Goal: Information Seeking & Learning: Learn about a topic

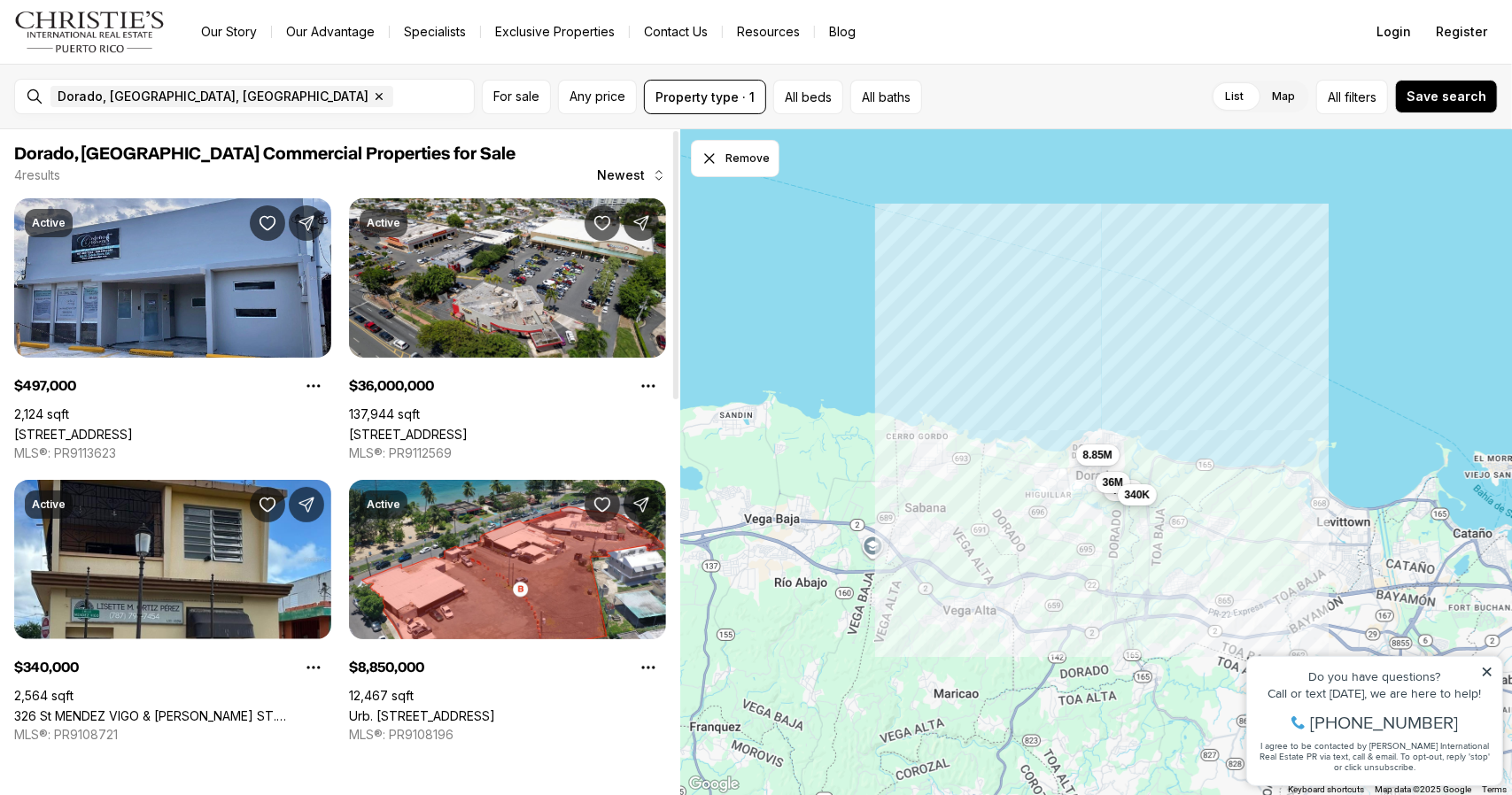
click at [133, 427] on link "304 MENDEZ VIGO, DORADO PR, 00646" at bounding box center [73, 434] width 119 height 15
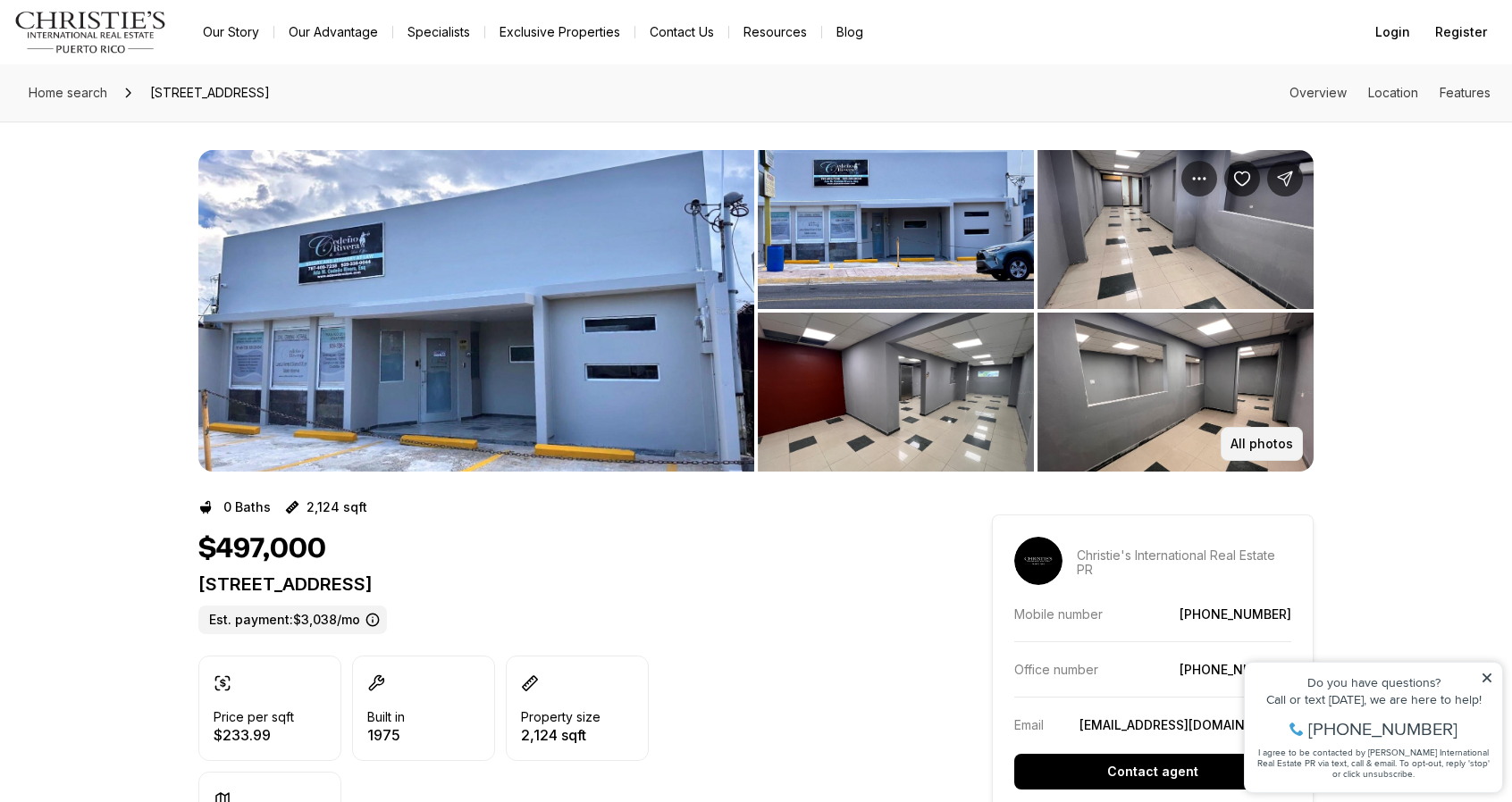
click at [1254, 444] on p "All photos" at bounding box center [1261, 444] width 63 height 14
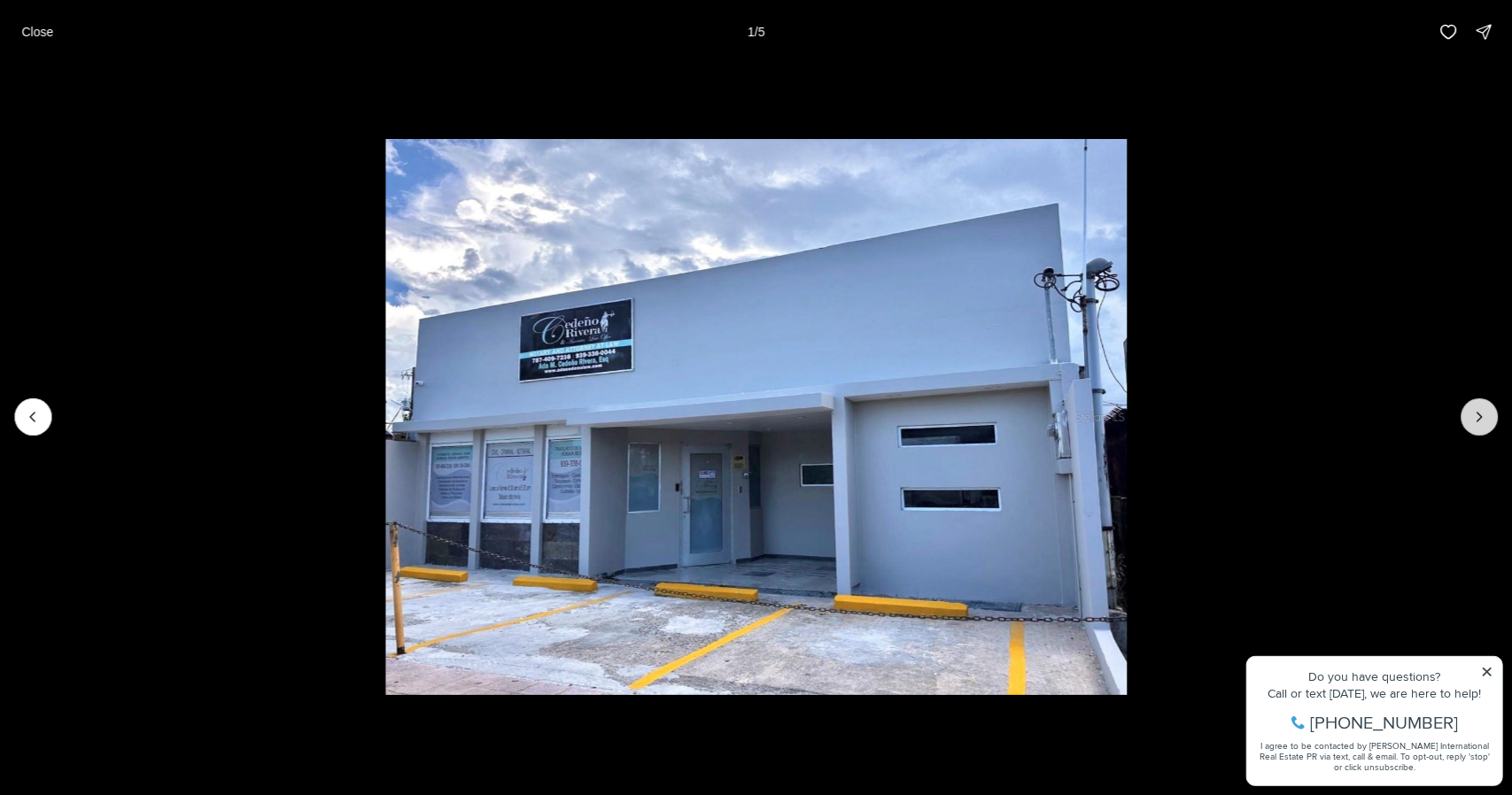
click at [1478, 413] on icon "Next slide" at bounding box center [1480, 417] width 18 height 18
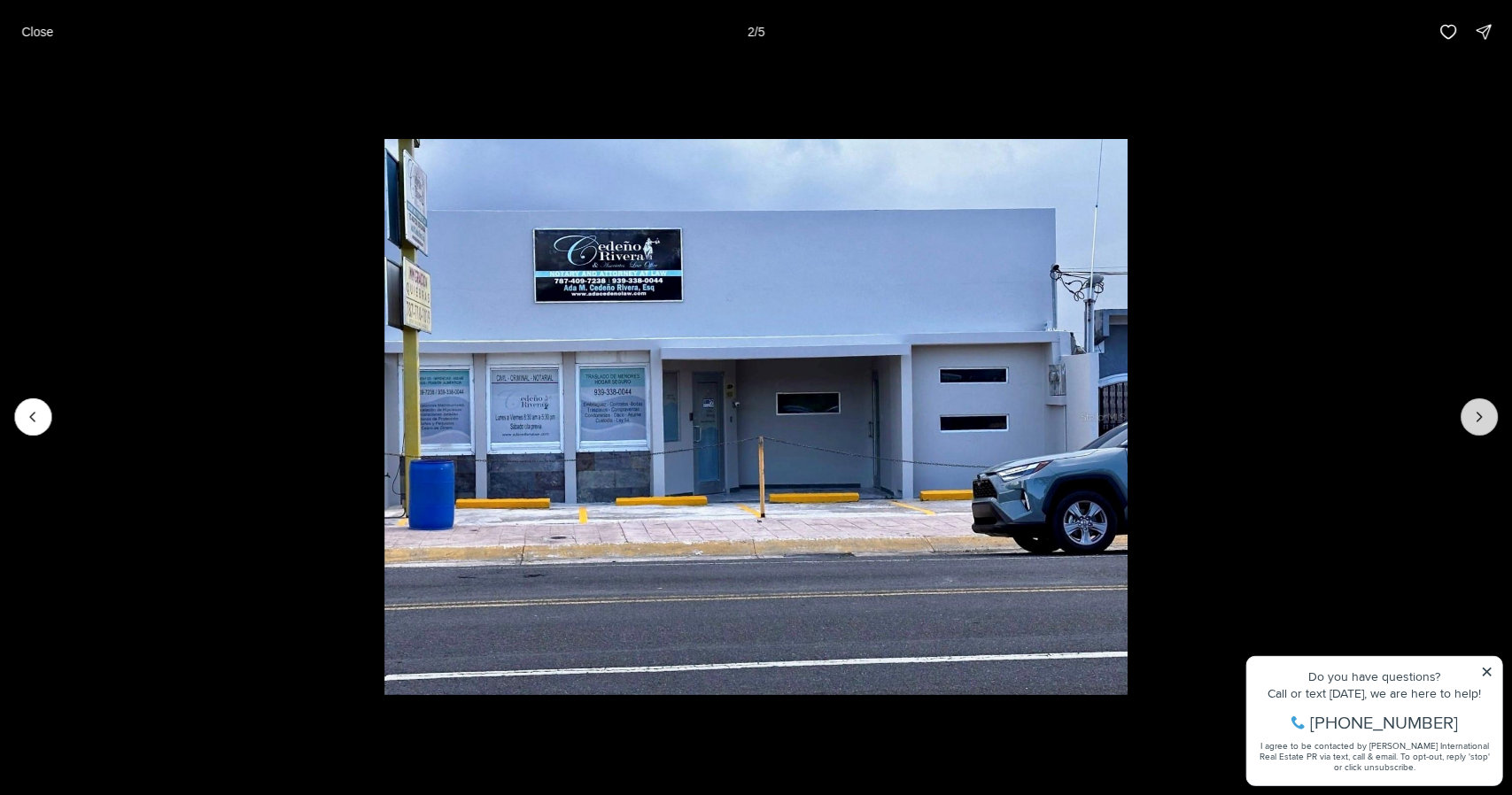
click at [1478, 413] on icon "Next slide" at bounding box center [1480, 417] width 18 height 18
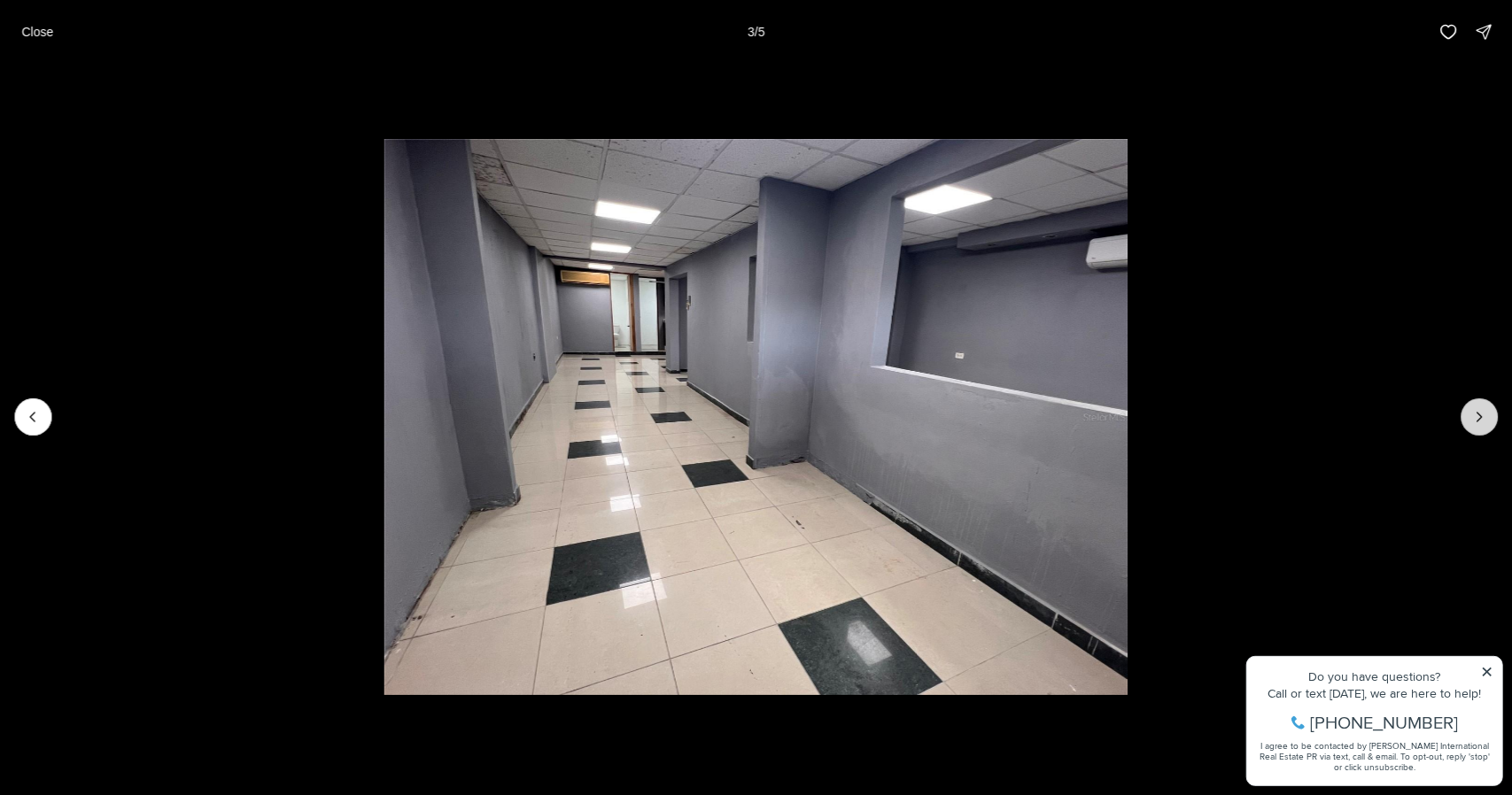
click at [1478, 413] on icon "Next slide" at bounding box center [1480, 417] width 18 height 18
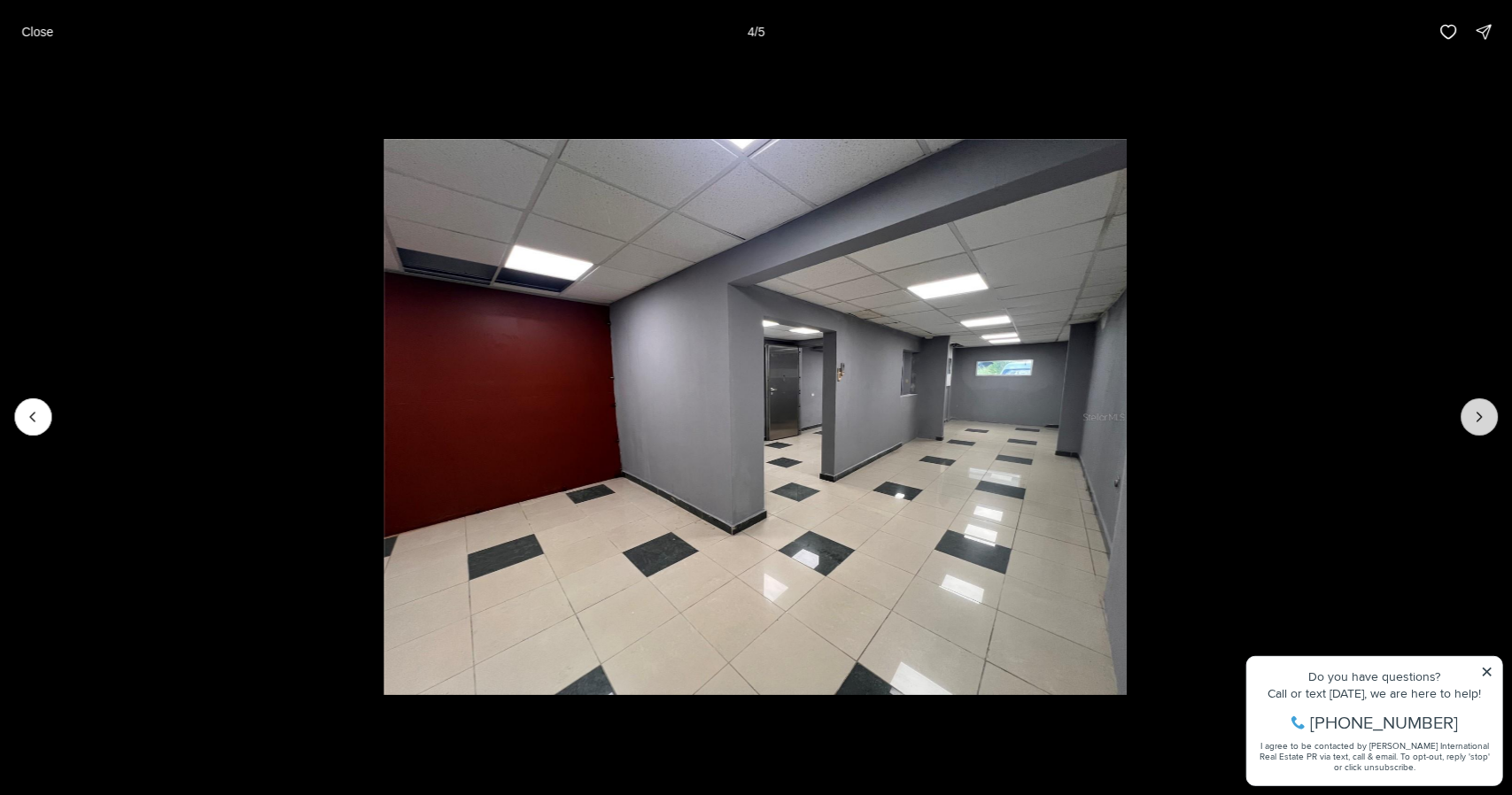
click at [1478, 413] on icon "Next slide" at bounding box center [1480, 417] width 18 height 18
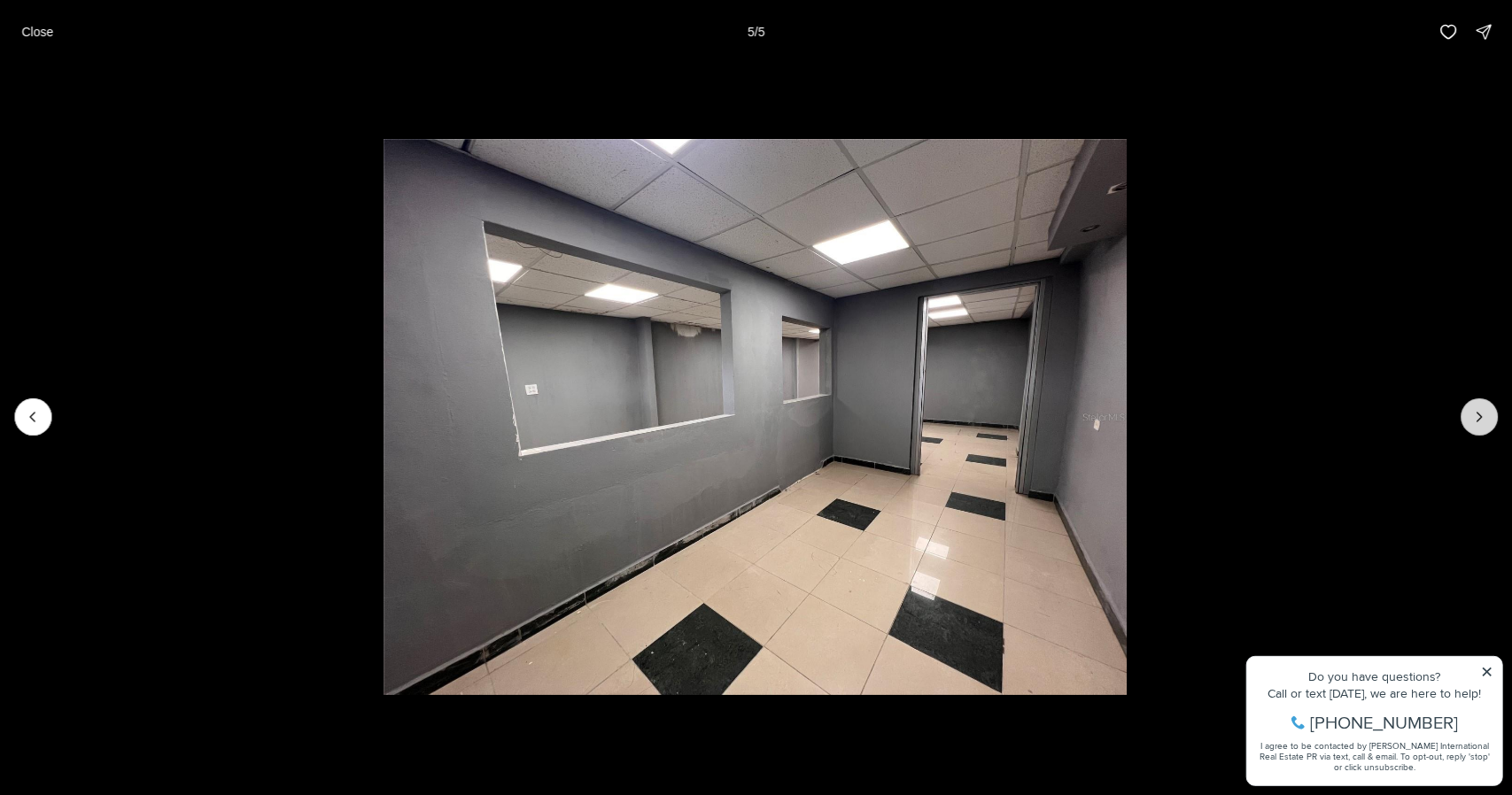
click at [1478, 413] on div at bounding box center [1480, 417] width 37 height 37
click at [34, 36] on p "Close" at bounding box center [37, 31] width 32 height 14
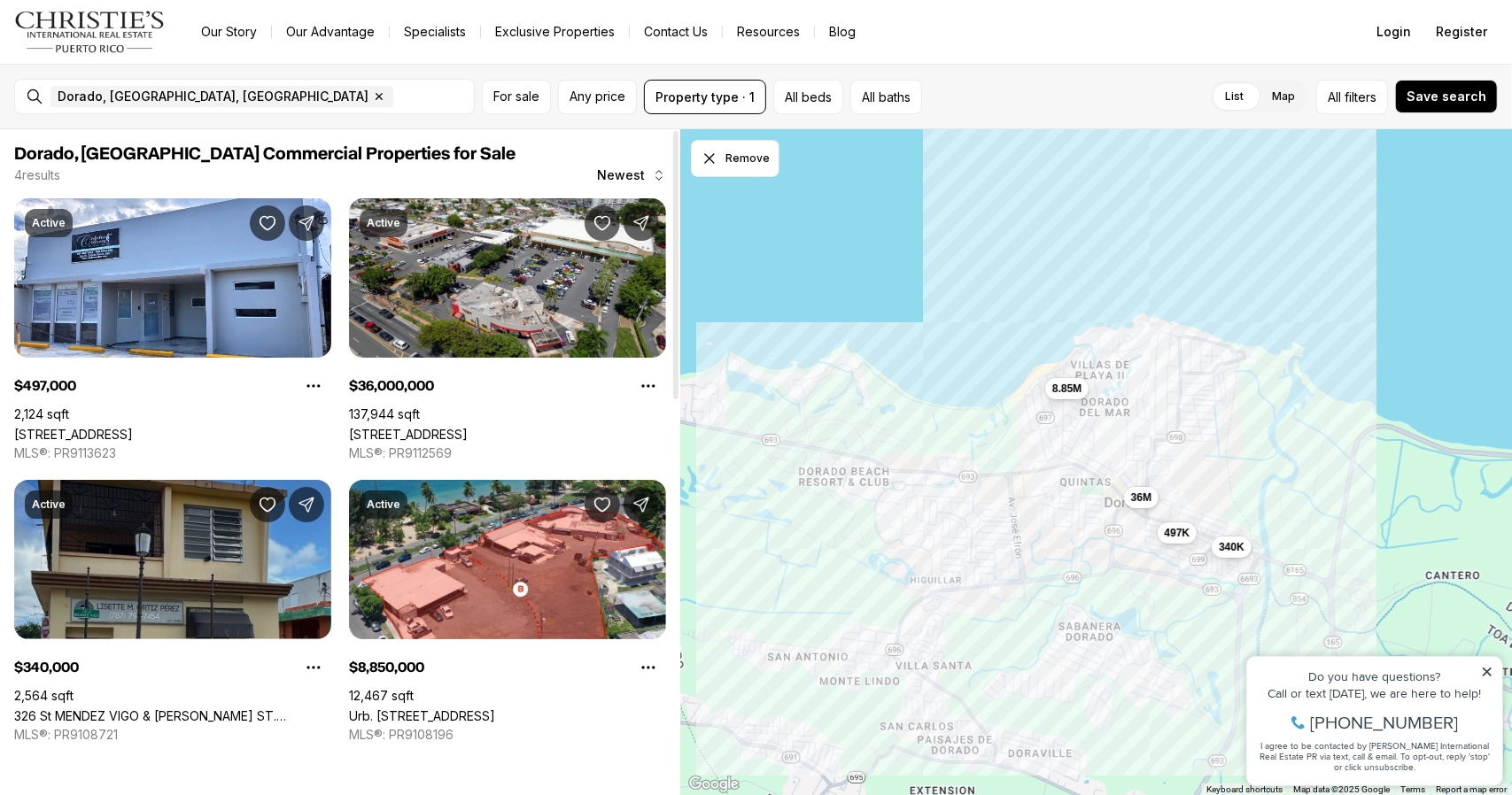
click at [182, 708] on link "326 St MENDEZ VIGO & [PERSON_NAME] ST. [GEOGRAPHIC_DATA][PERSON_NAME], [GEOGRAP…" at bounding box center [172, 715] width 317 height 15
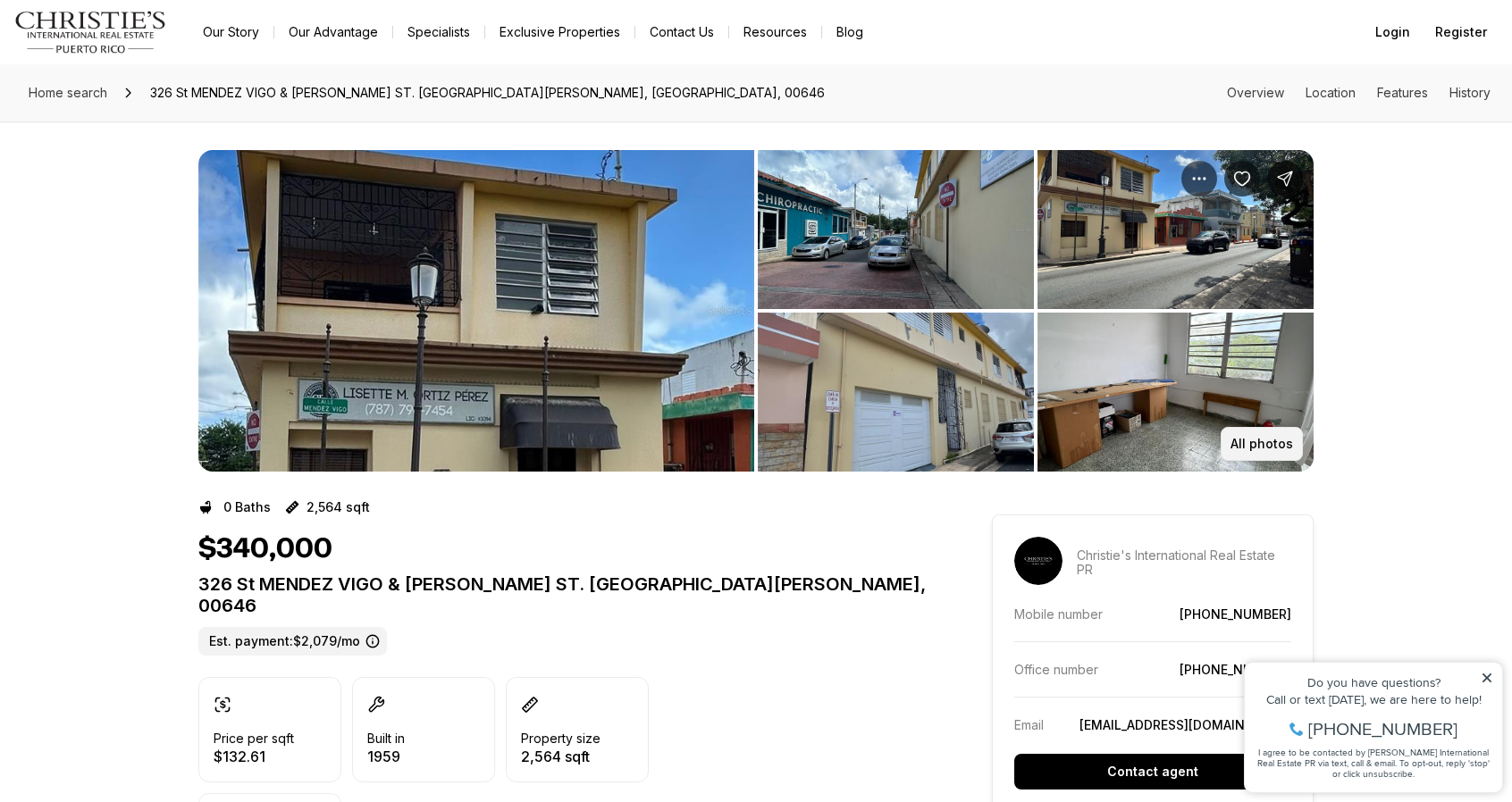
click at [1263, 450] on p "All photos" at bounding box center [1261, 444] width 63 height 14
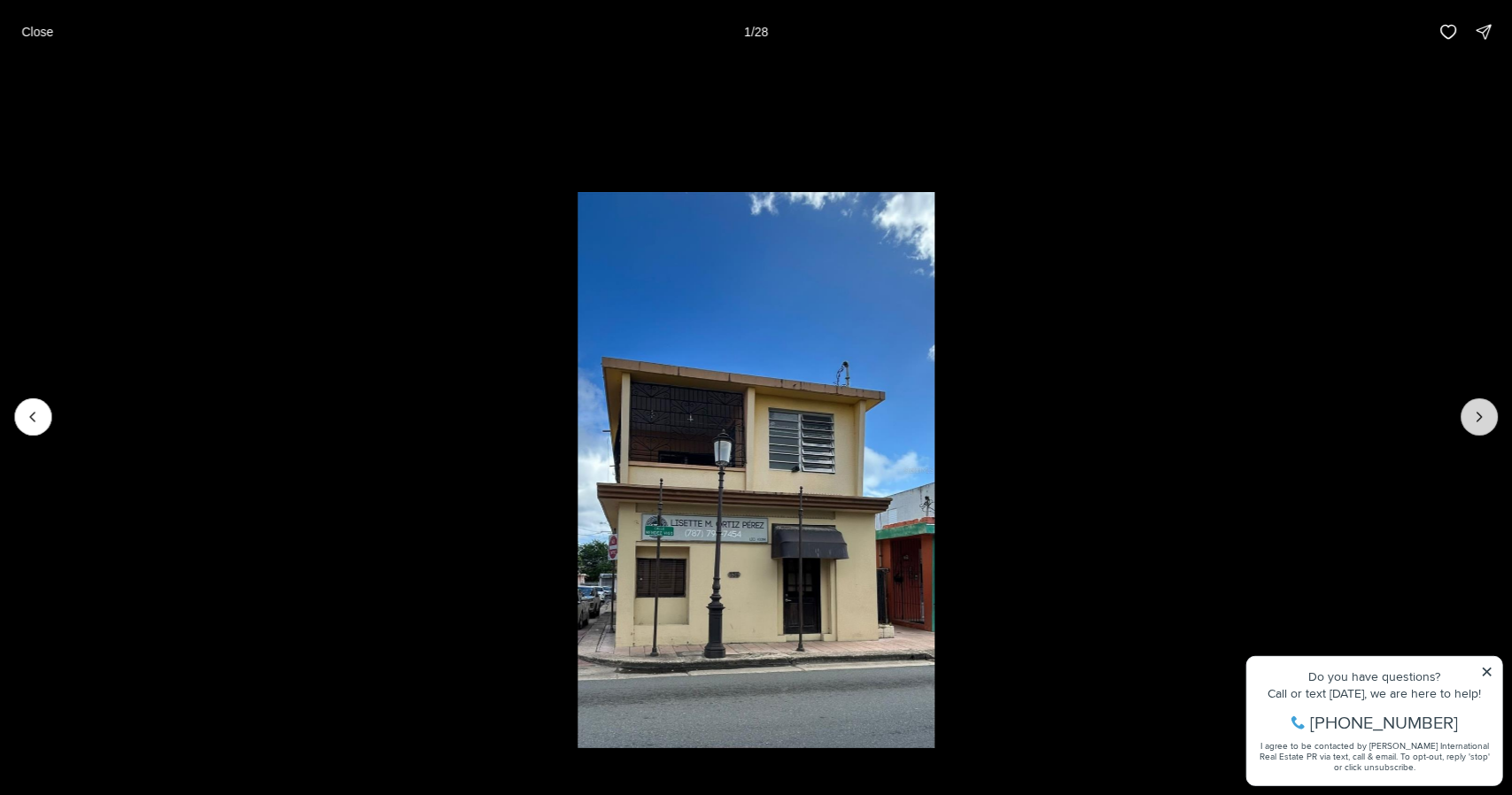
click at [1480, 421] on icon "Next slide" at bounding box center [1480, 416] width 5 height 9
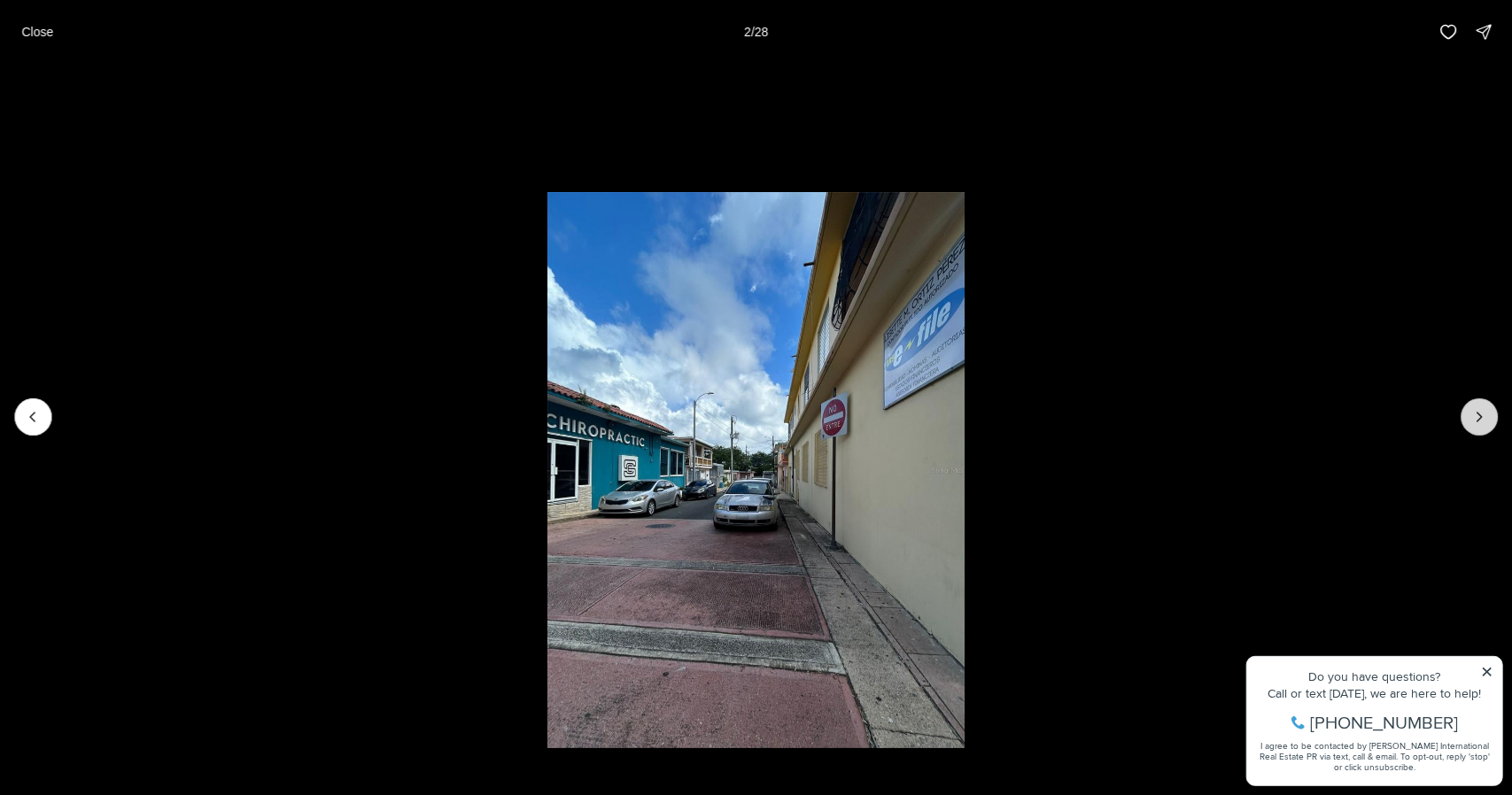
click at [1480, 421] on icon "Next slide" at bounding box center [1480, 416] width 5 height 9
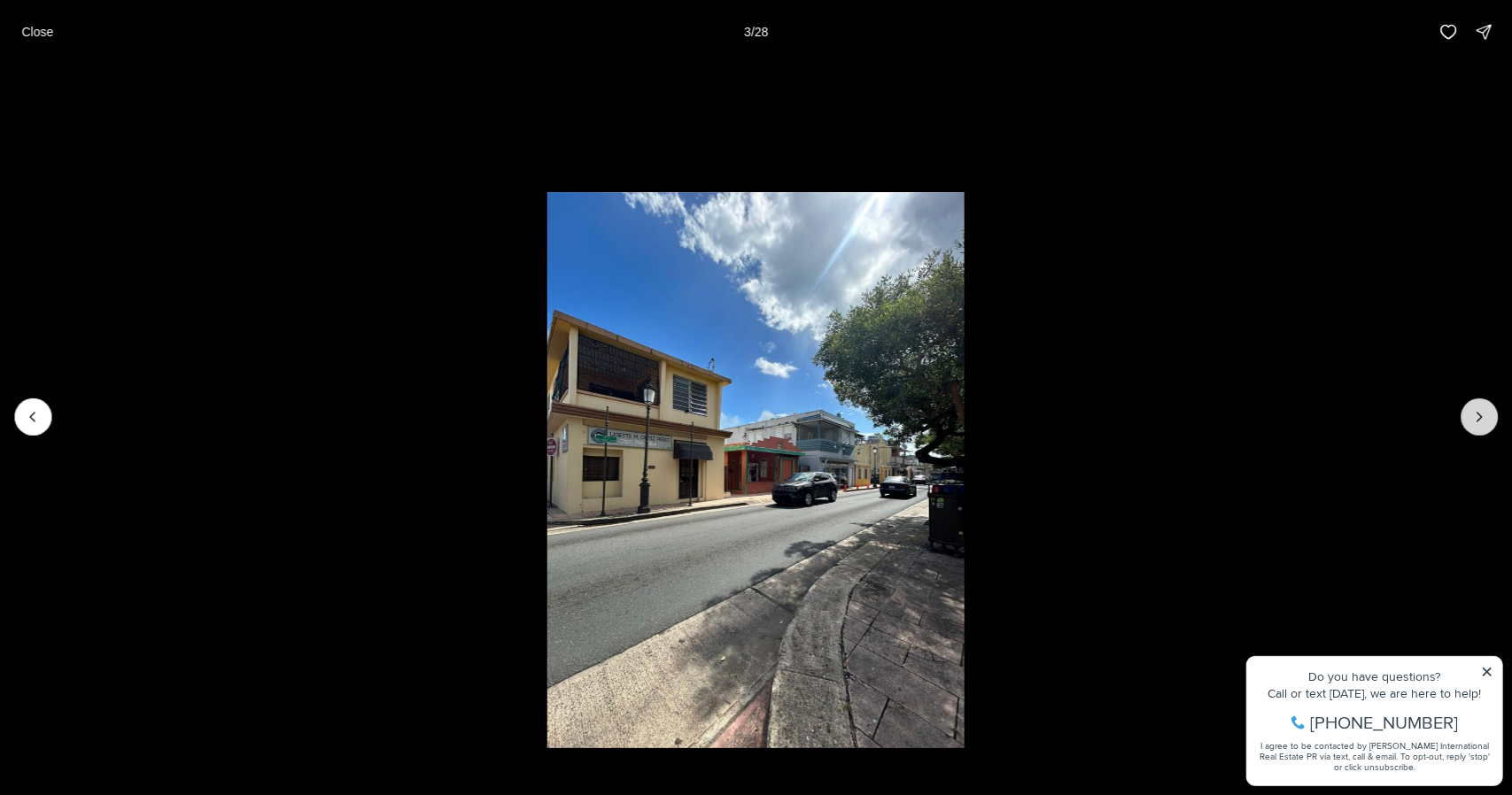
click at [1480, 421] on icon "Next slide" at bounding box center [1480, 416] width 5 height 9
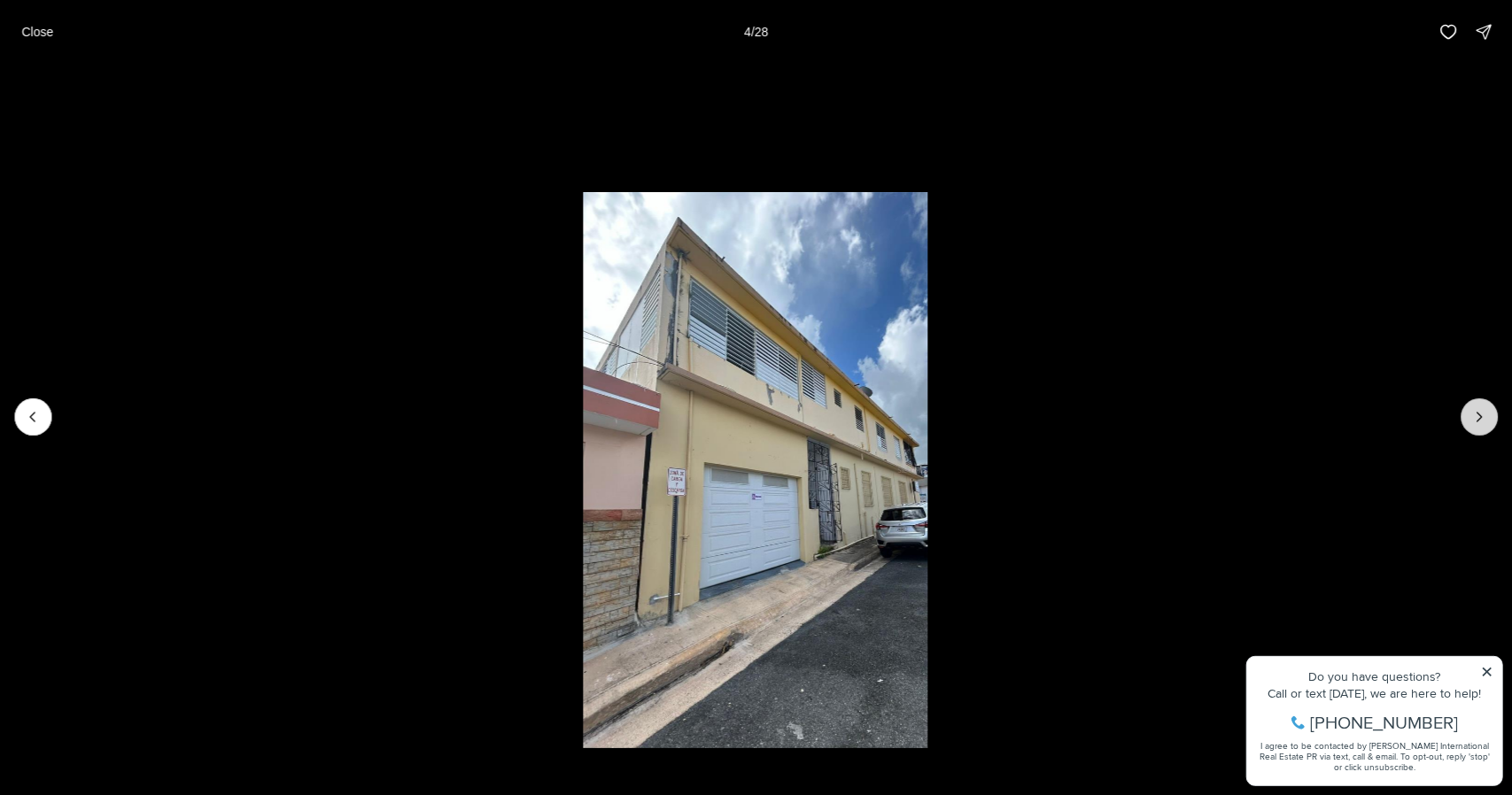
click at [1480, 421] on icon "Next slide" at bounding box center [1480, 416] width 5 height 9
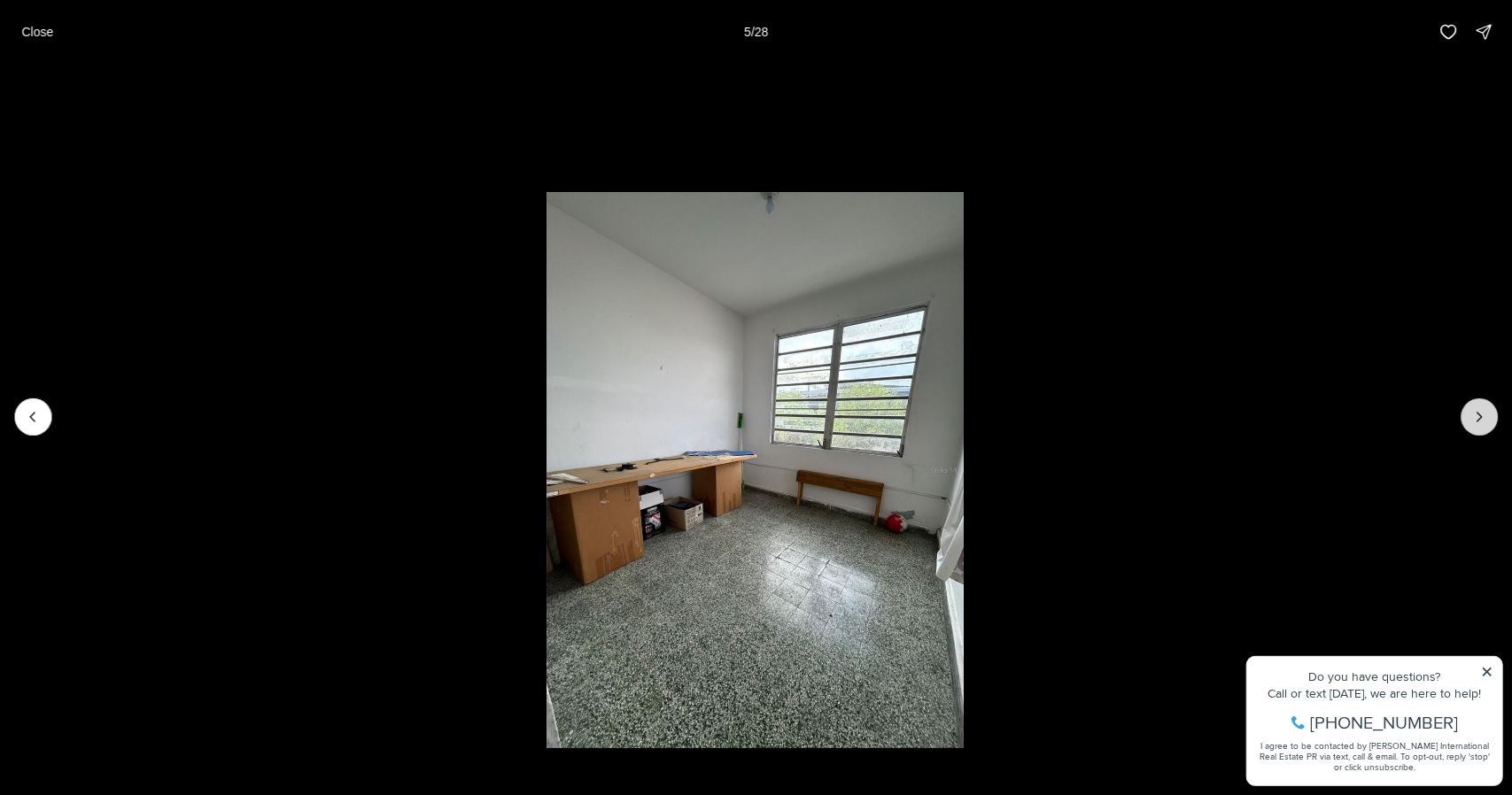
click at [1480, 421] on icon "Next slide" at bounding box center [1480, 416] width 5 height 9
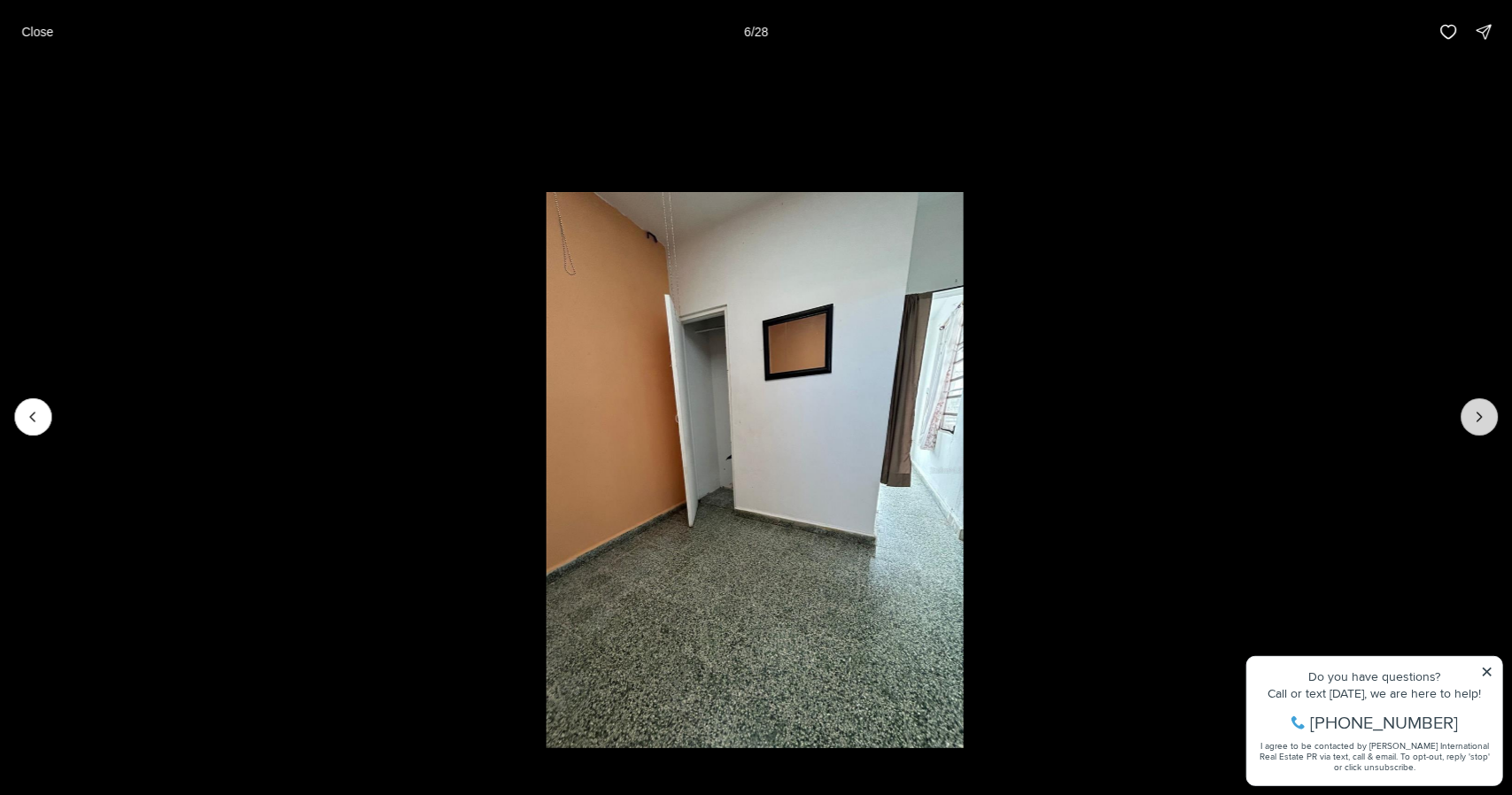
click at [1480, 421] on icon "Next slide" at bounding box center [1480, 416] width 5 height 9
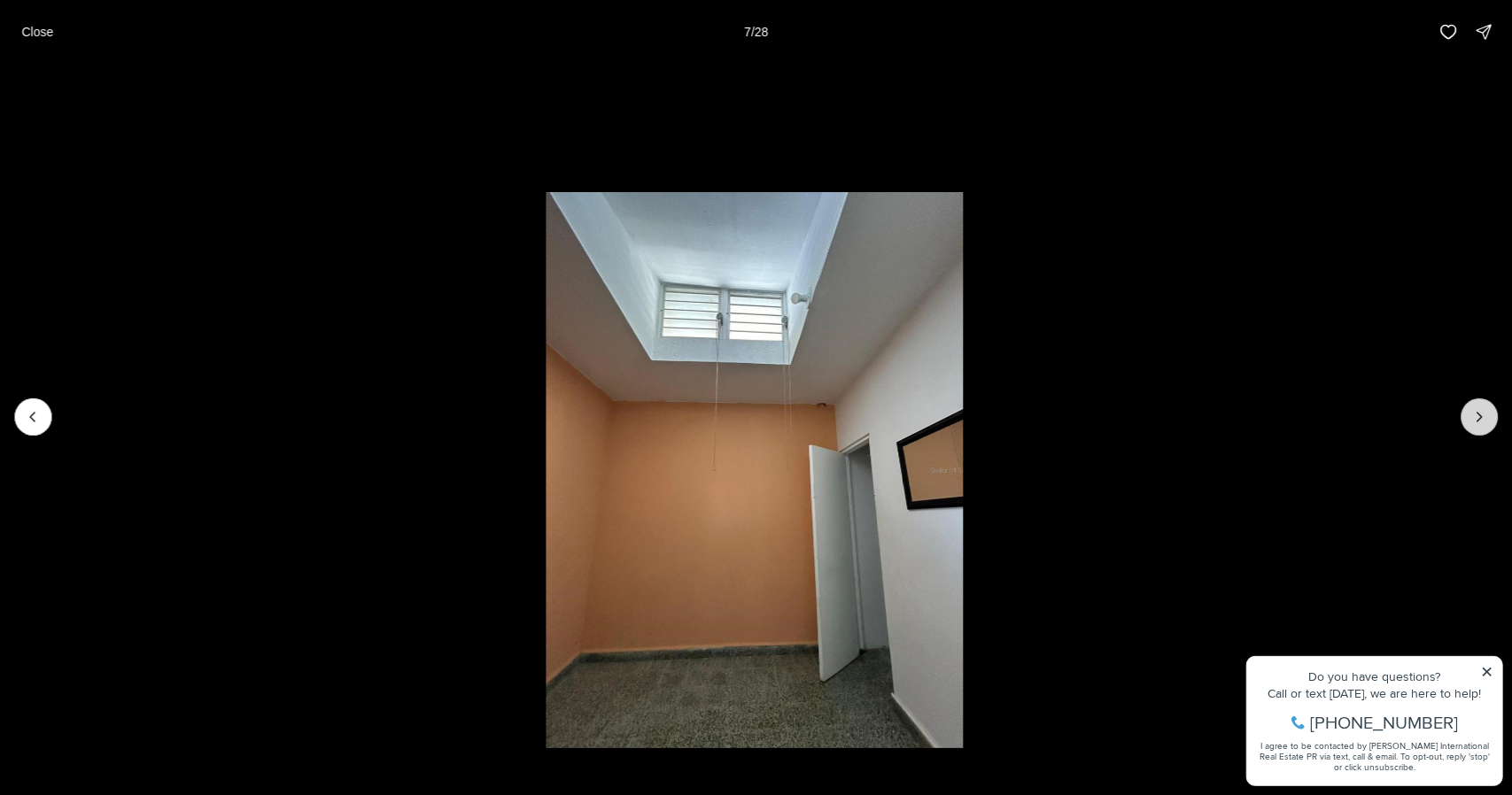
click at [1480, 421] on icon "Next slide" at bounding box center [1480, 416] width 5 height 9
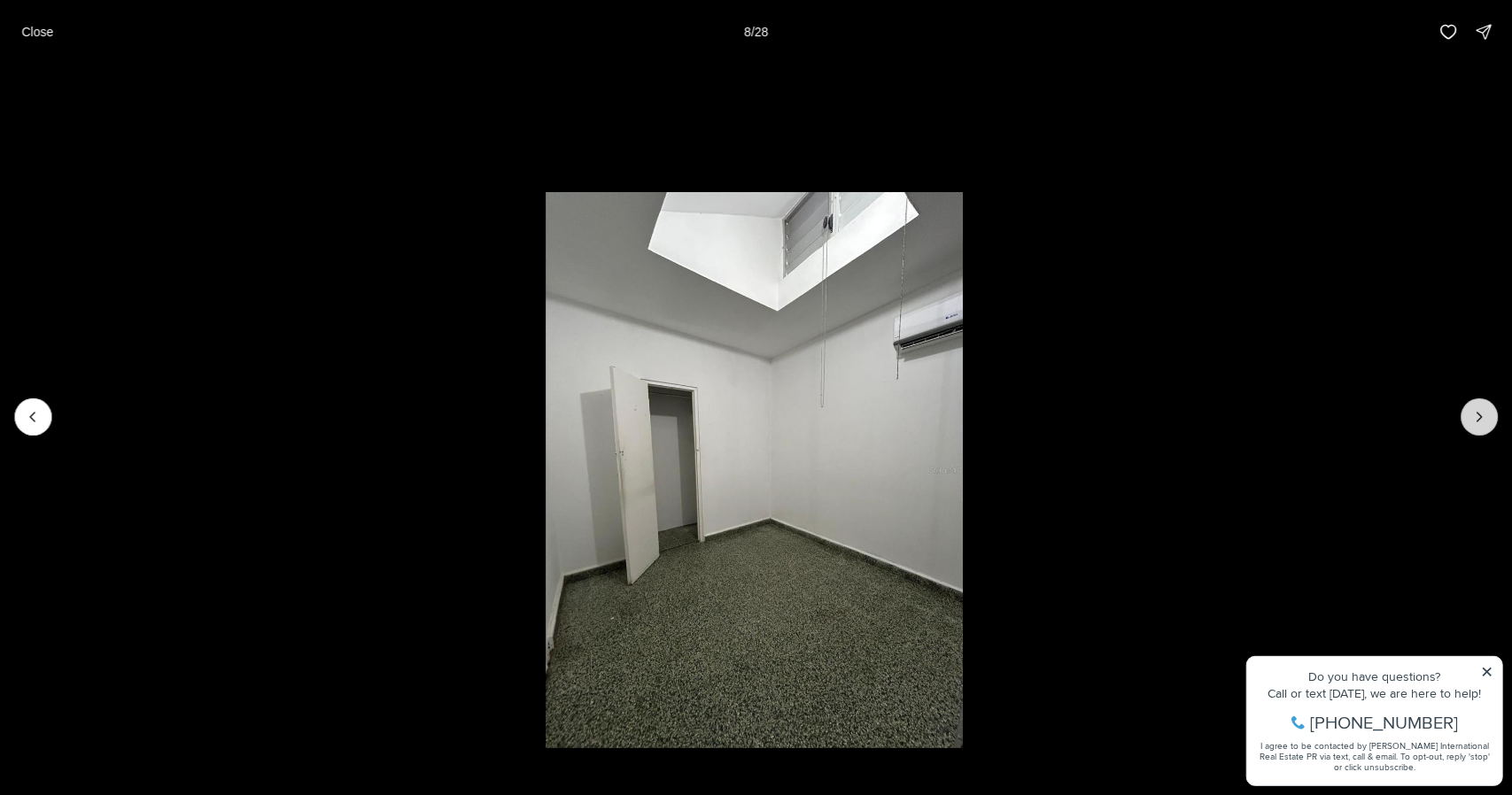
click at [1480, 421] on icon "Next slide" at bounding box center [1480, 416] width 5 height 9
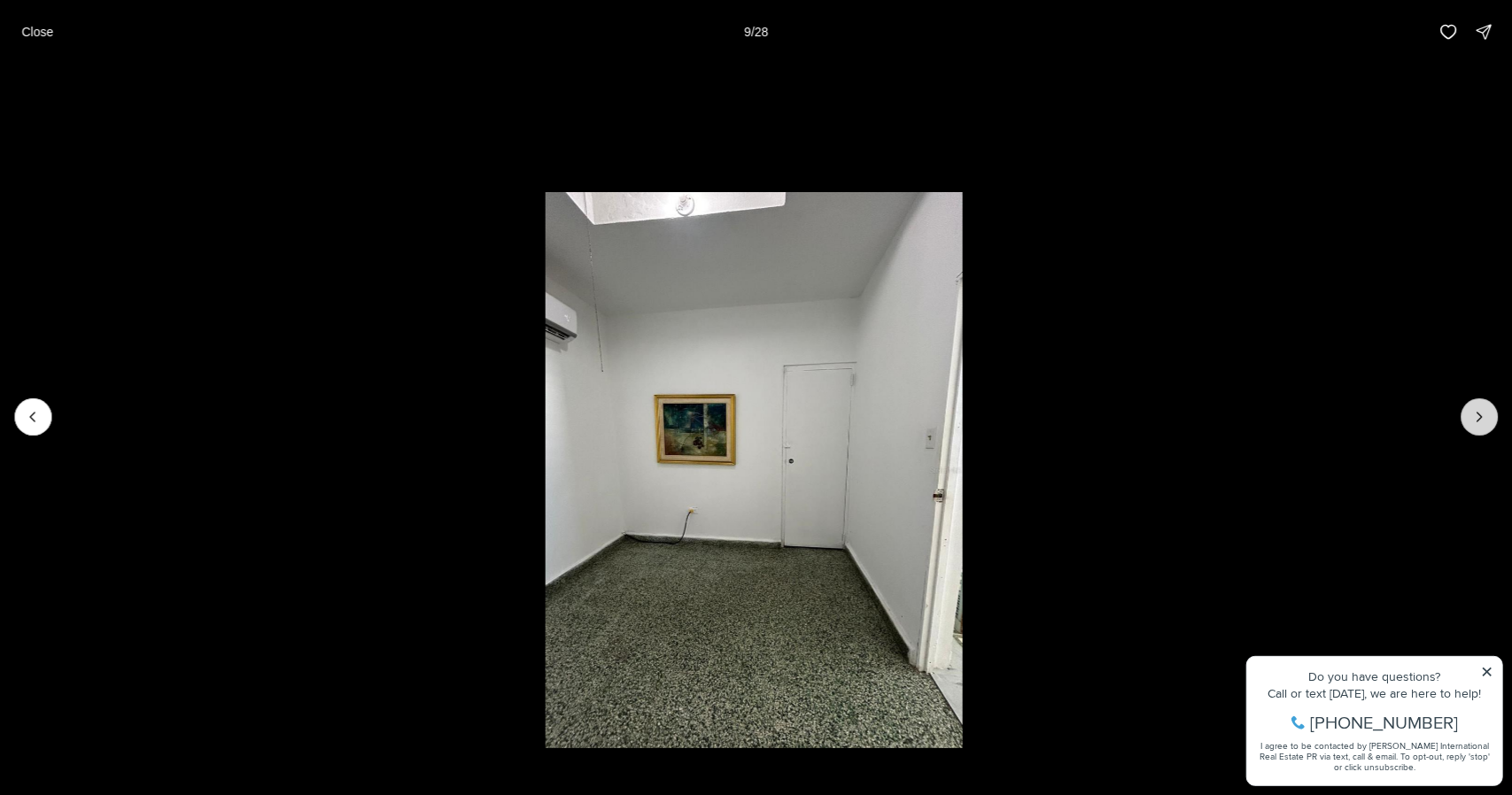
click at [1480, 421] on icon "Next slide" at bounding box center [1480, 416] width 5 height 9
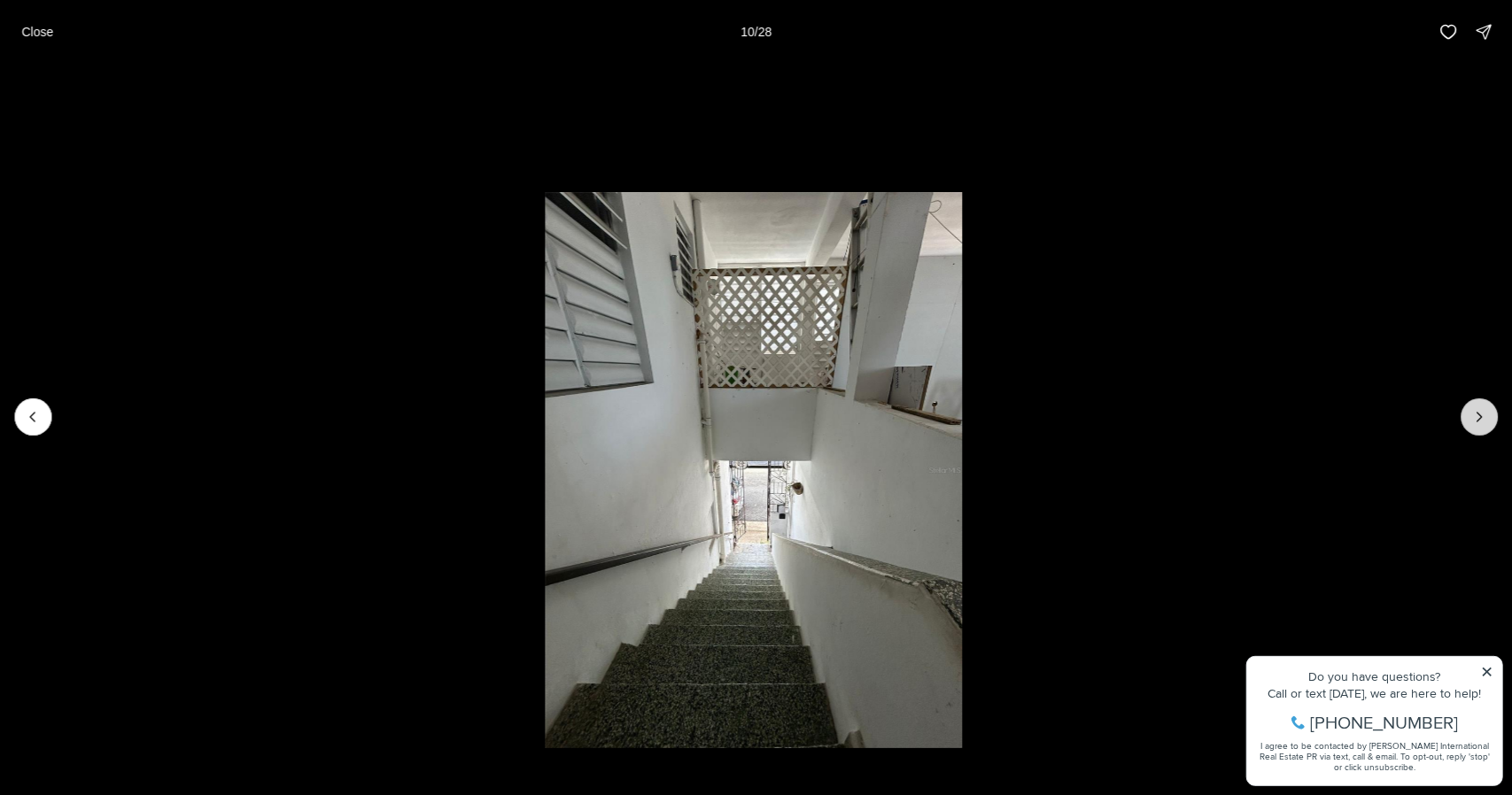
click at [1480, 421] on icon "Next slide" at bounding box center [1480, 416] width 5 height 9
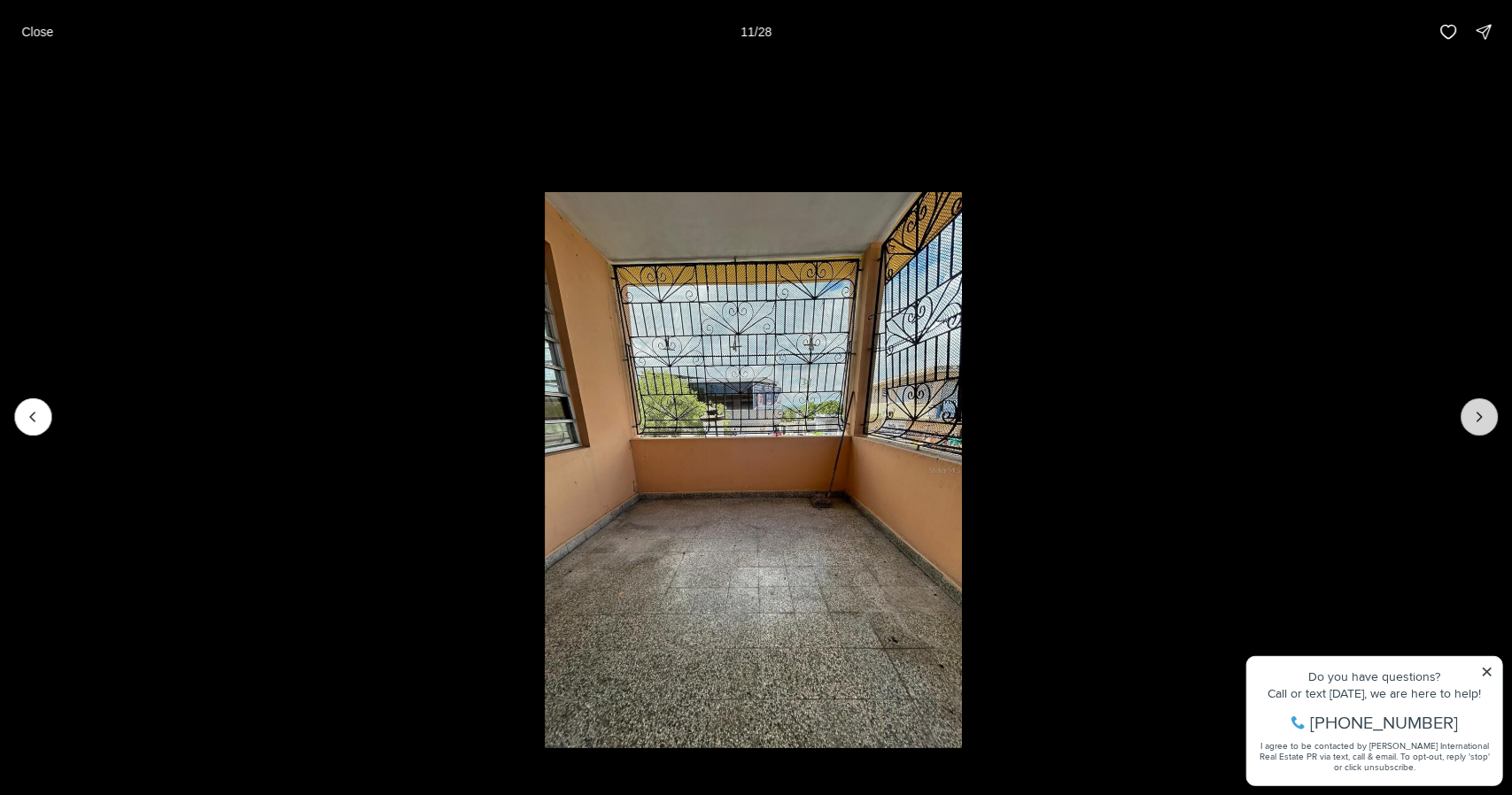
click at [1480, 421] on icon "Next slide" at bounding box center [1480, 416] width 5 height 9
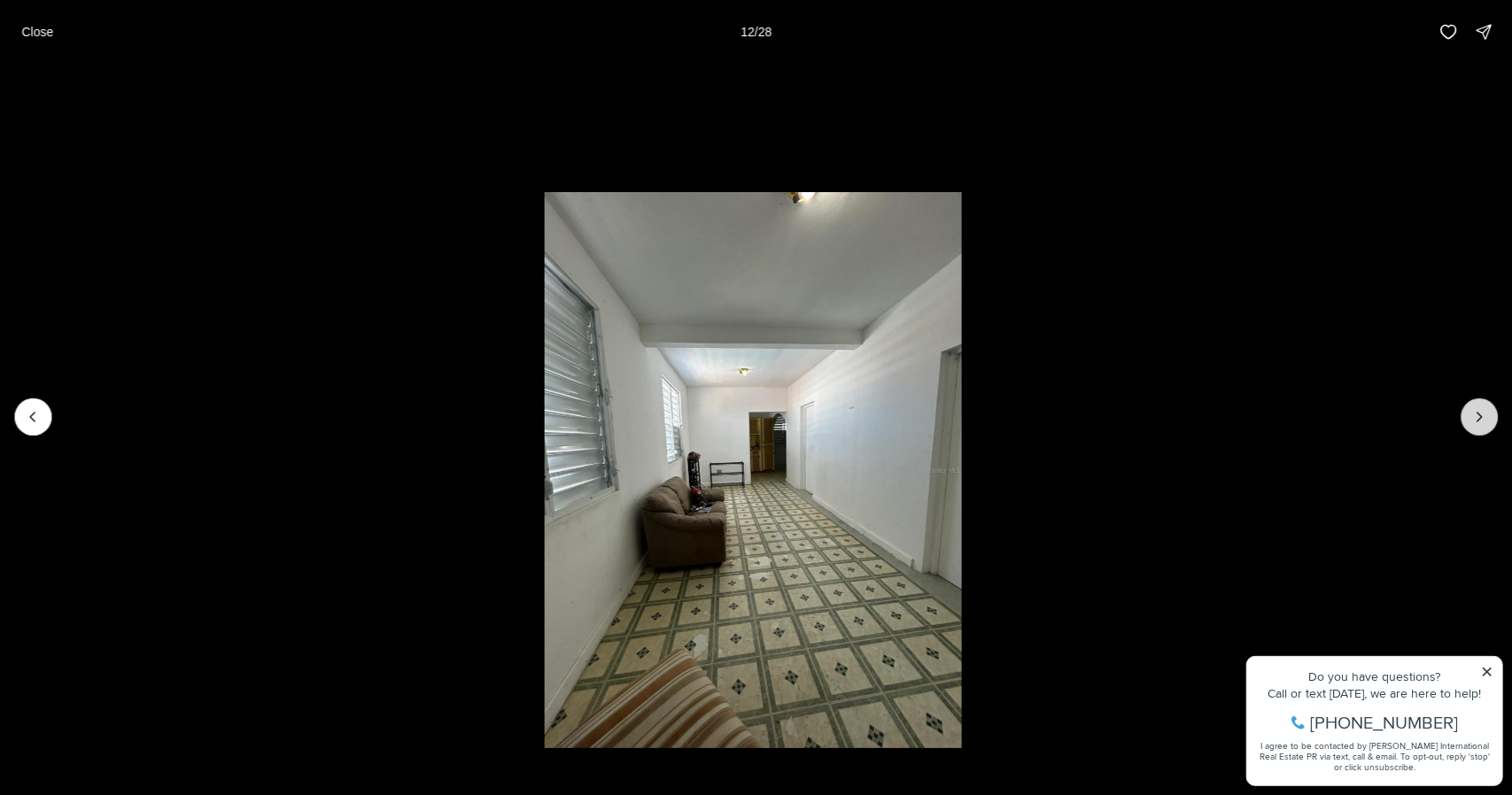
click at [1480, 421] on icon "Next slide" at bounding box center [1480, 416] width 5 height 9
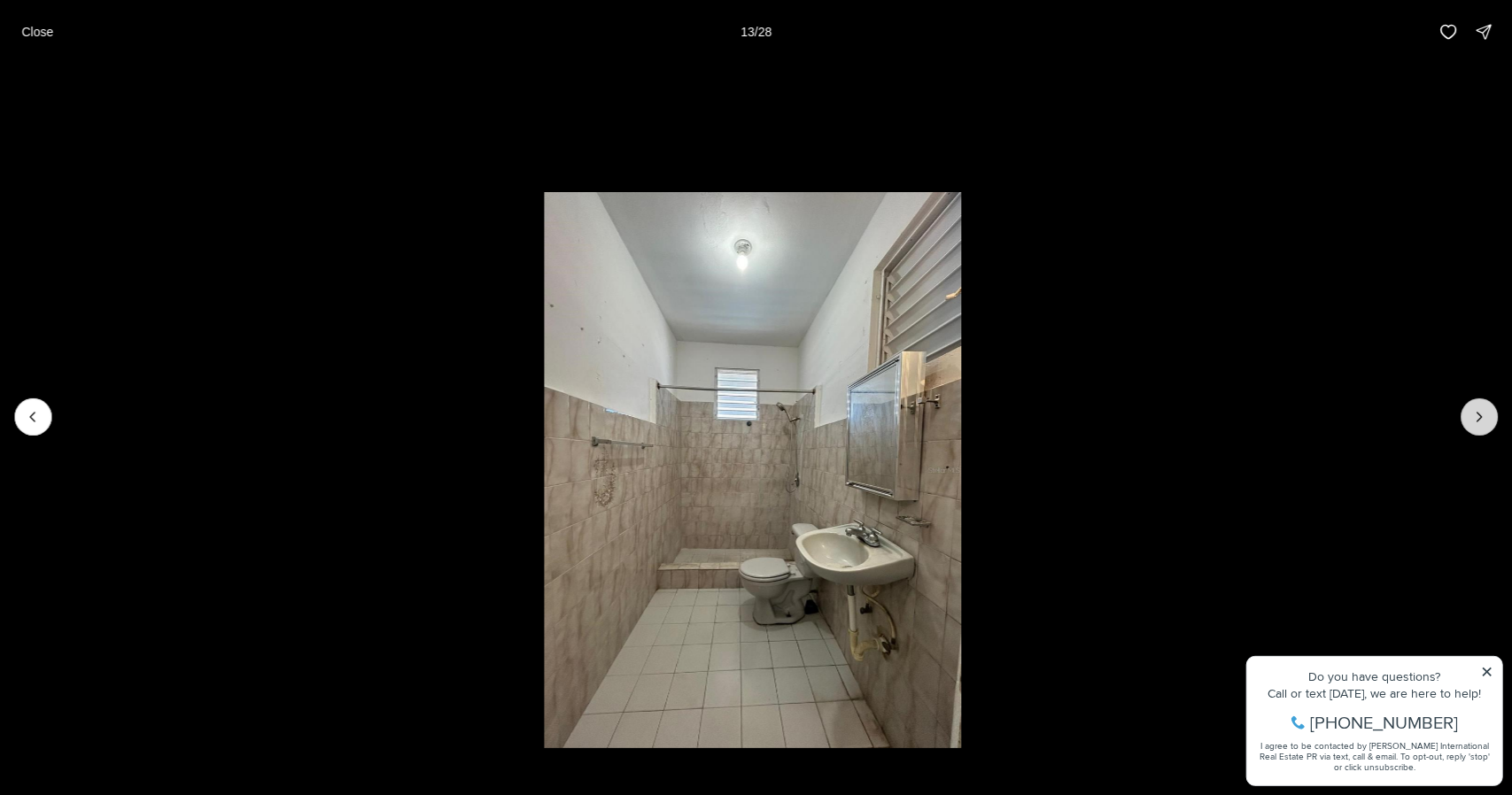
click at [1480, 421] on icon "Next slide" at bounding box center [1480, 416] width 5 height 9
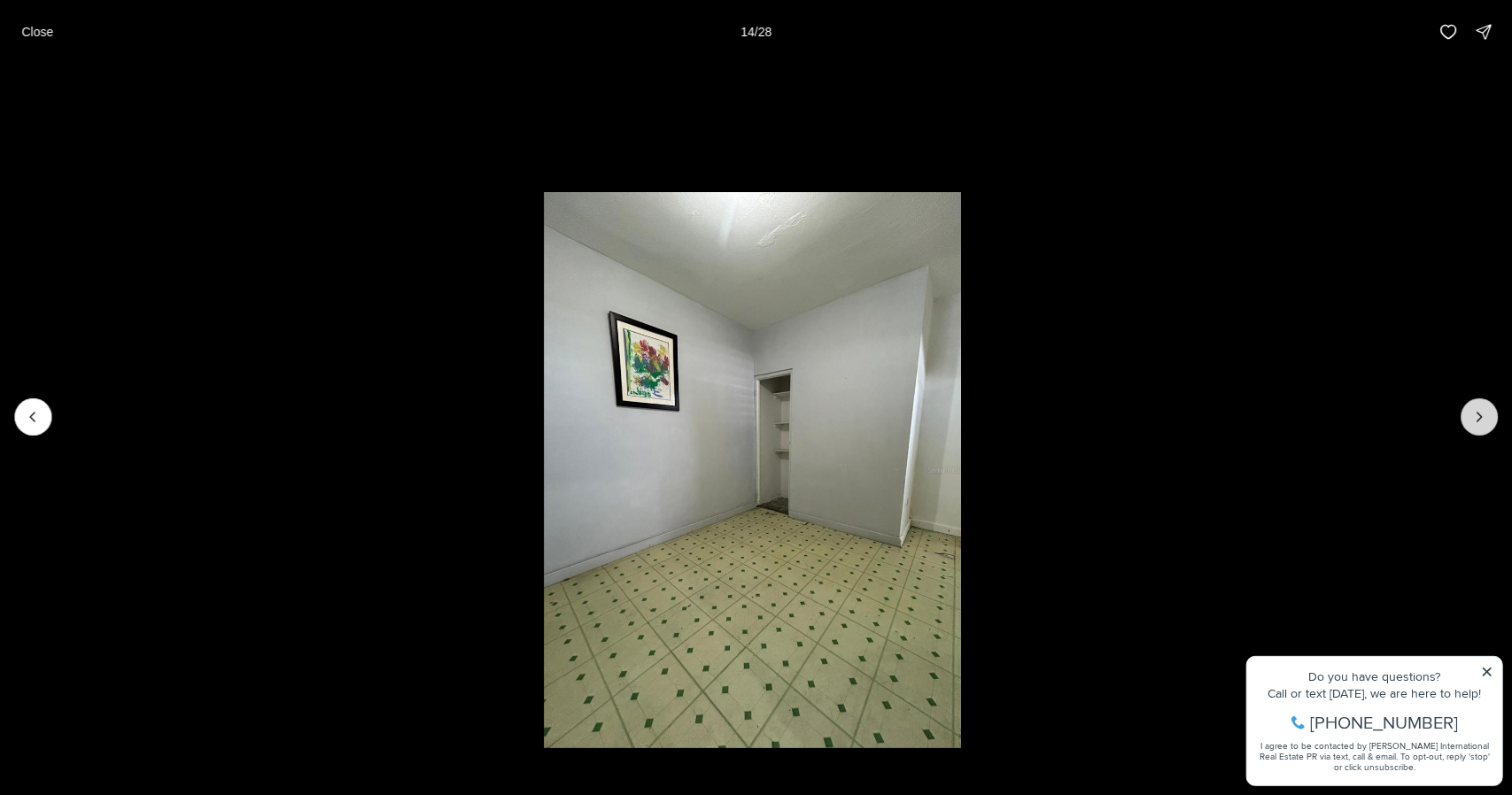
click at [1480, 421] on icon "Next slide" at bounding box center [1480, 416] width 5 height 9
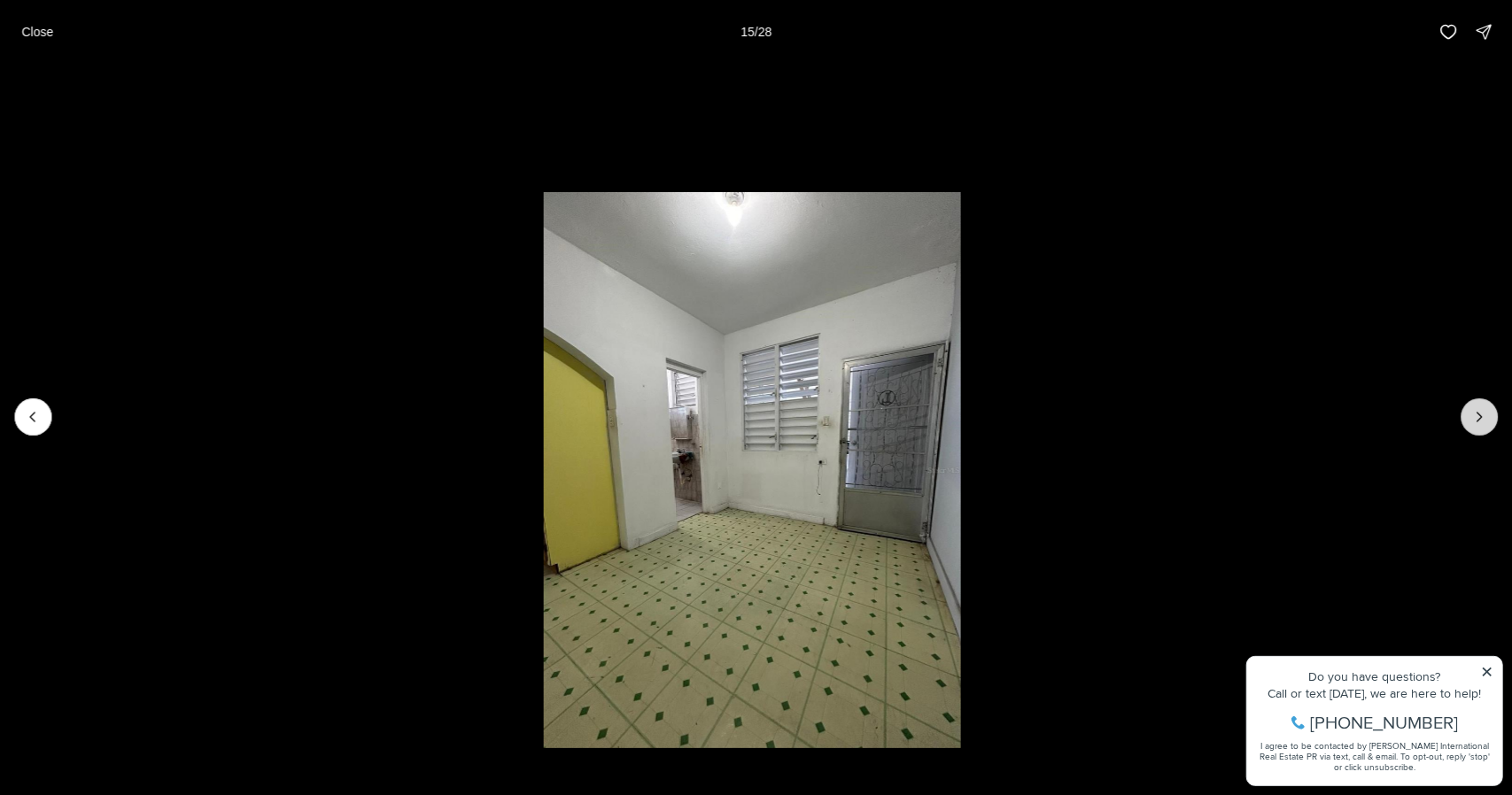
click at [1480, 421] on icon "Next slide" at bounding box center [1480, 416] width 5 height 9
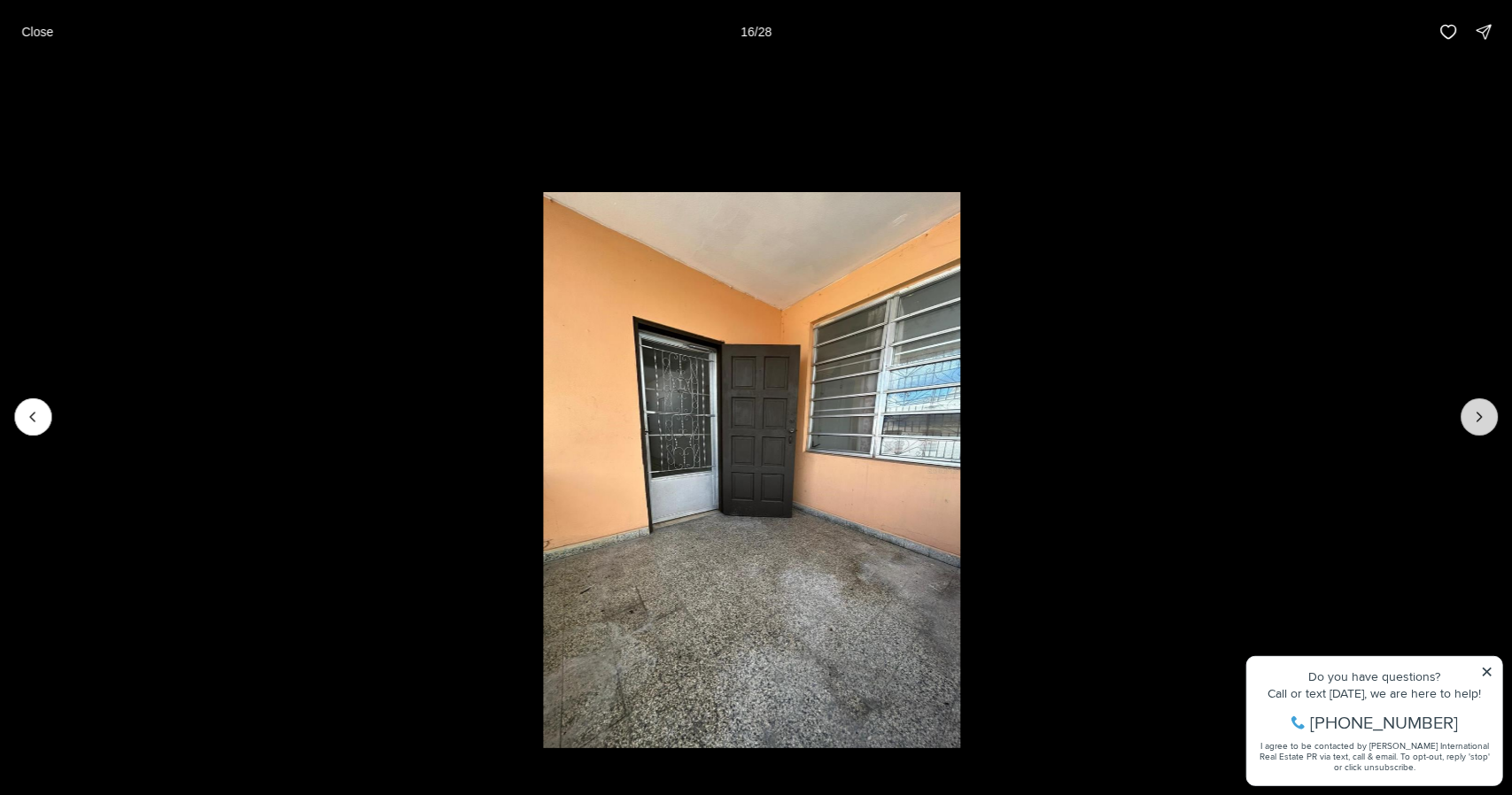
click at [1480, 421] on icon "Next slide" at bounding box center [1480, 416] width 5 height 9
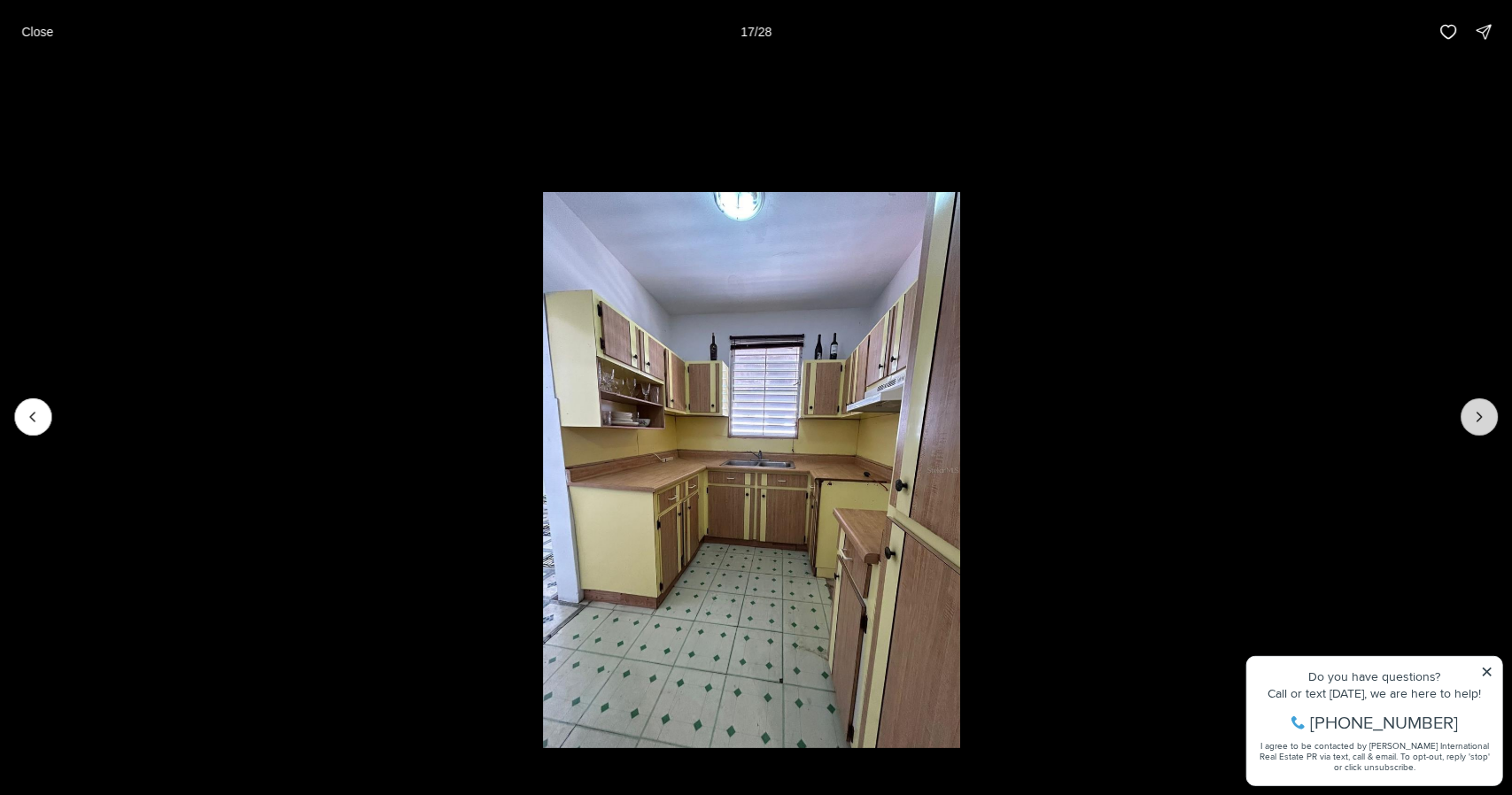
click at [1480, 421] on icon "Next slide" at bounding box center [1480, 416] width 5 height 9
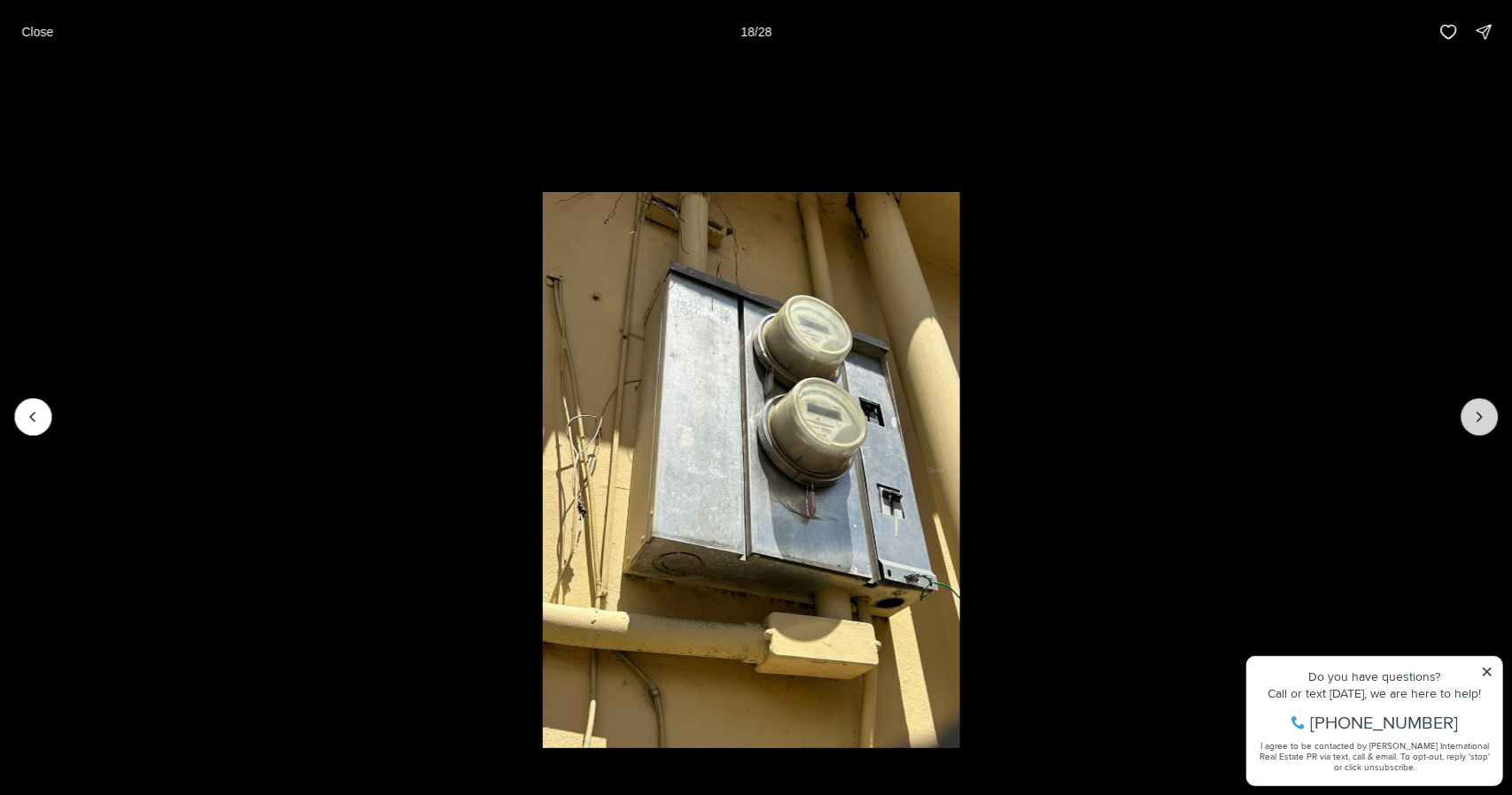
click at [1480, 421] on icon "Next slide" at bounding box center [1480, 416] width 5 height 9
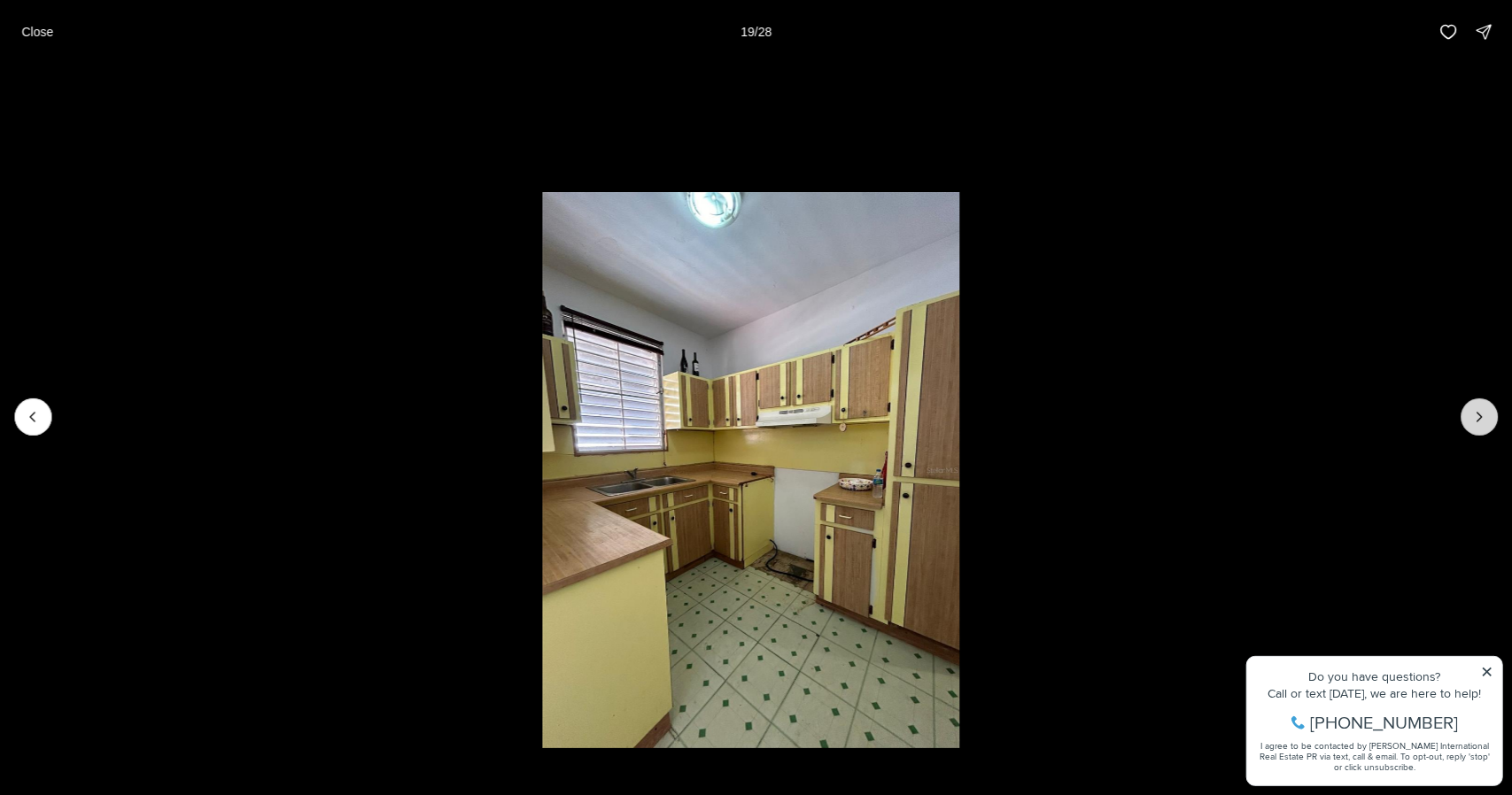
click at [1480, 421] on icon "Next slide" at bounding box center [1480, 416] width 5 height 9
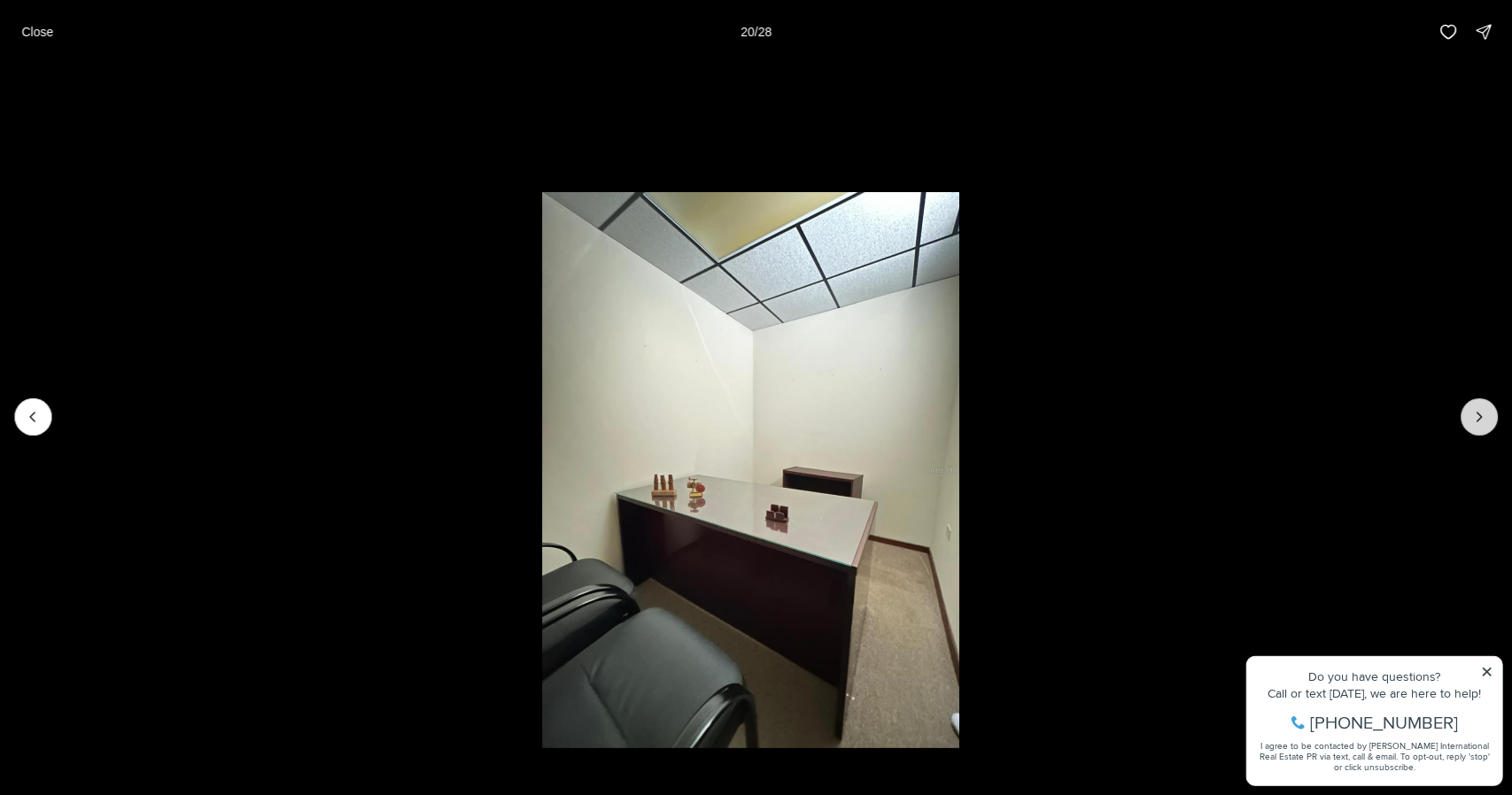
click at [1480, 421] on icon "Next slide" at bounding box center [1480, 416] width 5 height 9
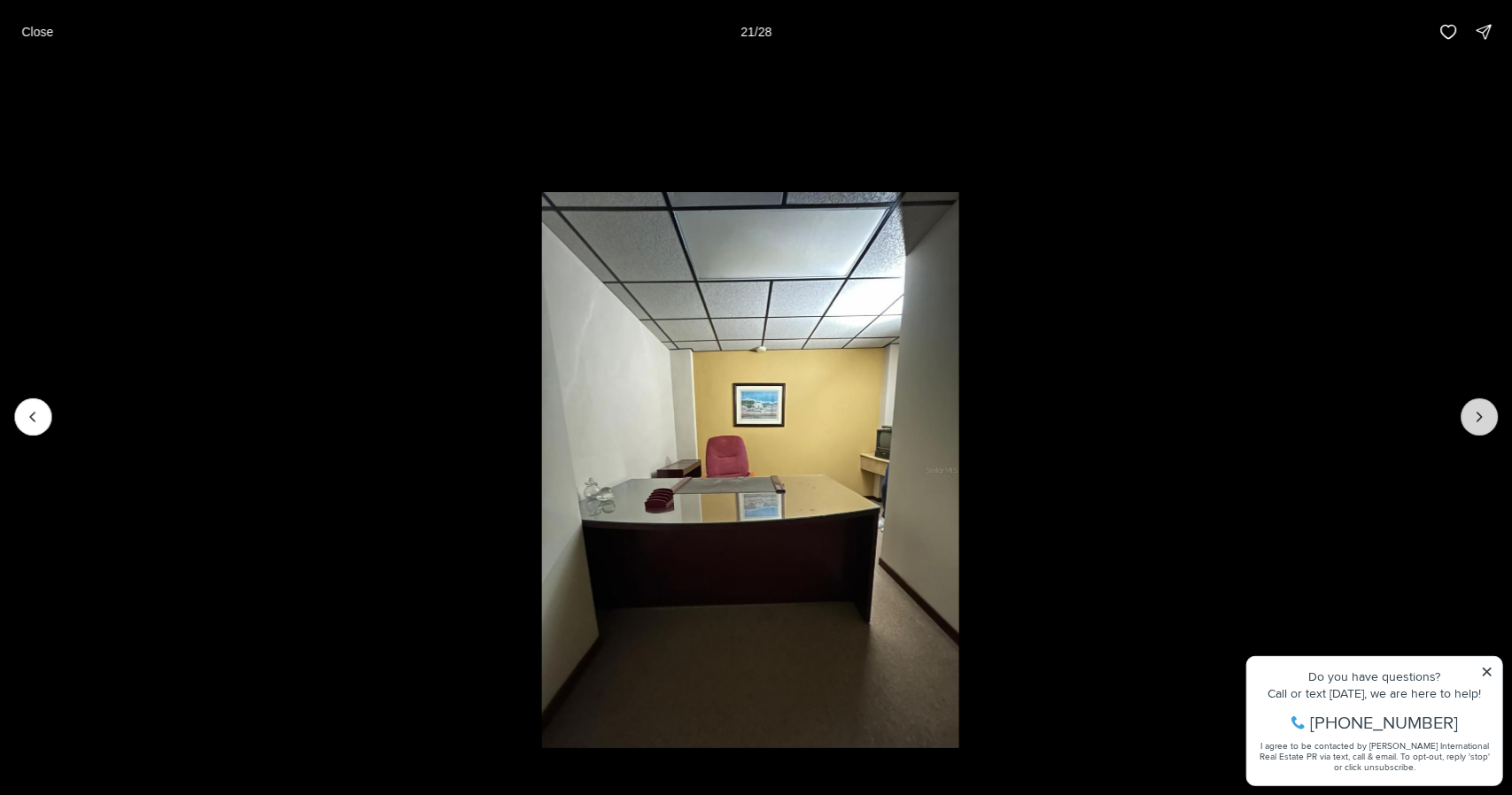
click at [1480, 421] on icon "Next slide" at bounding box center [1480, 416] width 5 height 9
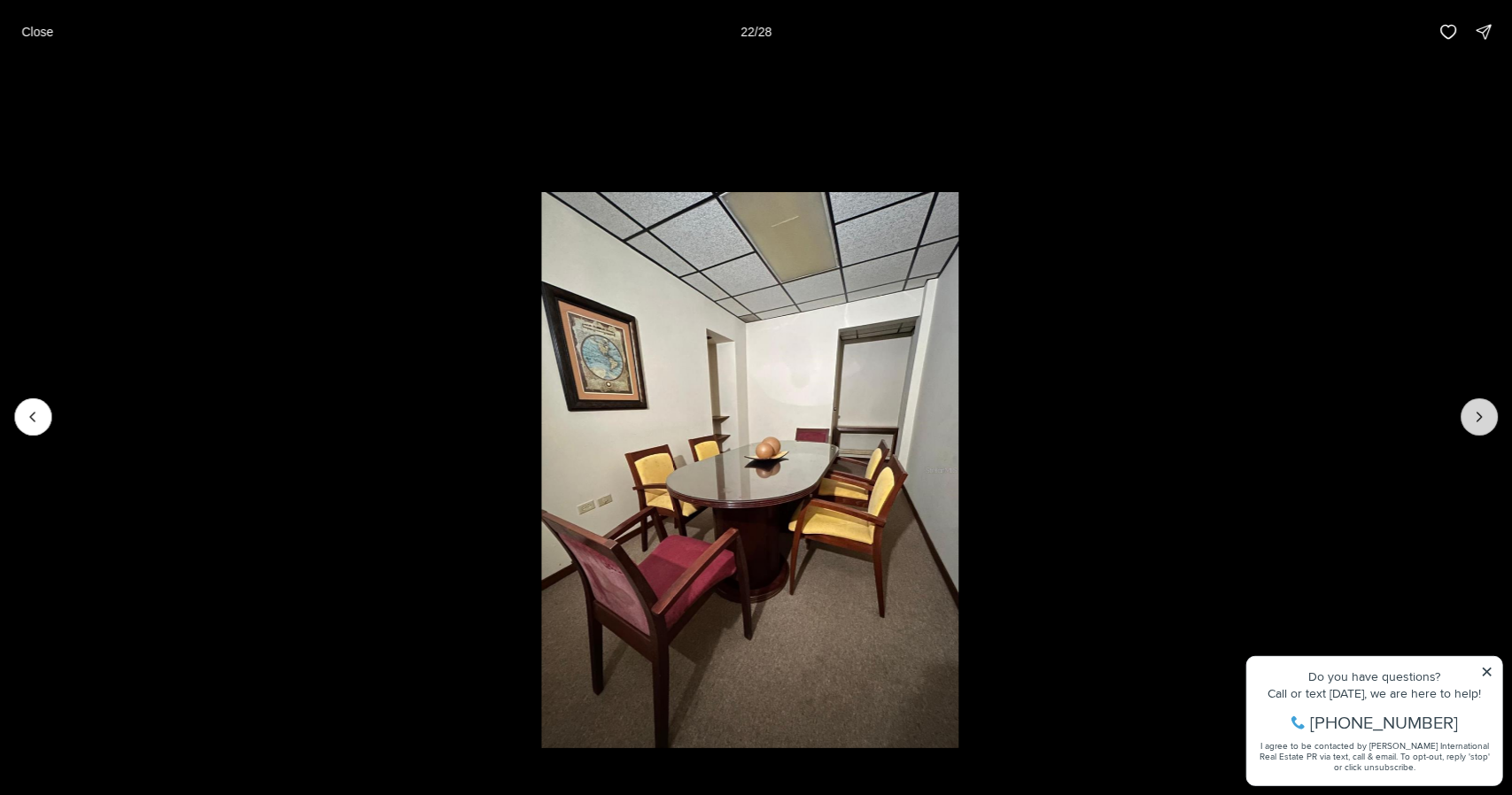
click at [1480, 421] on icon "Next slide" at bounding box center [1480, 416] width 5 height 9
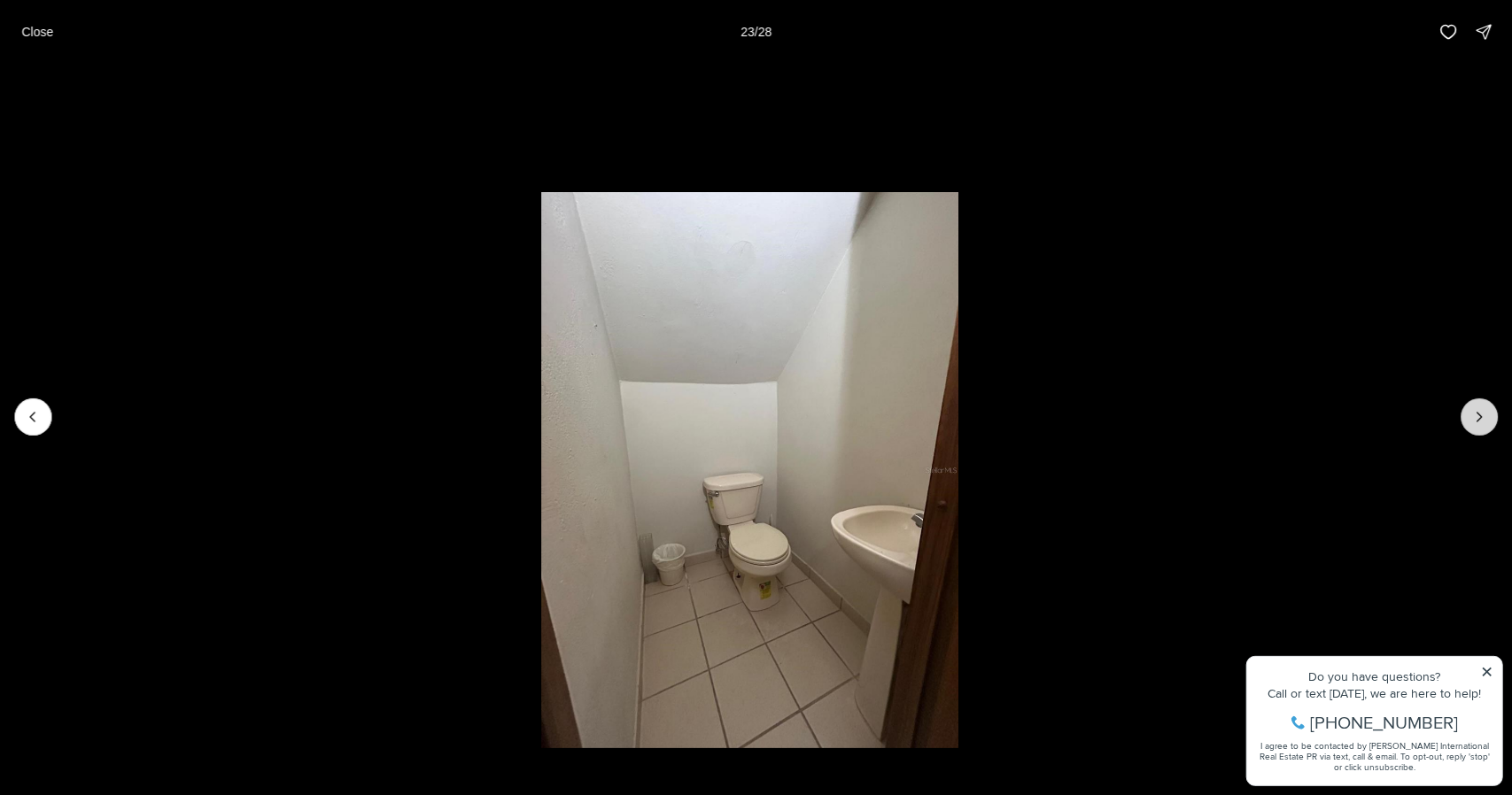
click at [1480, 421] on icon "Next slide" at bounding box center [1480, 416] width 5 height 9
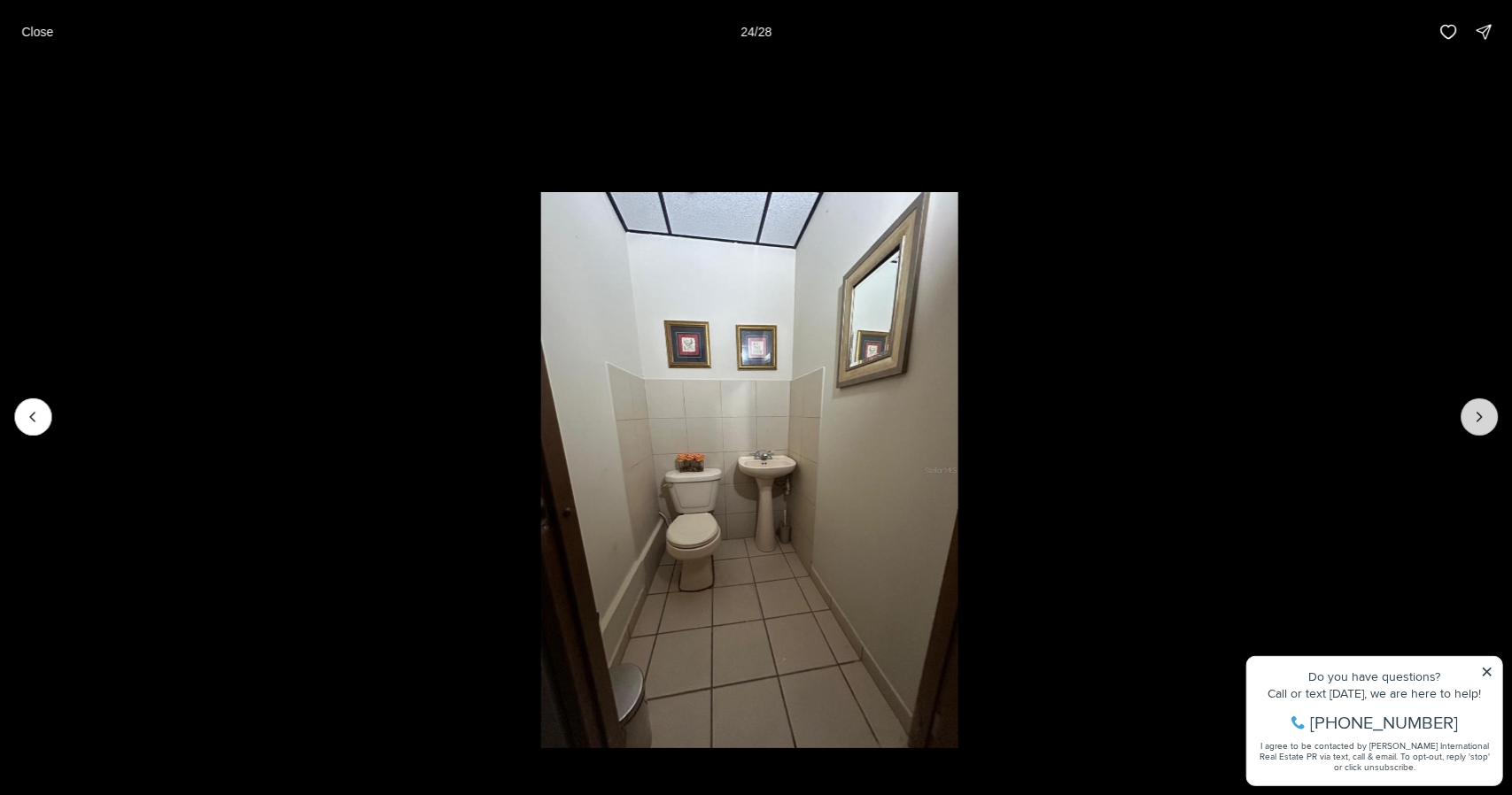
click at [1480, 421] on icon "Next slide" at bounding box center [1480, 416] width 5 height 9
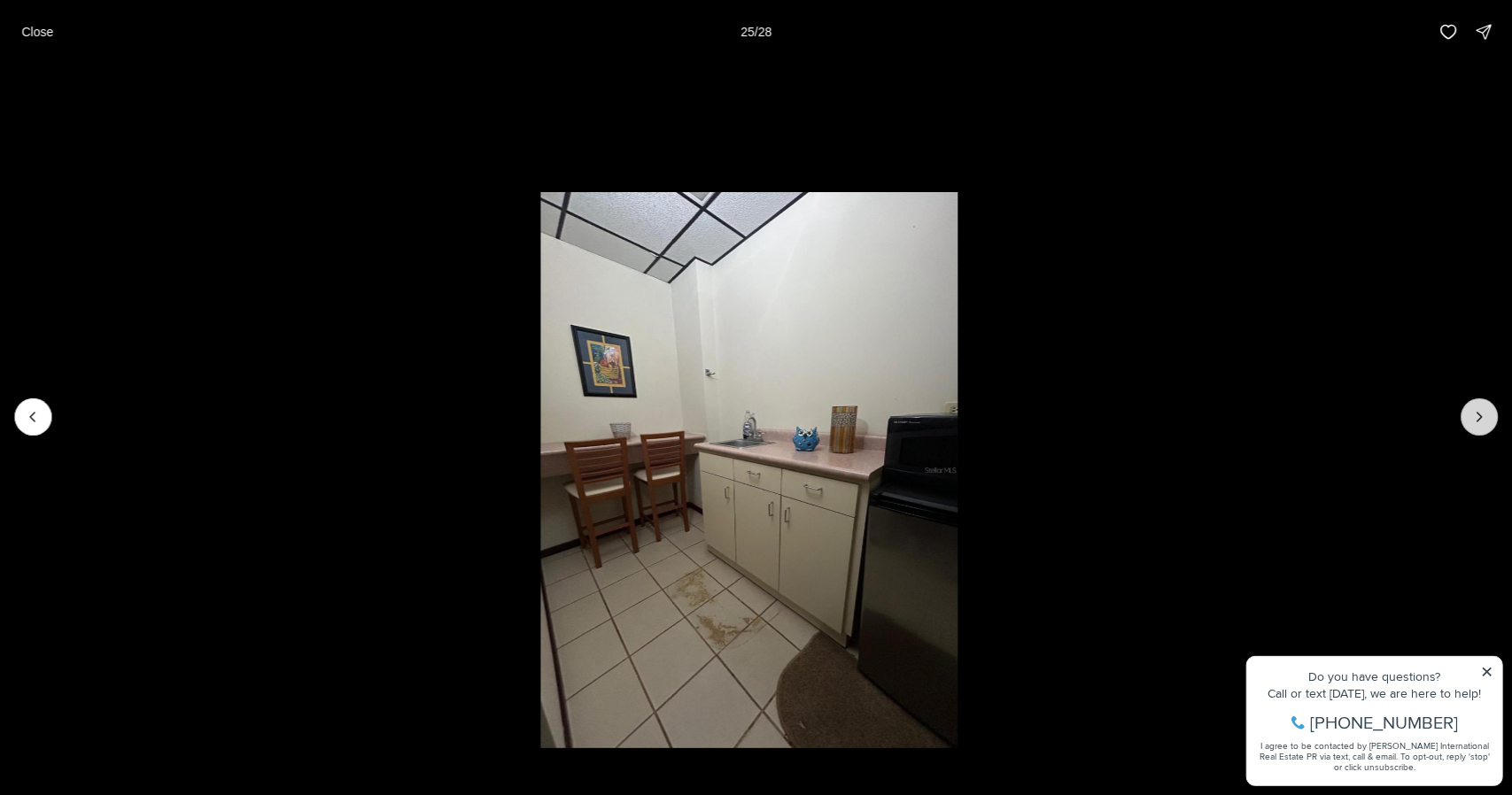
click at [1480, 421] on icon "Next slide" at bounding box center [1480, 416] width 5 height 9
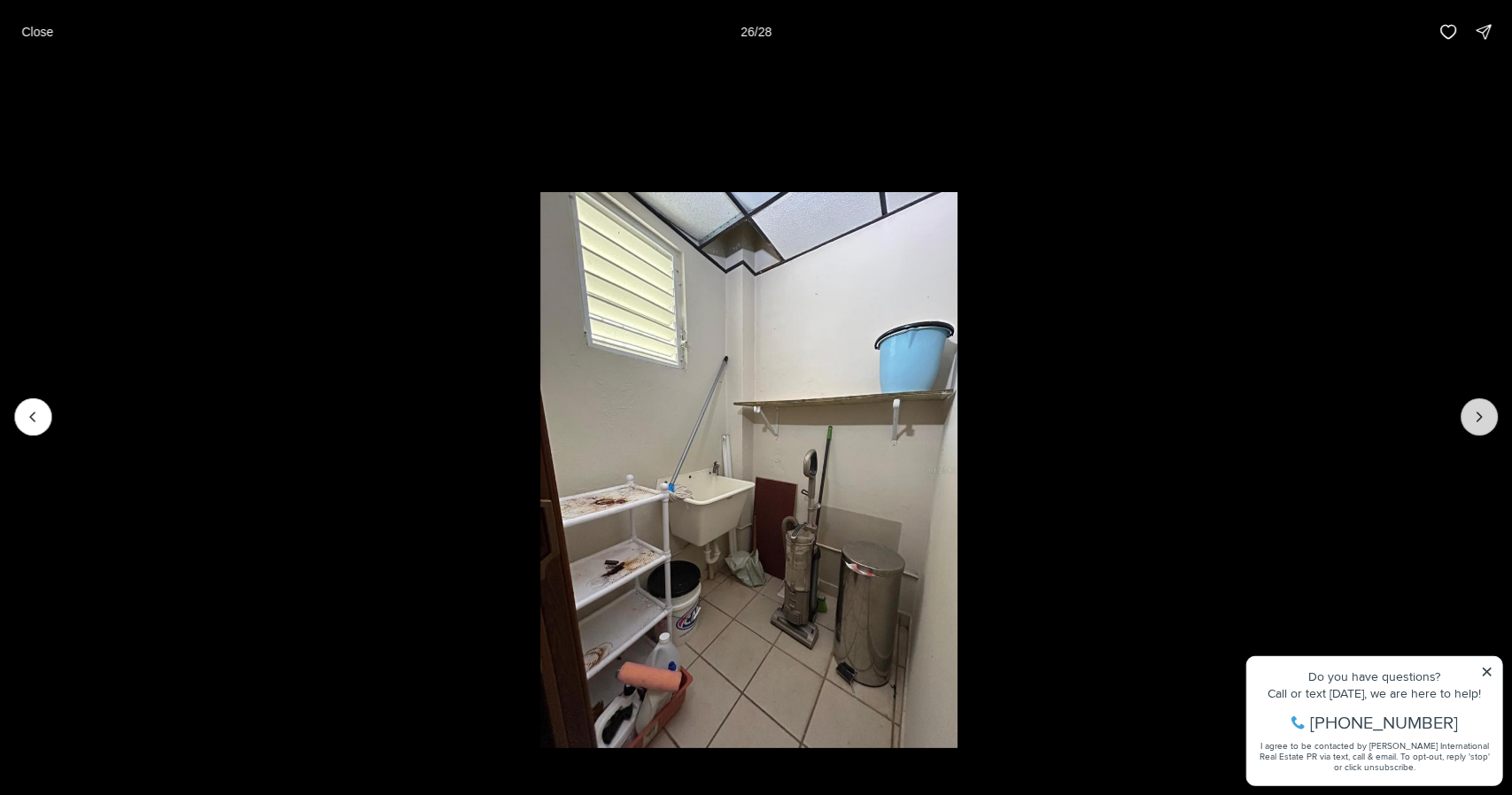
click at [1480, 421] on icon "Next slide" at bounding box center [1480, 416] width 5 height 9
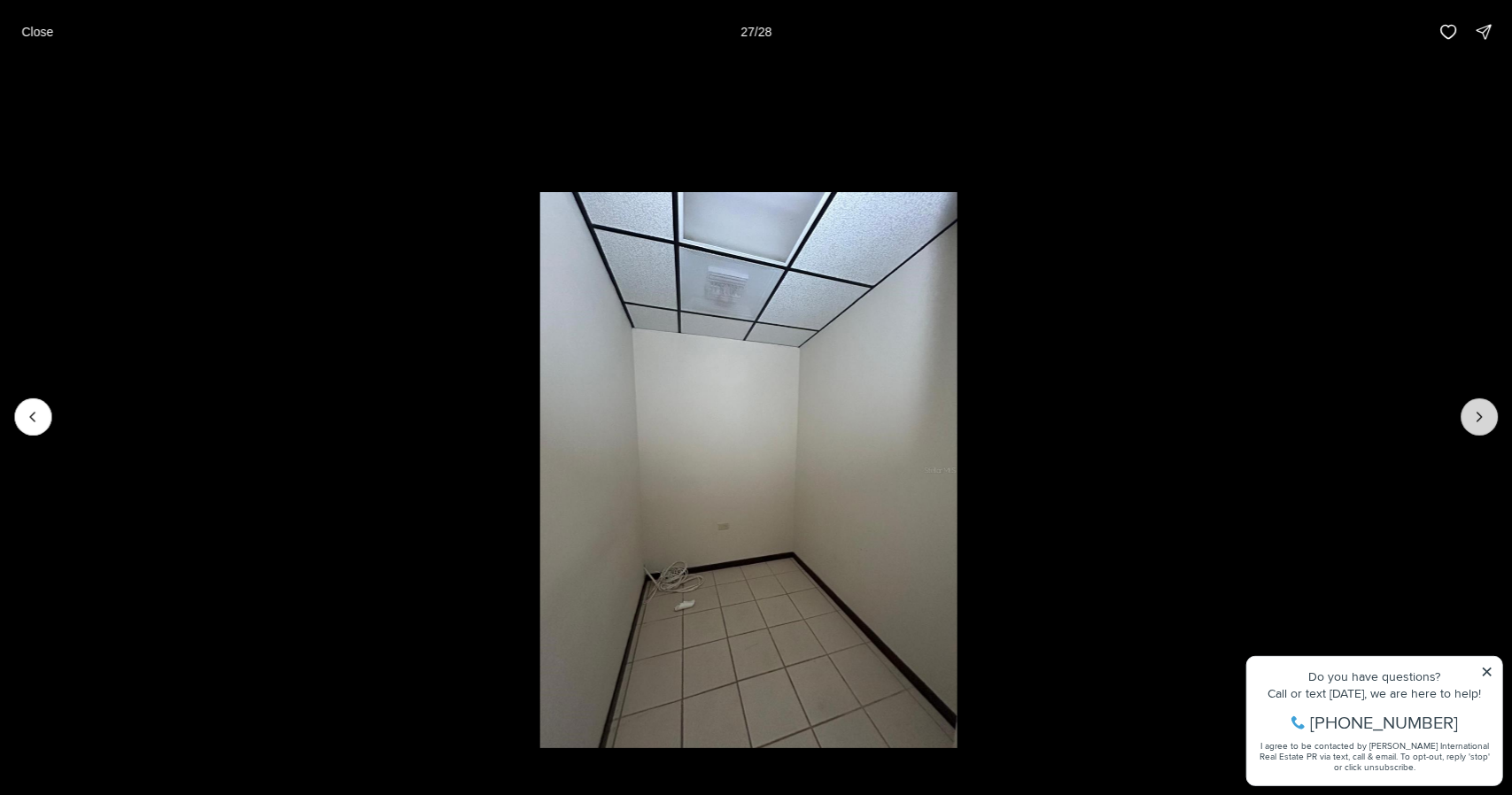
click at [1480, 421] on icon "Next slide" at bounding box center [1480, 416] width 5 height 9
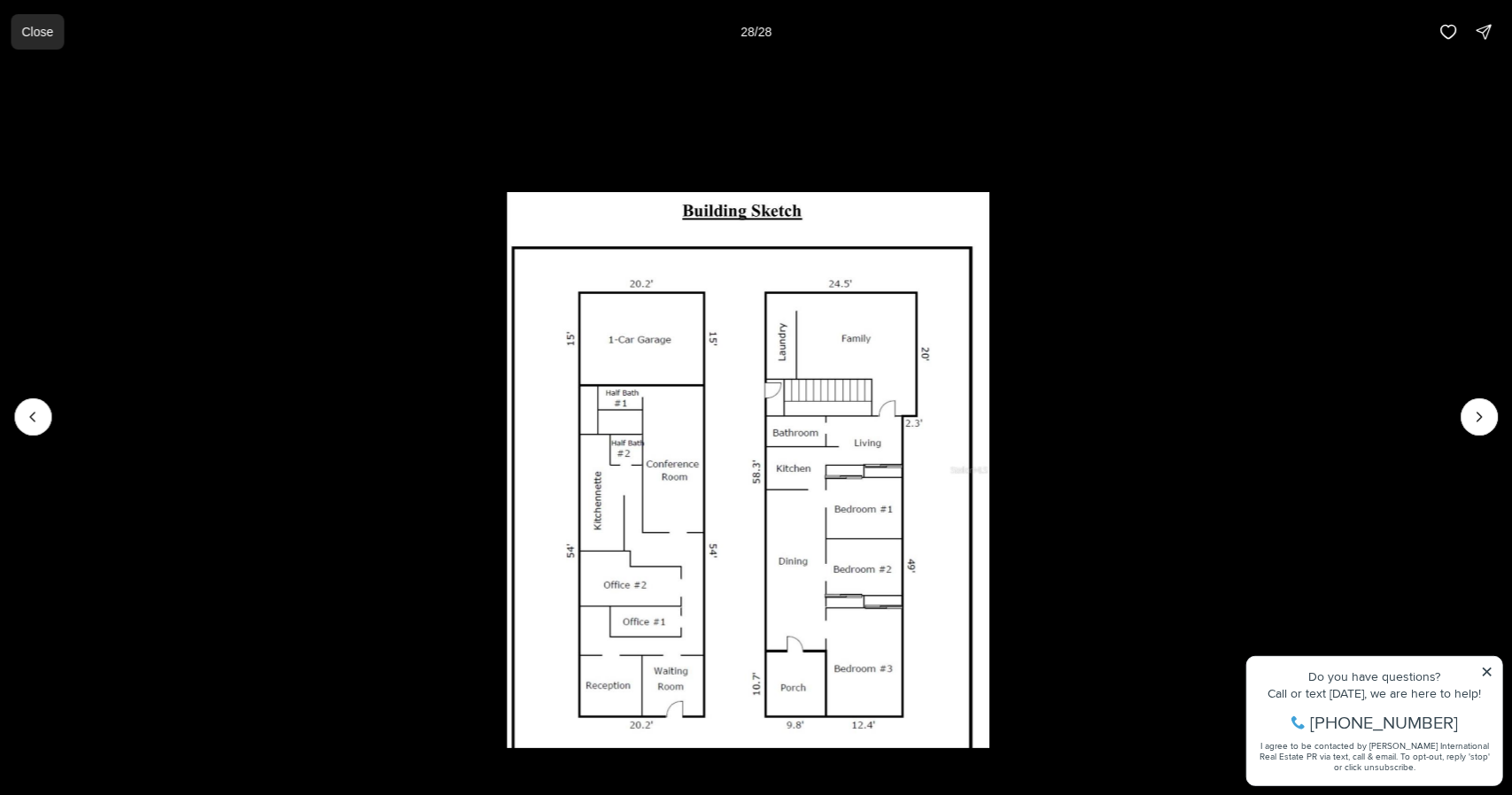
click at [40, 27] on p "Close" at bounding box center [37, 31] width 32 height 14
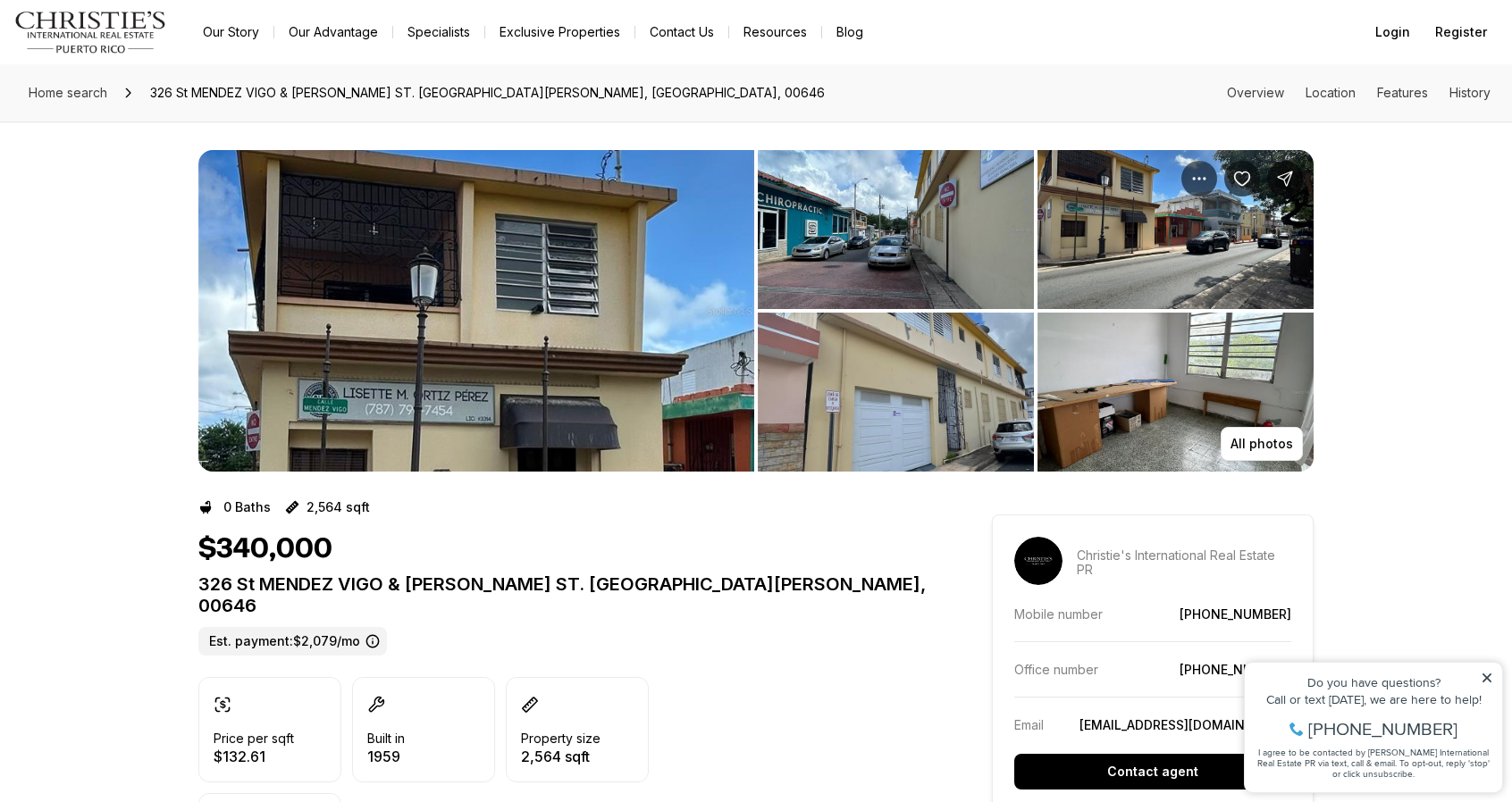
click at [514, 347] on img "View image gallery" at bounding box center [477, 311] width 556 height 322
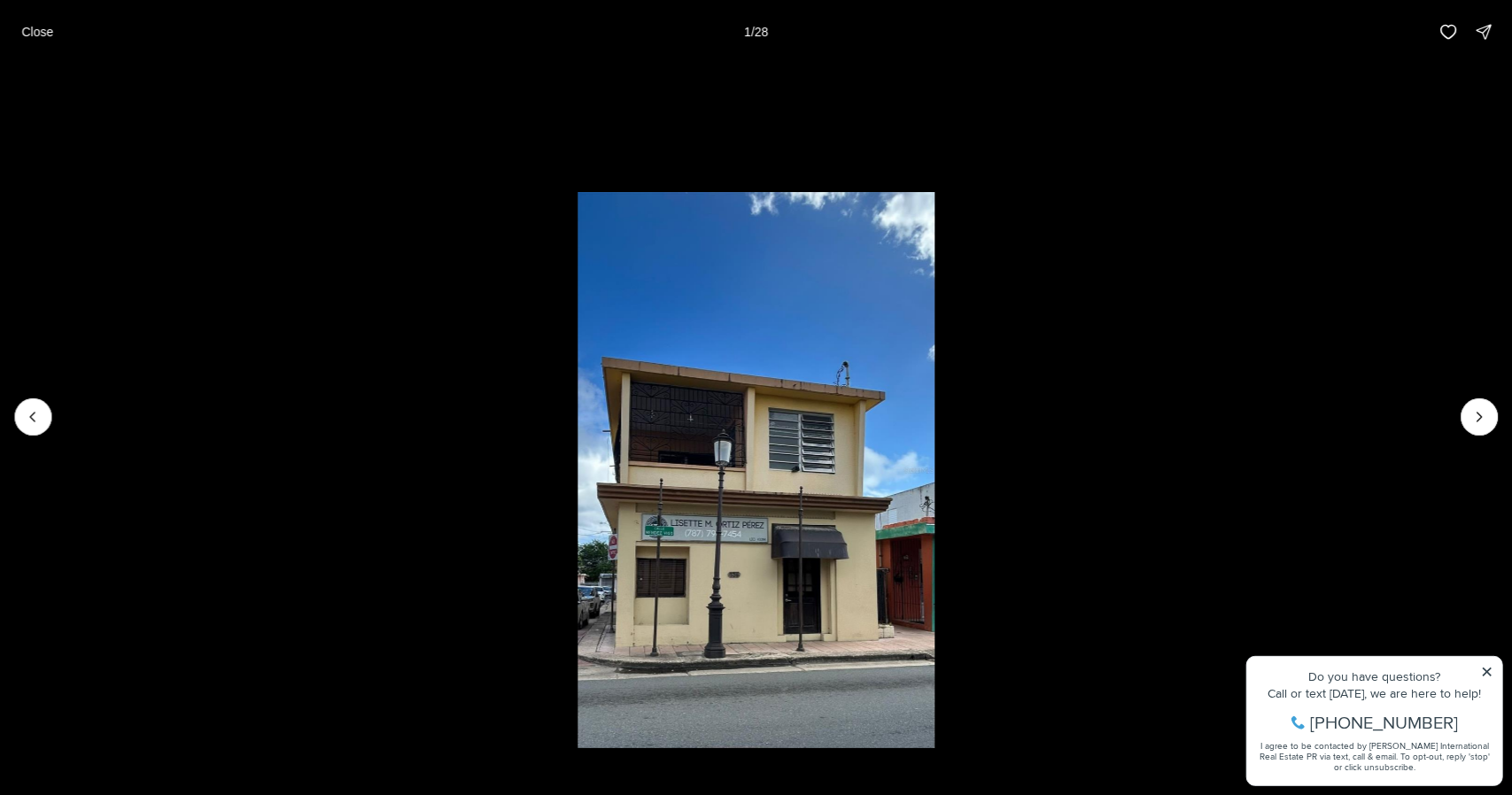
click at [1491, 670] on li "1 of 28" at bounding box center [756, 417] width 1512 height 706
click at [1487, 672] on li "1 of 28" at bounding box center [756, 417] width 1512 height 706
click at [1485, 670] on li "1 of 28" at bounding box center [756, 417] width 1512 height 706
click at [1485, 419] on icon "Next slide" at bounding box center [1480, 417] width 18 height 18
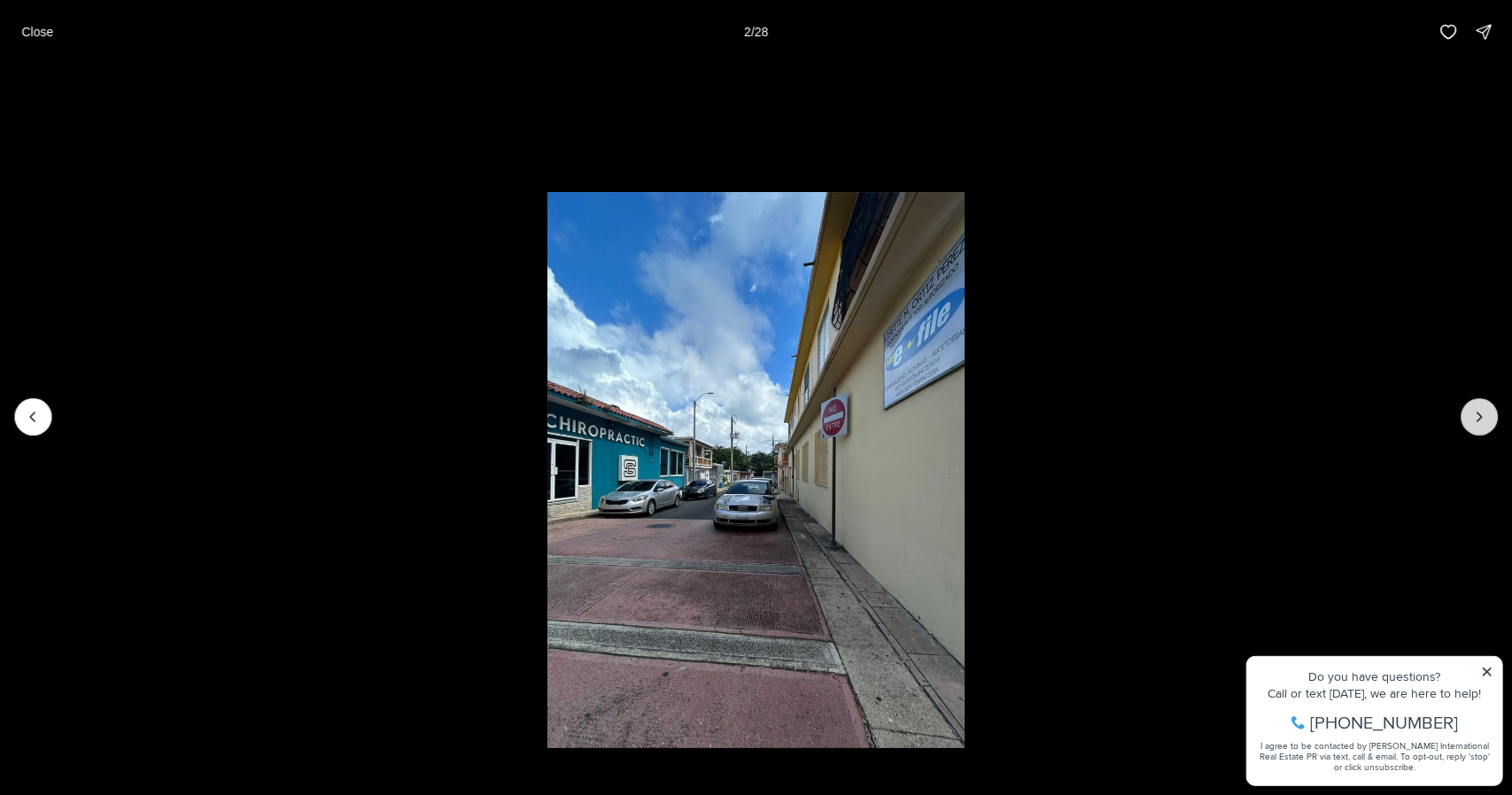
click at [1485, 419] on icon "Next slide" at bounding box center [1480, 417] width 18 height 18
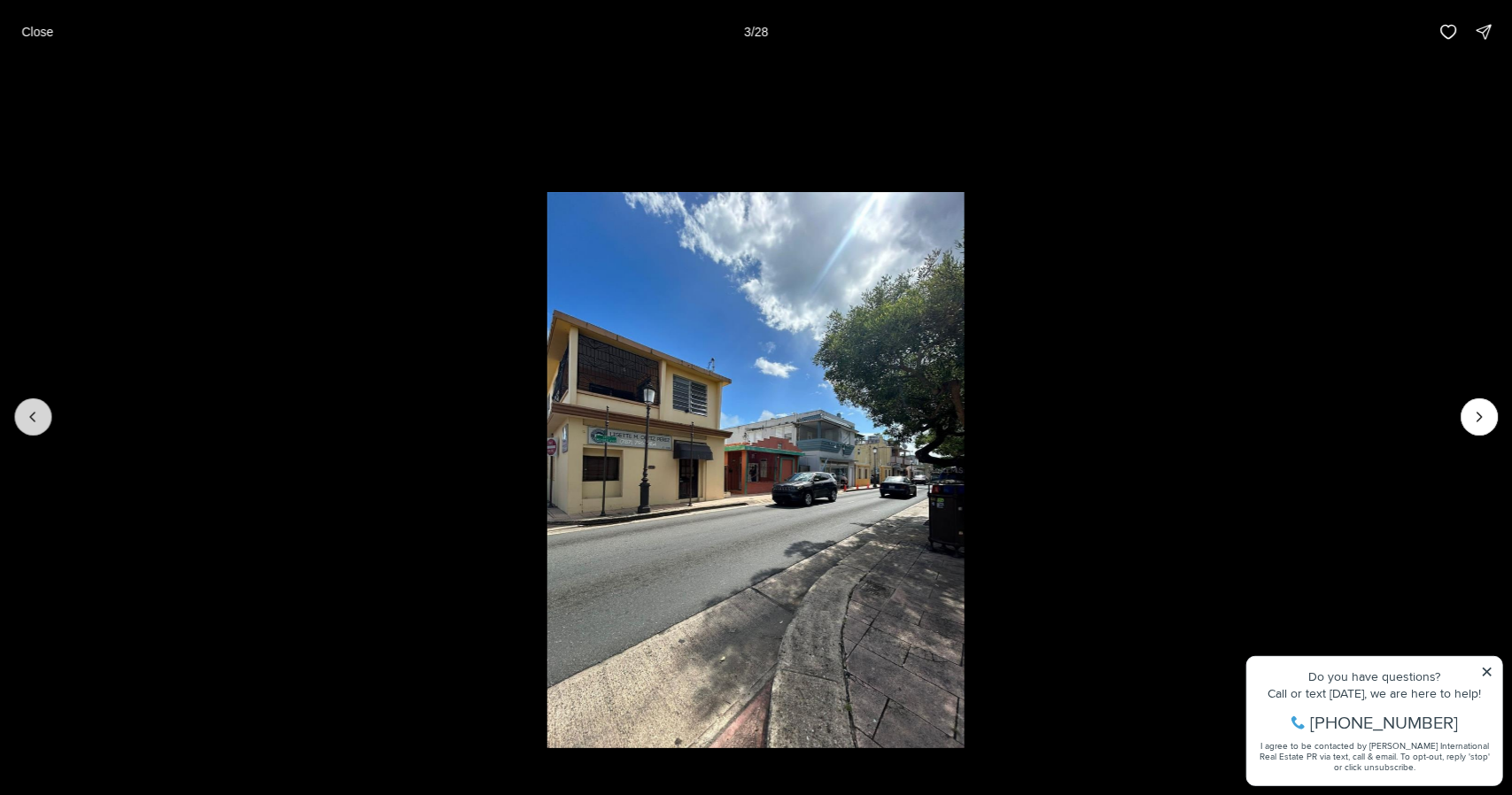
click at [35, 411] on icon "Previous slide" at bounding box center [32, 417] width 18 height 18
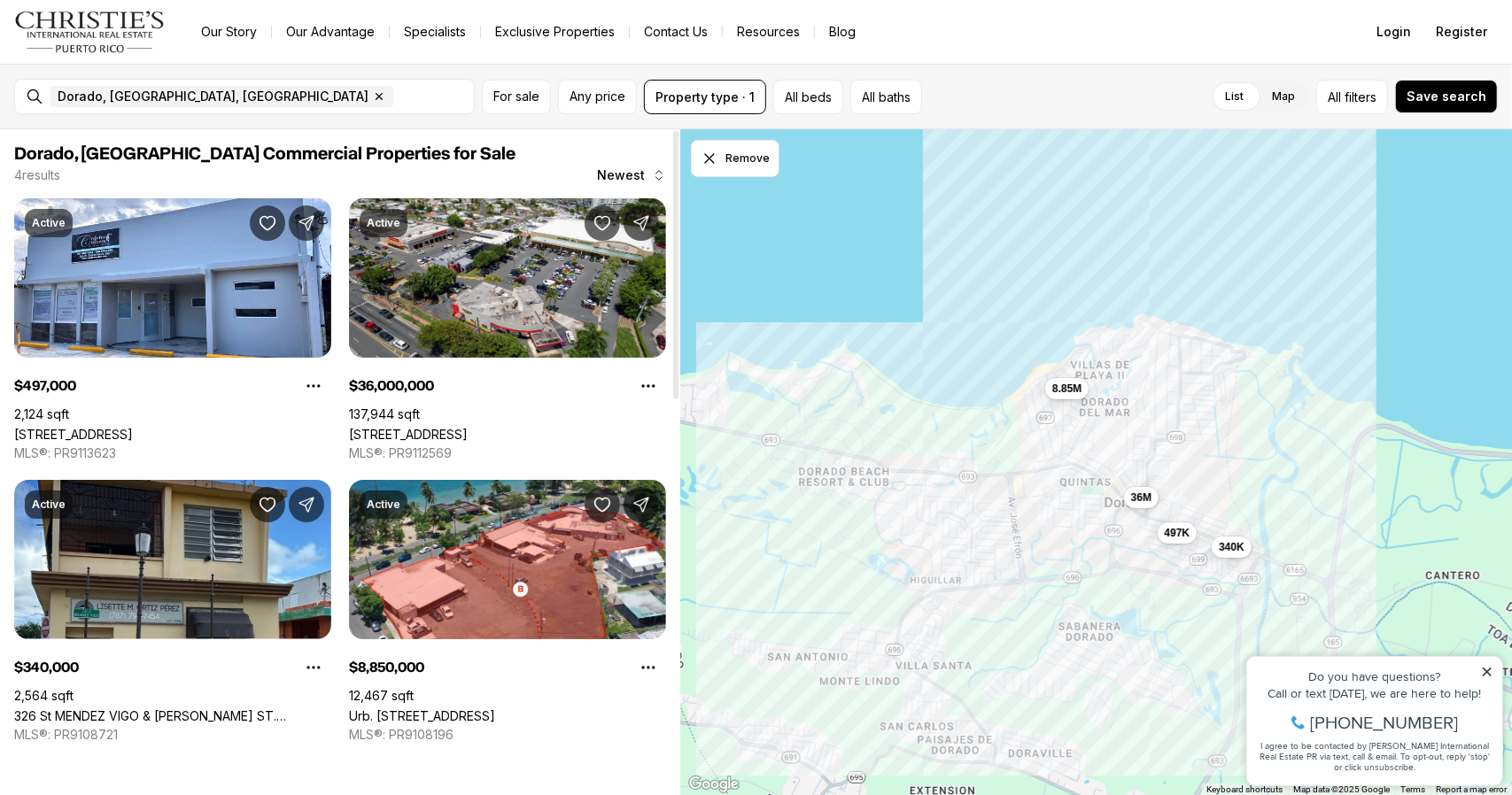
drag, startPoint x: 678, startPoint y: 260, endPoint x: 678, endPoint y: 244, distance: 16.0
click at [678, 244] on div at bounding box center [675, 265] width 5 height 269
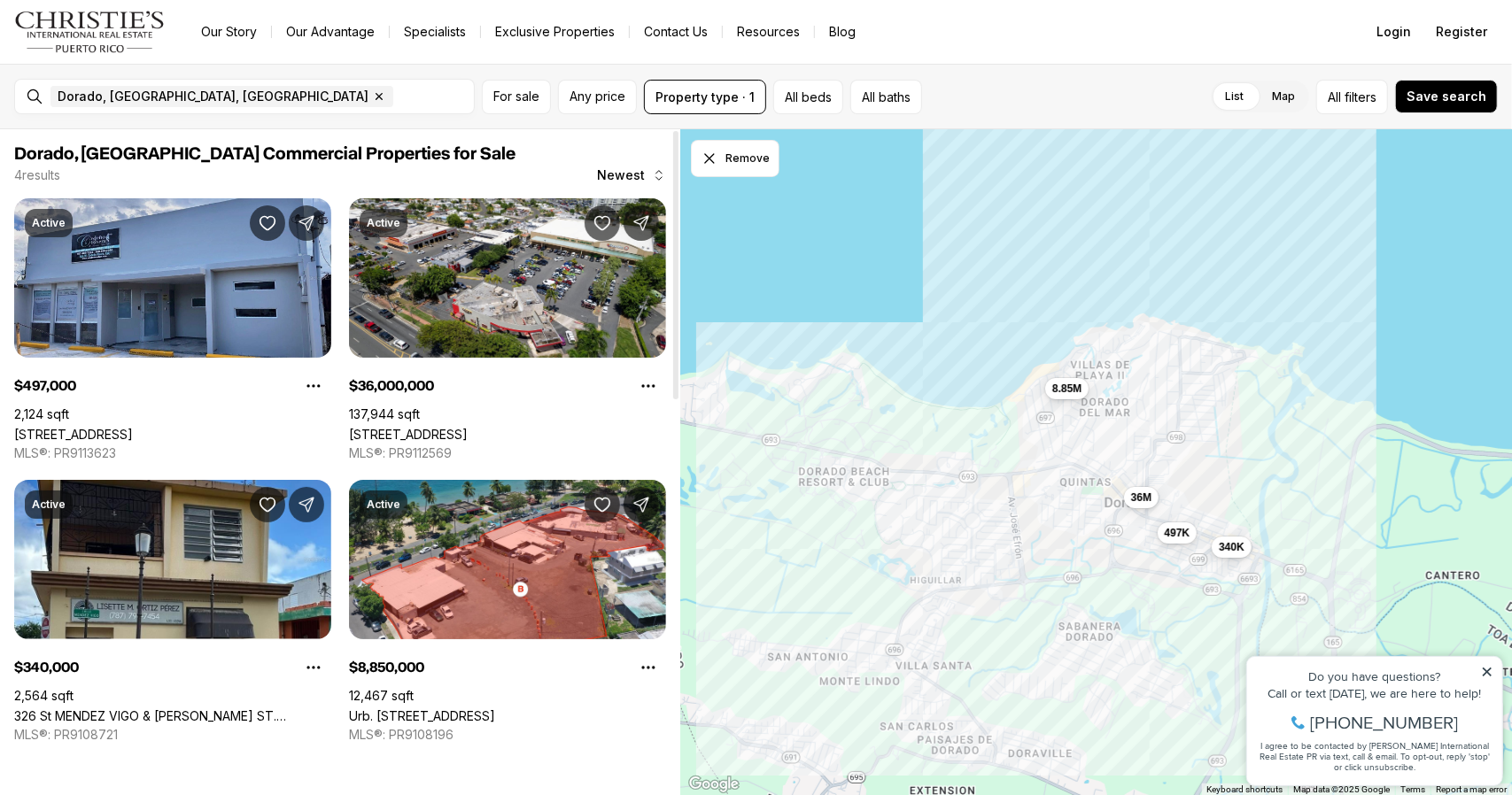
click at [133, 427] on link "[STREET_ADDRESS]" at bounding box center [73, 434] width 119 height 15
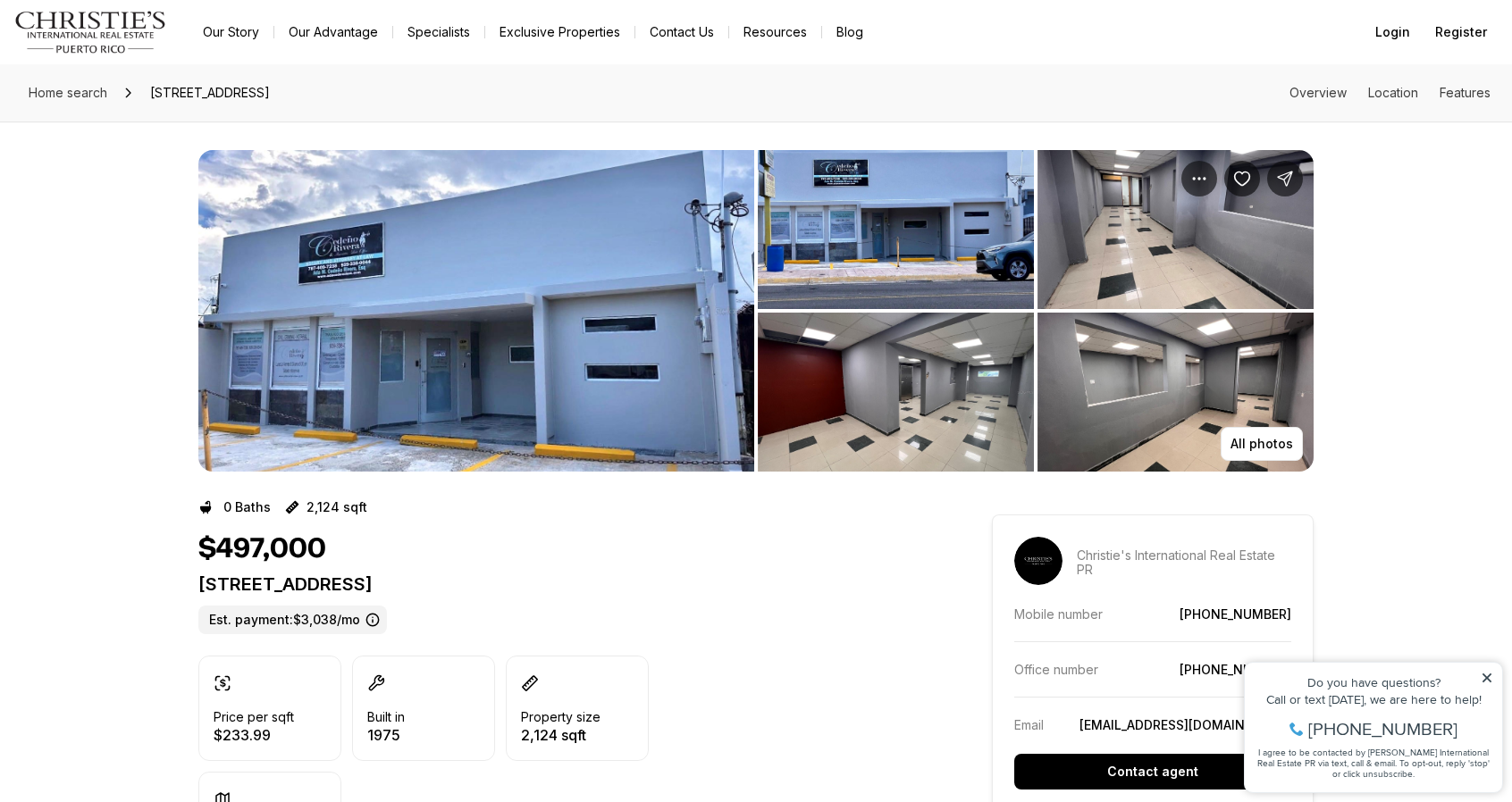
click at [658, 365] on img "View image gallery" at bounding box center [477, 311] width 556 height 322
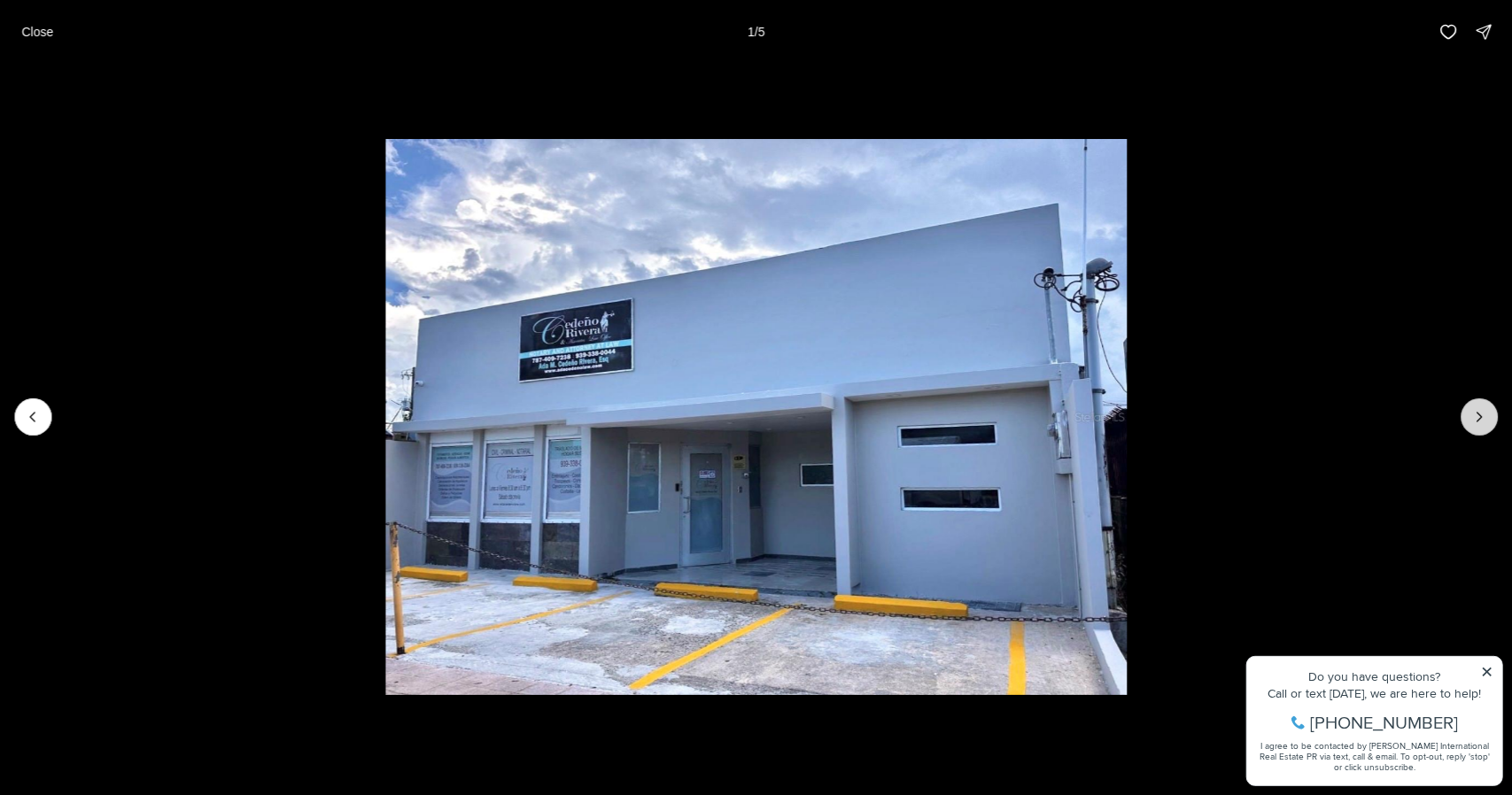
click at [1480, 424] on icon "Next slide" at bounding box center [1480, 417] width 18 height 18
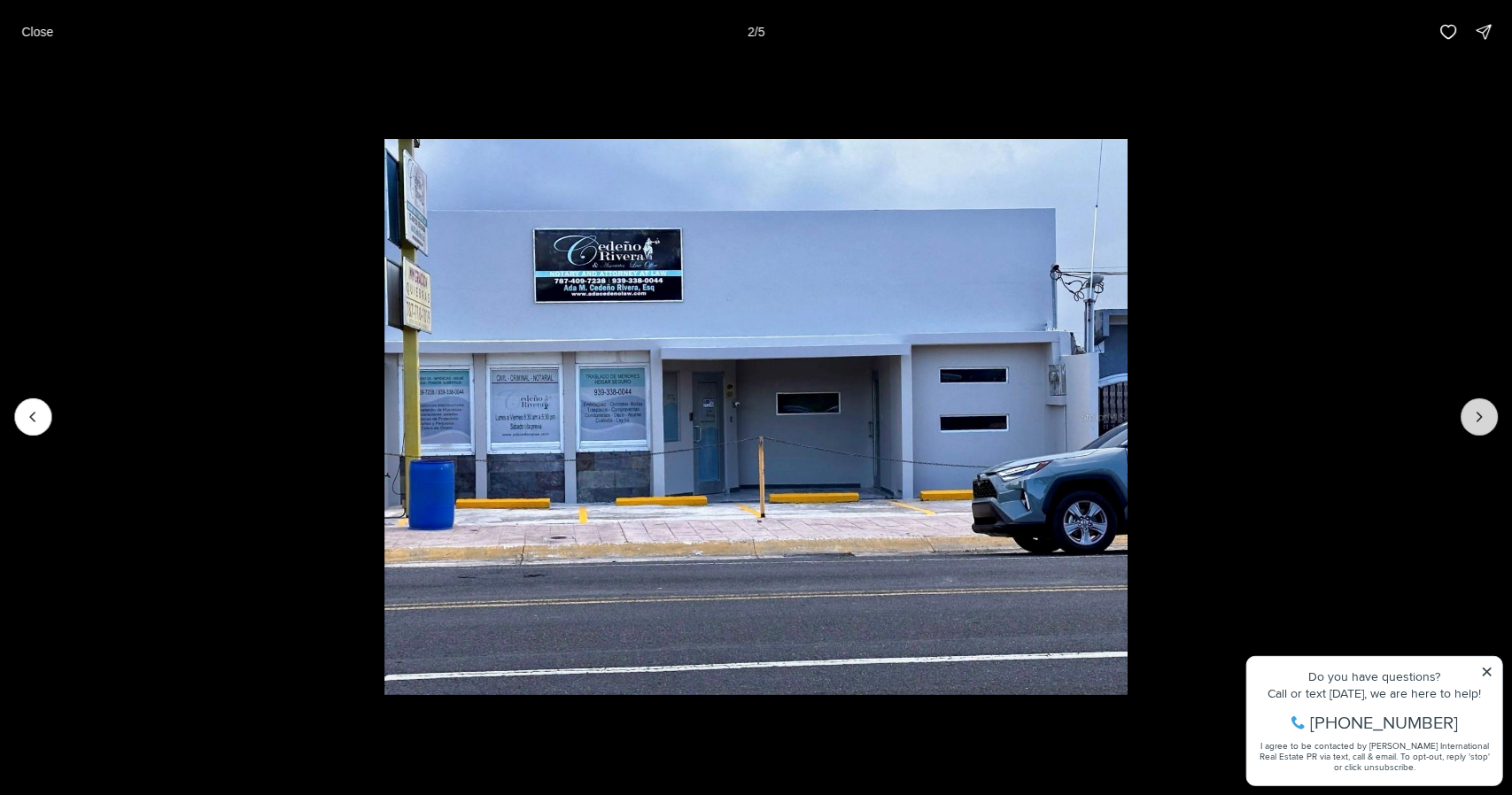
click at [1480, 424] on icon "Next slide" at bounding box center [1480, 417] width 18 height 18
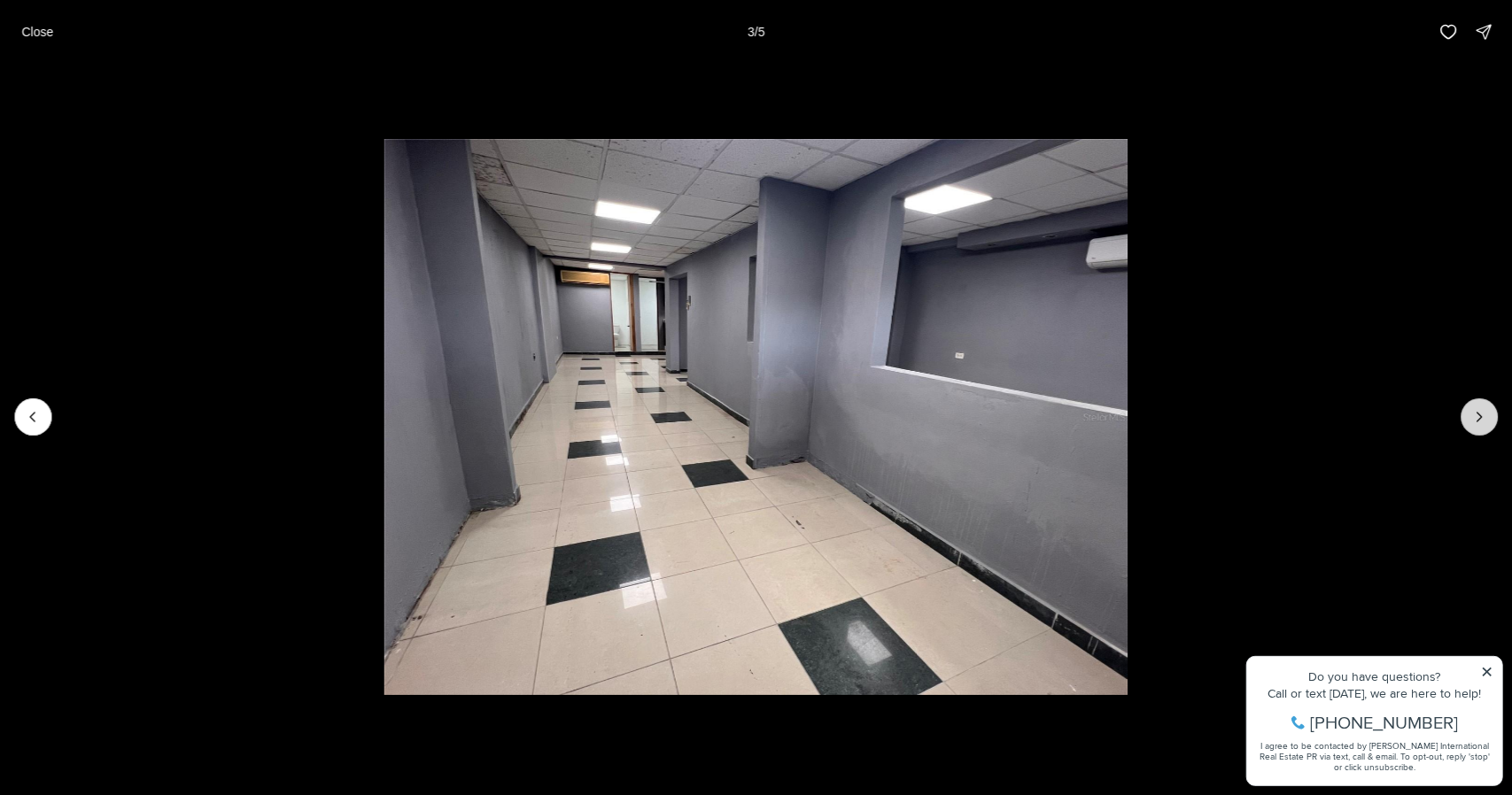
click at [1480, 424] on icon "Next slide" at bounding box center [1480, 417] width 18 height 18
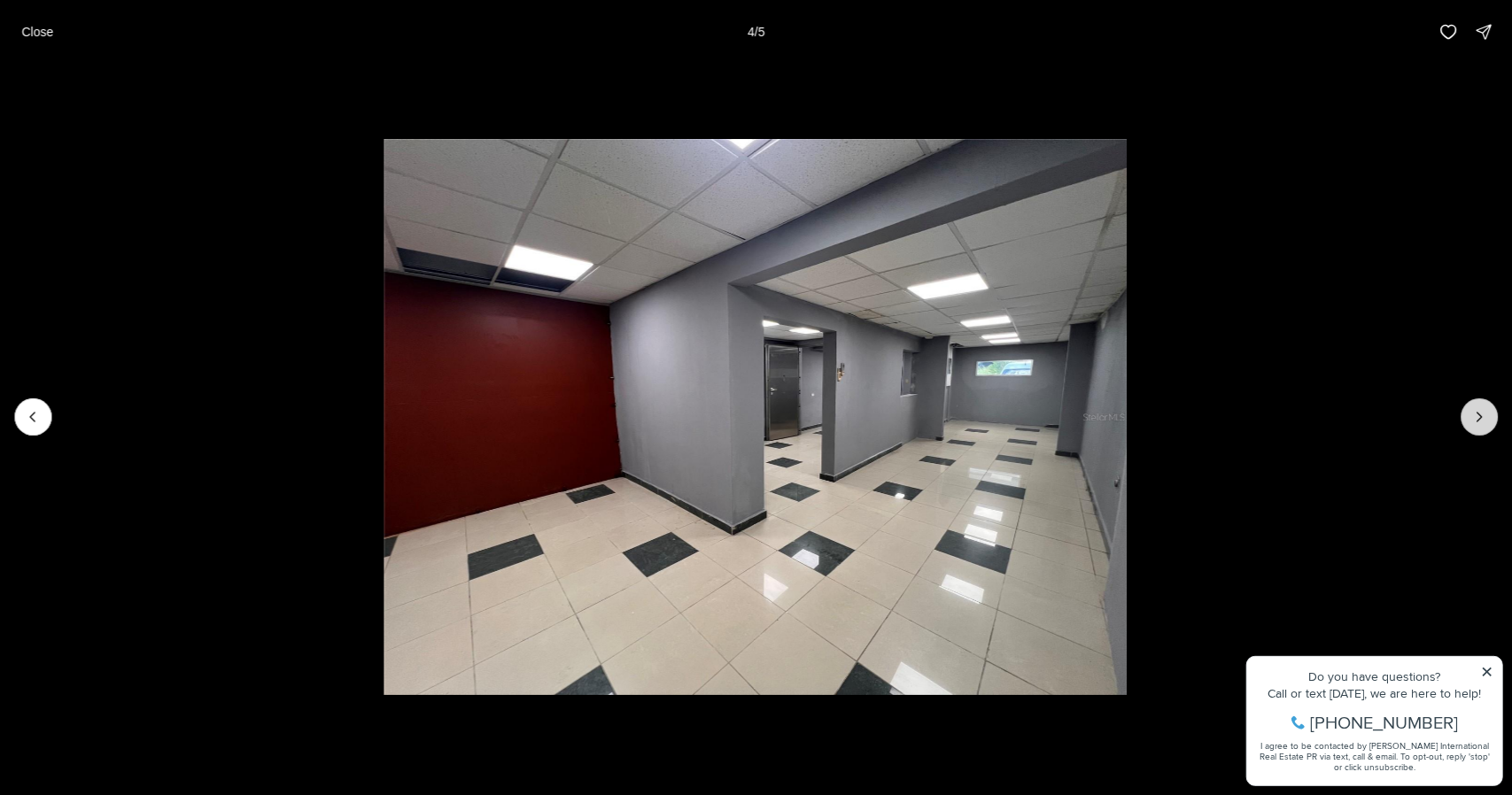
click at [1480, 424] on icon "Next slide" at bounding box center [1480, 417] width 18 height 18
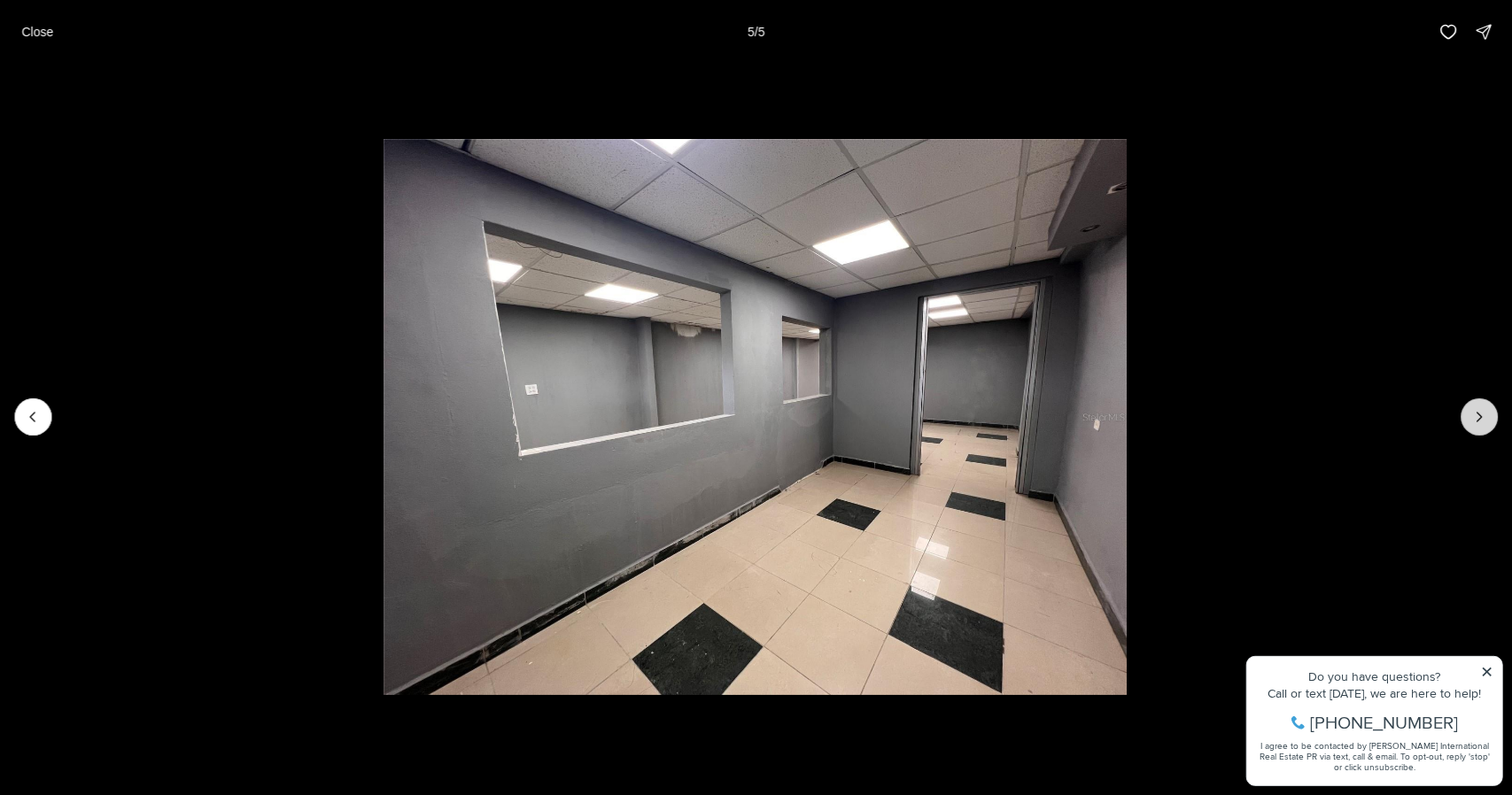
click at [1480, 424] on div at bounding box center [1480, 417] width 37 height 37
click at [36, 32] on p "Close" at bounding box center [37, 31] width 32 height 14
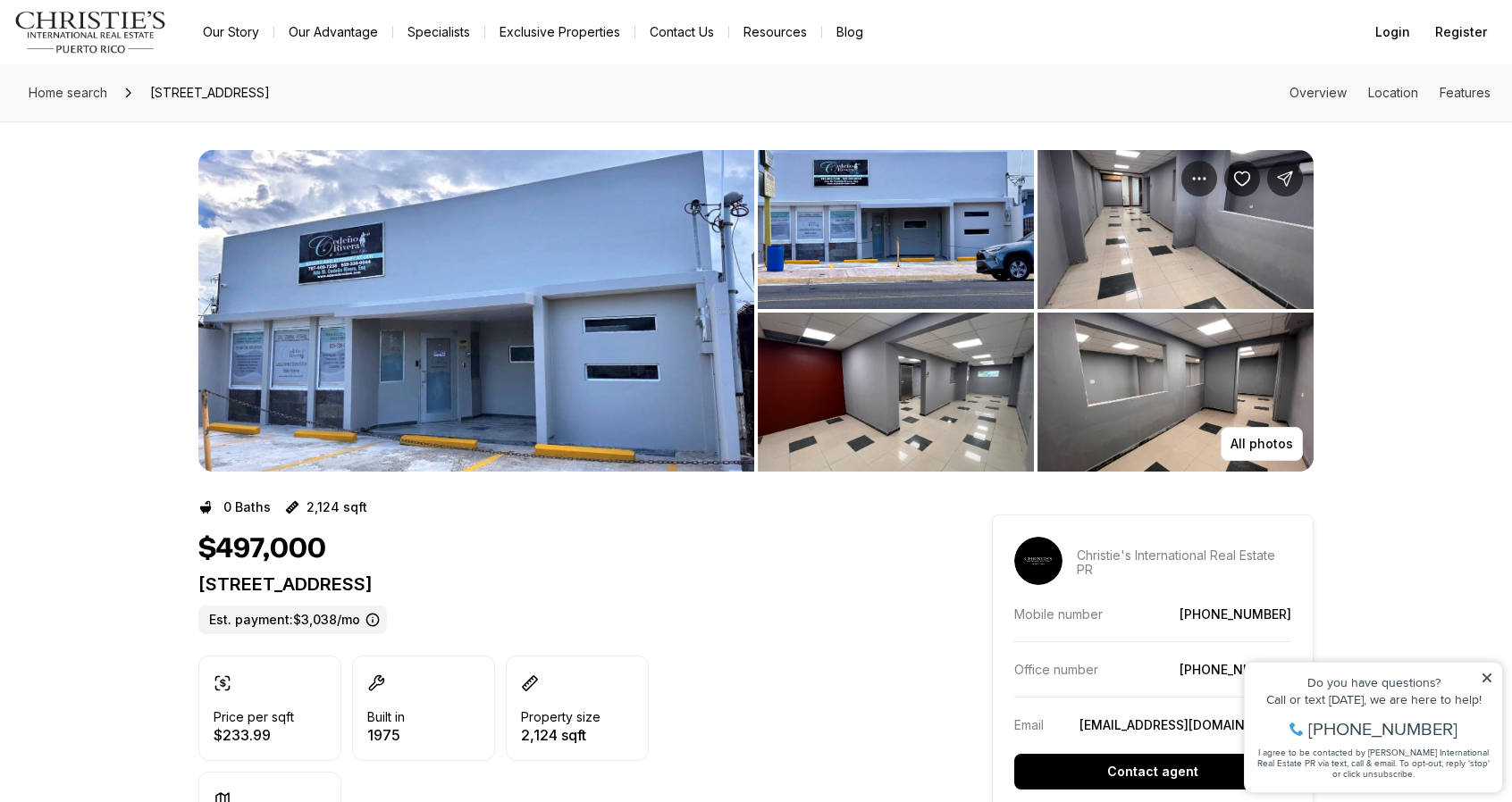
drag, startPoint x: 199, startPoint y: 587, endPoint x: 543, endPoint y: 589, distance: 344.0
click at [543, 589] on p "304 MENDEZ VIGO DORADO PR, 00646" at bounding box center [563, 585] width 729 height 22
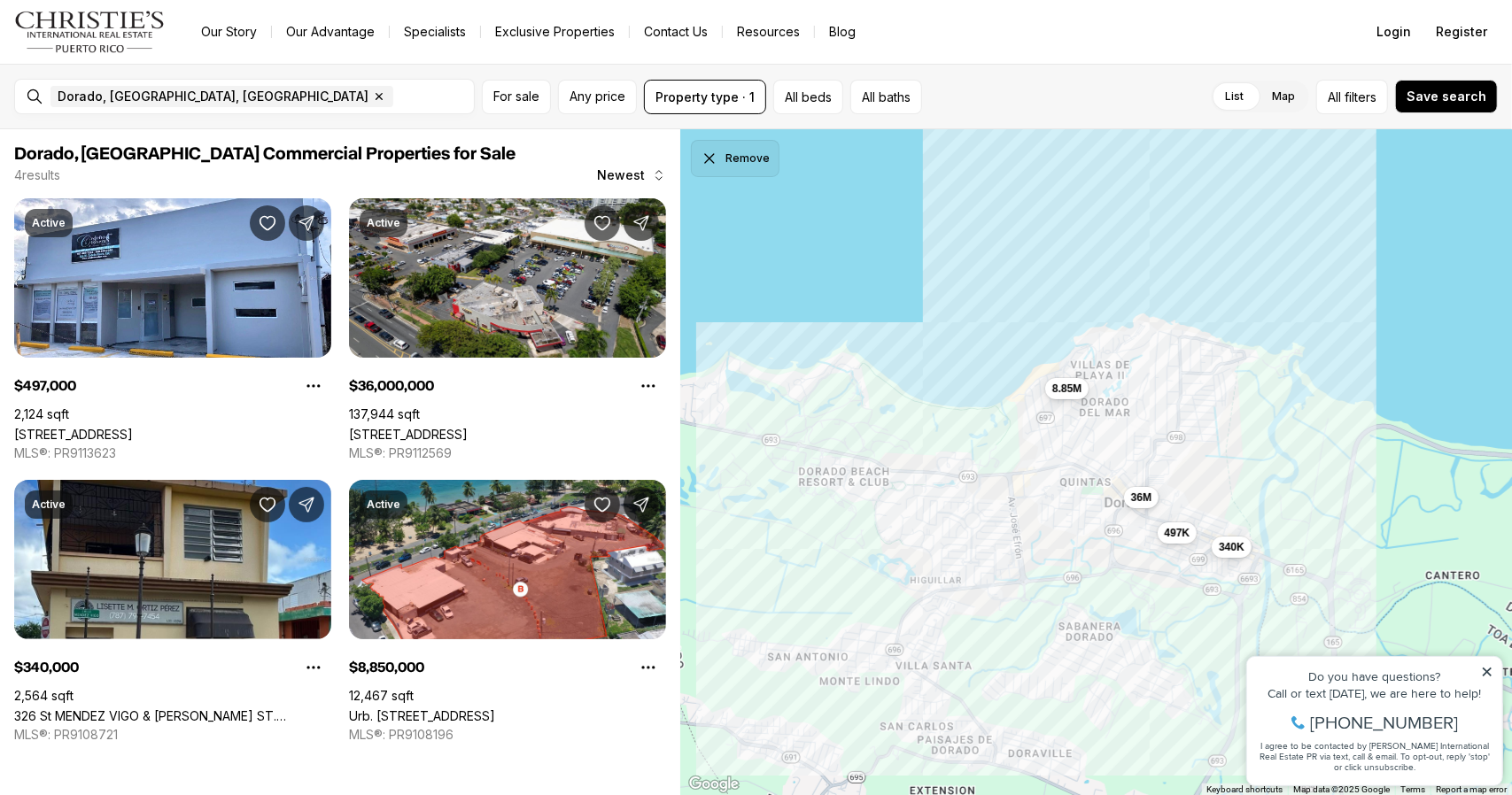
click at [759, 170] on button "Remove" at bounding box center [735, 158] width 89 height 37
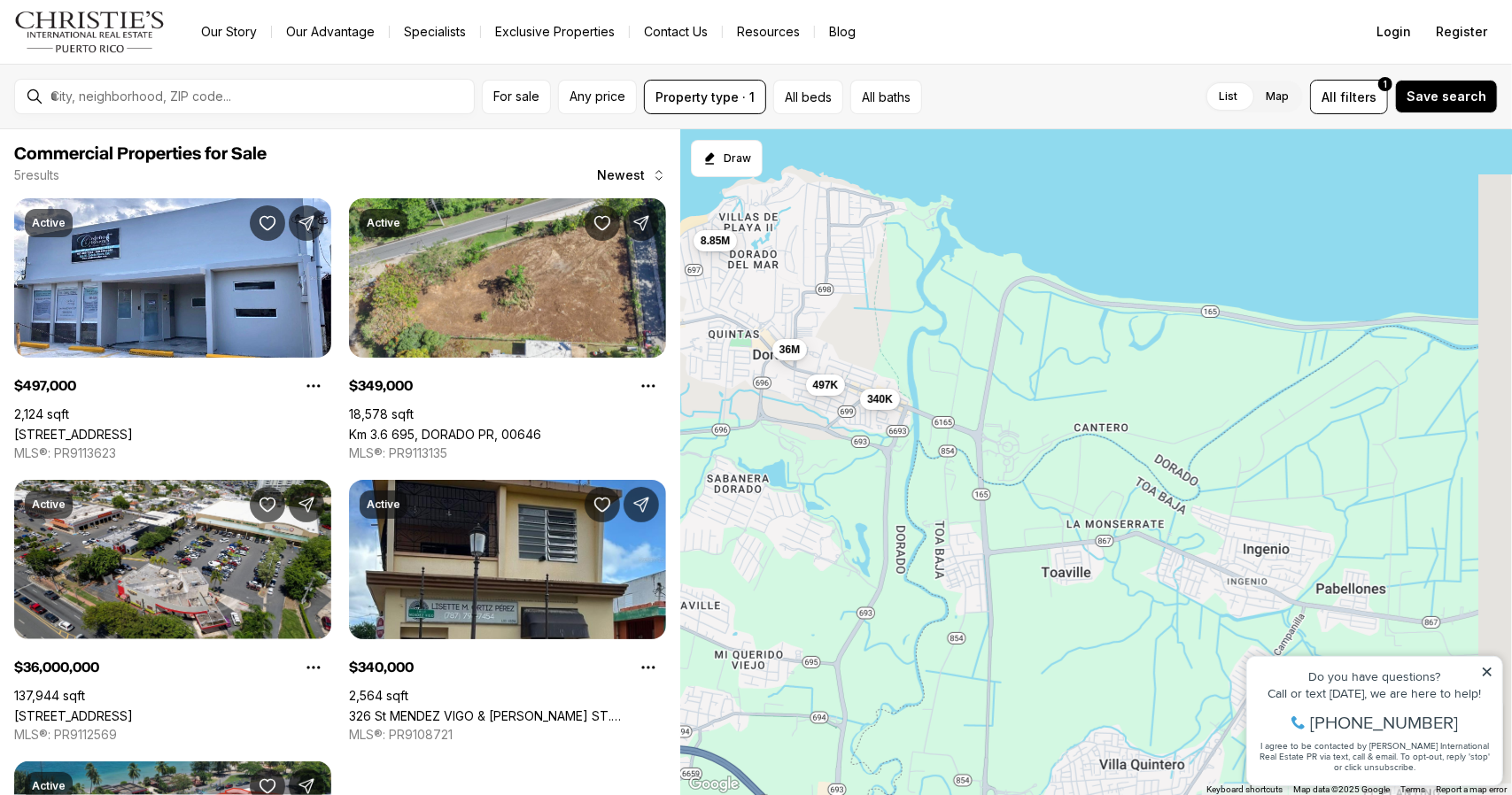
drag, startPoint x: 1281, startPoint y: 490, endPoint x: 897, endPoint y: 319, distance: 420.4
click at [897, 319] on div "497K 36M 340K 8.85M 349K" at bounding box center [1096, 462] width 832 height 667
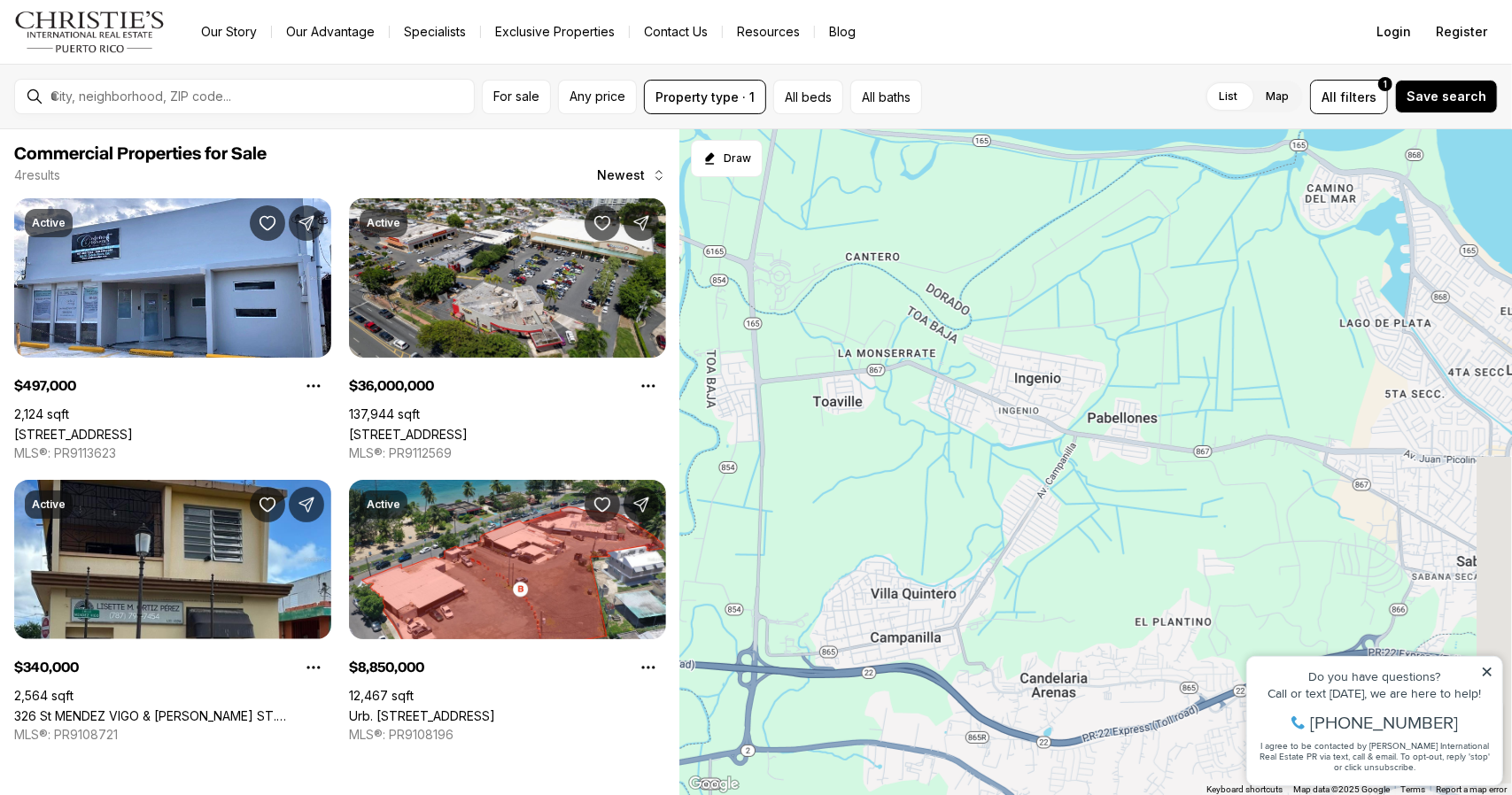
drag, startPoint x: 1319, startPoint y: 497, endPoint x: 1090, endPoint y: 321, distance: 288.8
click at [1090, 321] on div "497K 36M 340K 8.85M" at bounding box center [1096, 462] width 832 height 667
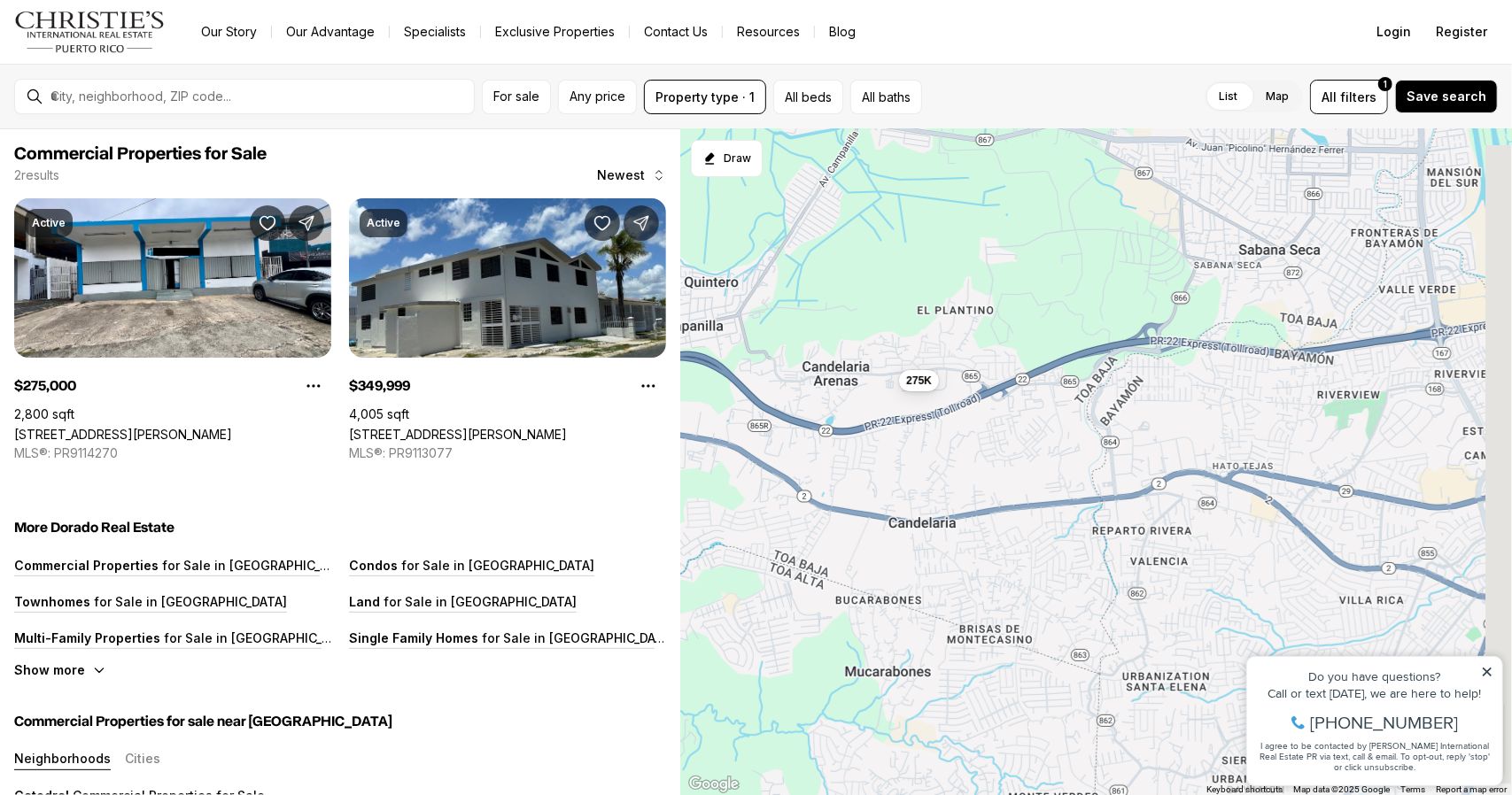
drag, startPoint x: 1313, startPoint y: 543, endPoint x: 1096, endPoint y: 231, distance: 380.0
click at [1096, 231] on div "275K 350K" at bounding box center [1096, 462] width 832 height 667
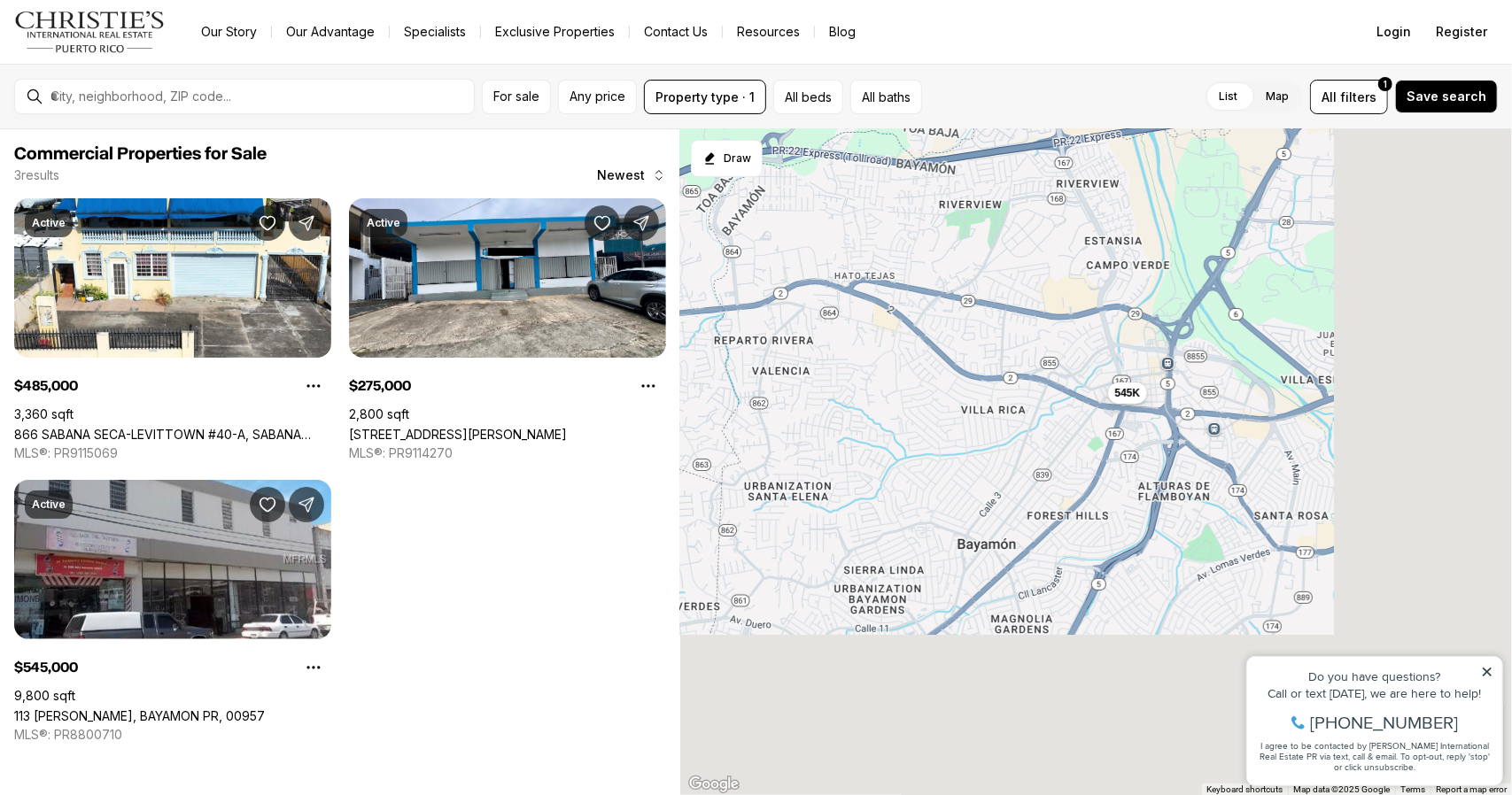
drag, startPoint x: 1361, startPoint y: 513, endPoint x: 969, endPoint y: 310, distance: 441.4
click at [969, 310] on div "275K 485K 545K" at bounding box center [1096, 462] width 832 height 667
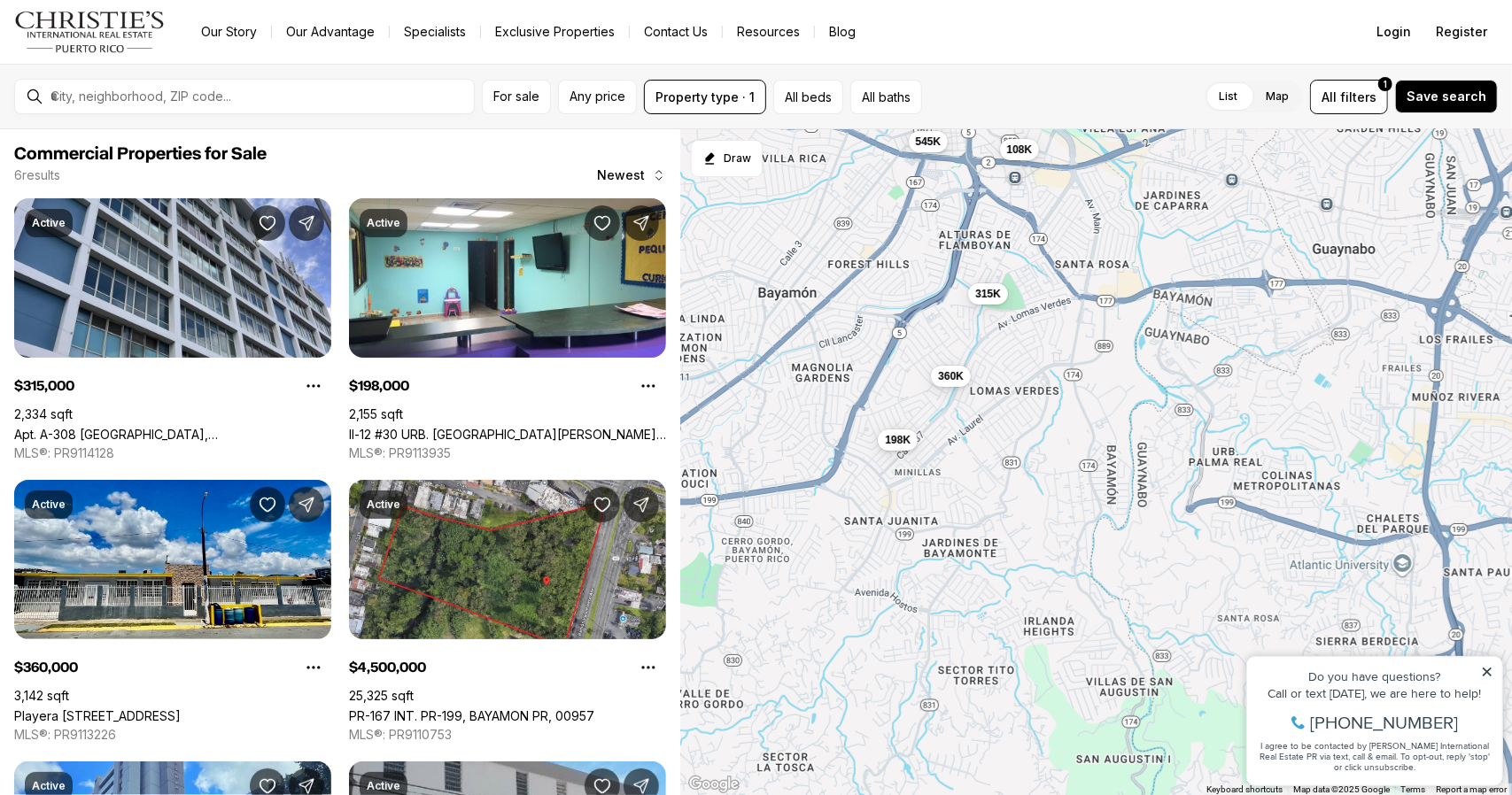
drag, startPoint x: 1294, startPoint y: 477, endPoint x: 1088, endPoint y: 215, distance: 333.3
click at [1088, 215] on div "545K 315K 198K 360K 4.5M 108K" at bounding box center [1096, 462] width 832 height 667
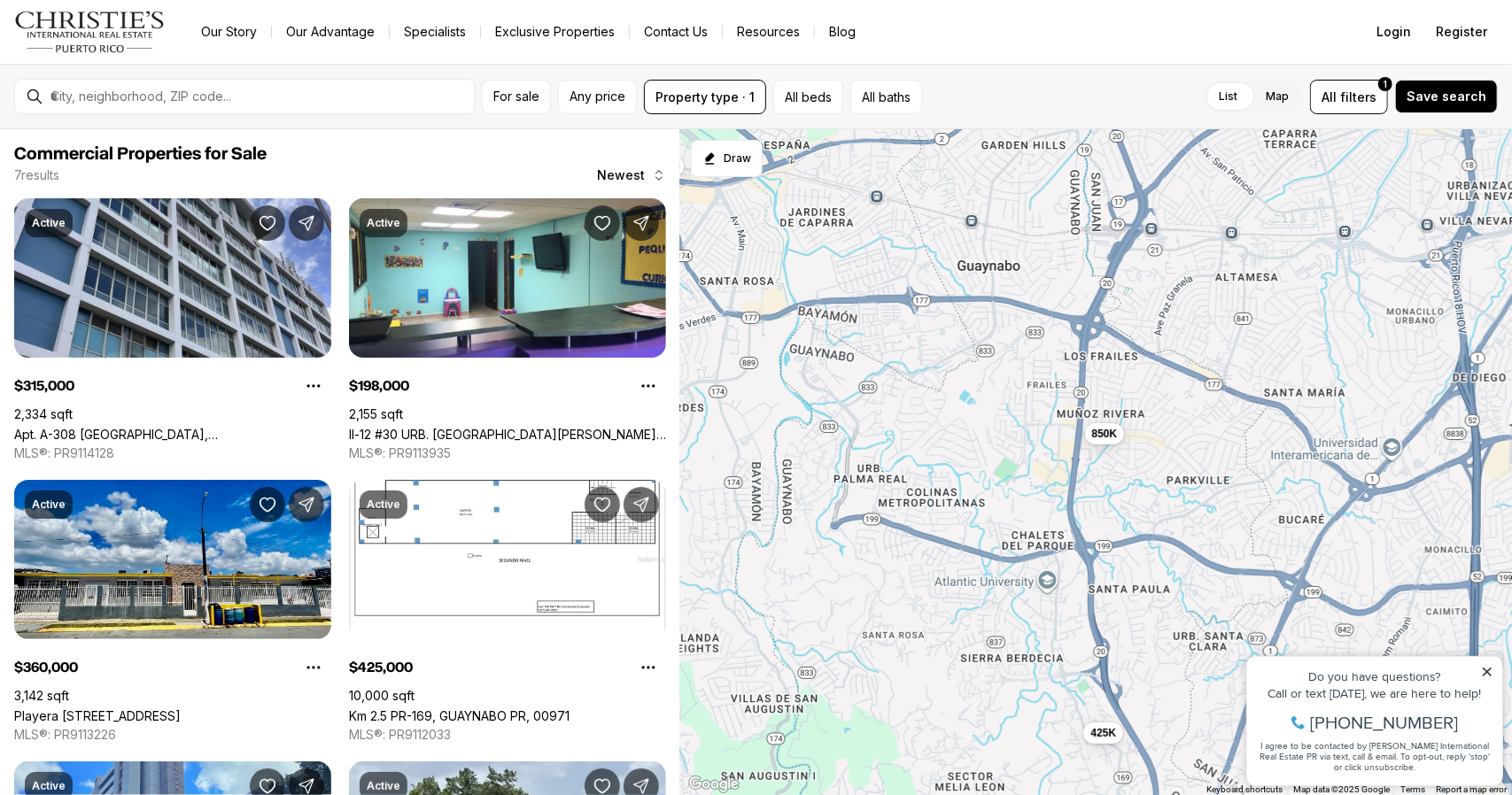
drag, startPoint x: 1282, startPoint y: 499, endPoint x: 886, endPoint y: 515, distance: 396.3
click at [886, 515] on div "545K 315K 198K 360K 108K 425K 850K" at bounding box center [1096, 462] width 832 height 667
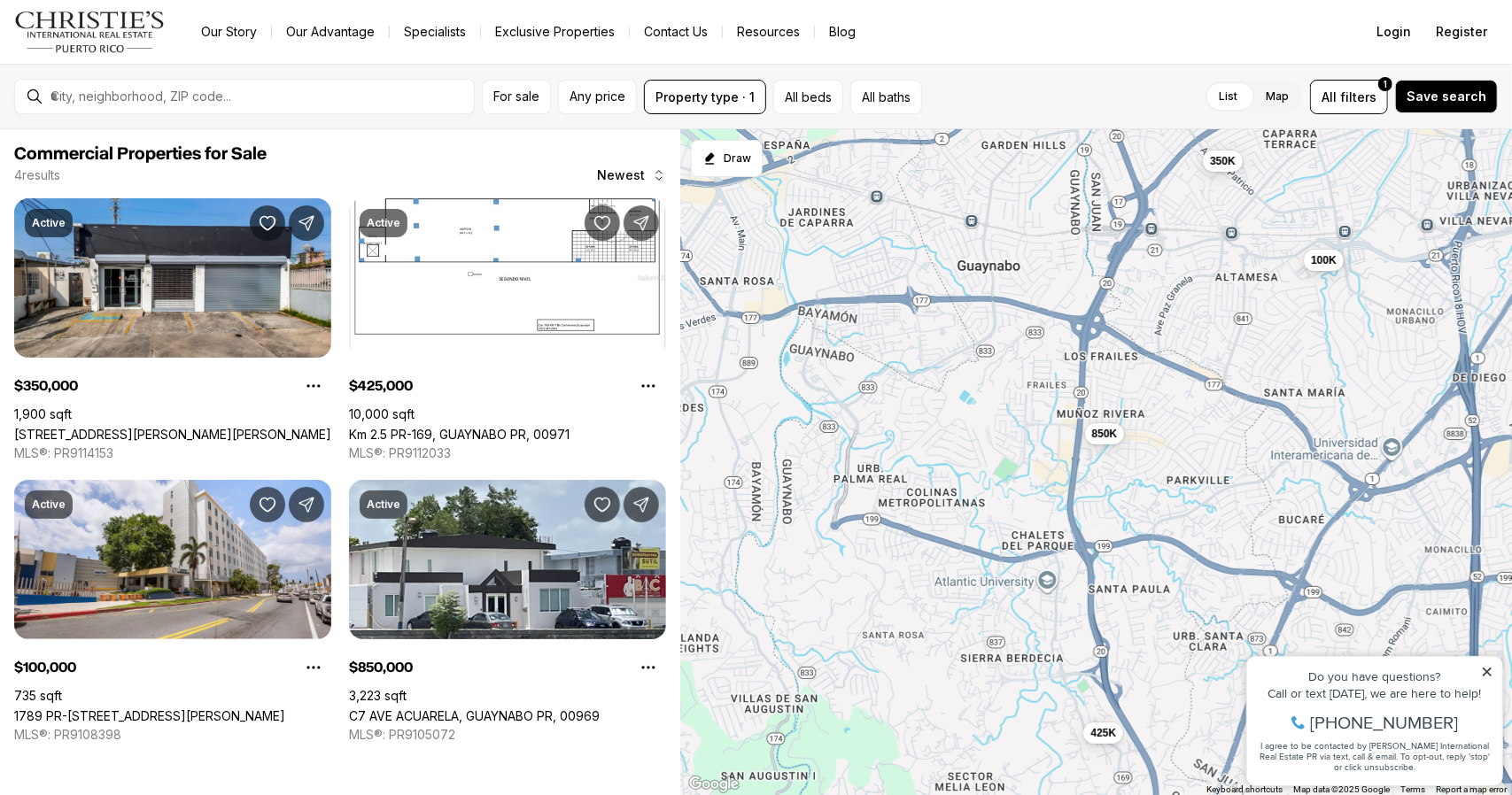
click at [1487, 673] on icon at bounding box center [1486, 671] width 13 height 13
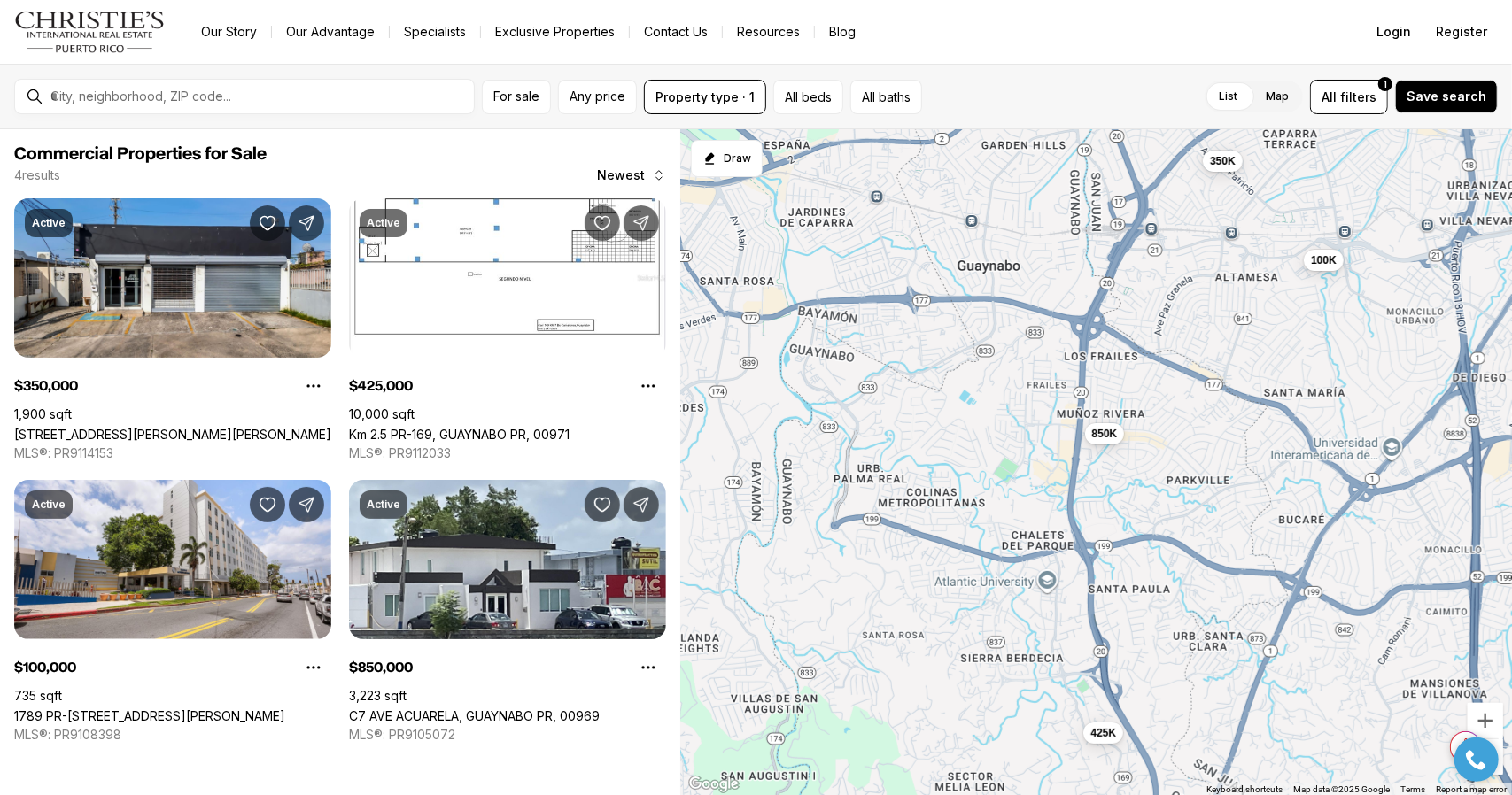
click at [1497, 766] on div at bounding box center [1476, 759] width 62 height 44
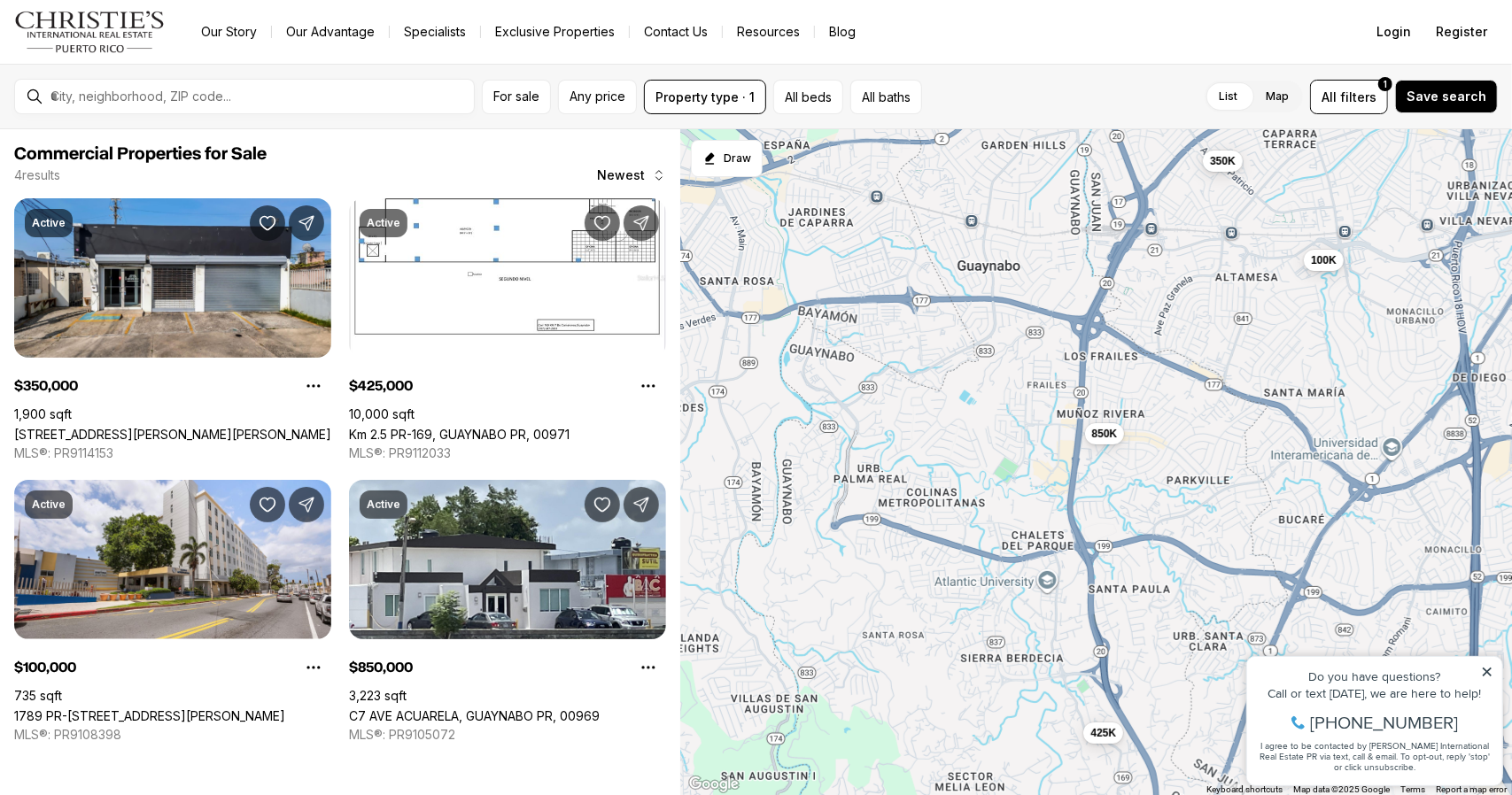
click at [1488, 676] on icon at bounding box center [1486, 671] width 13 height 13
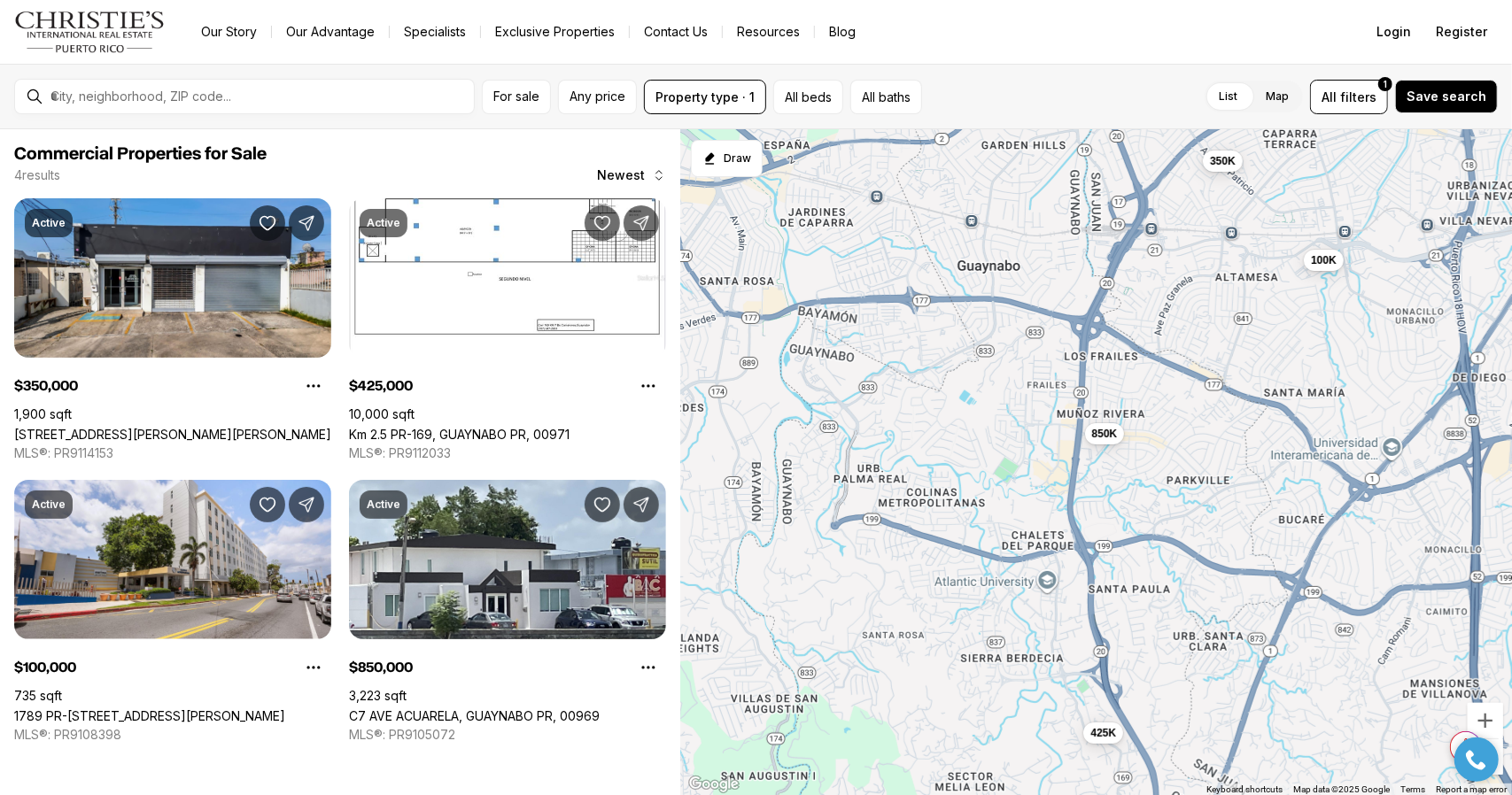
click at [1497, 748] on div at bounding box center [1476, 759] width 62 height 44
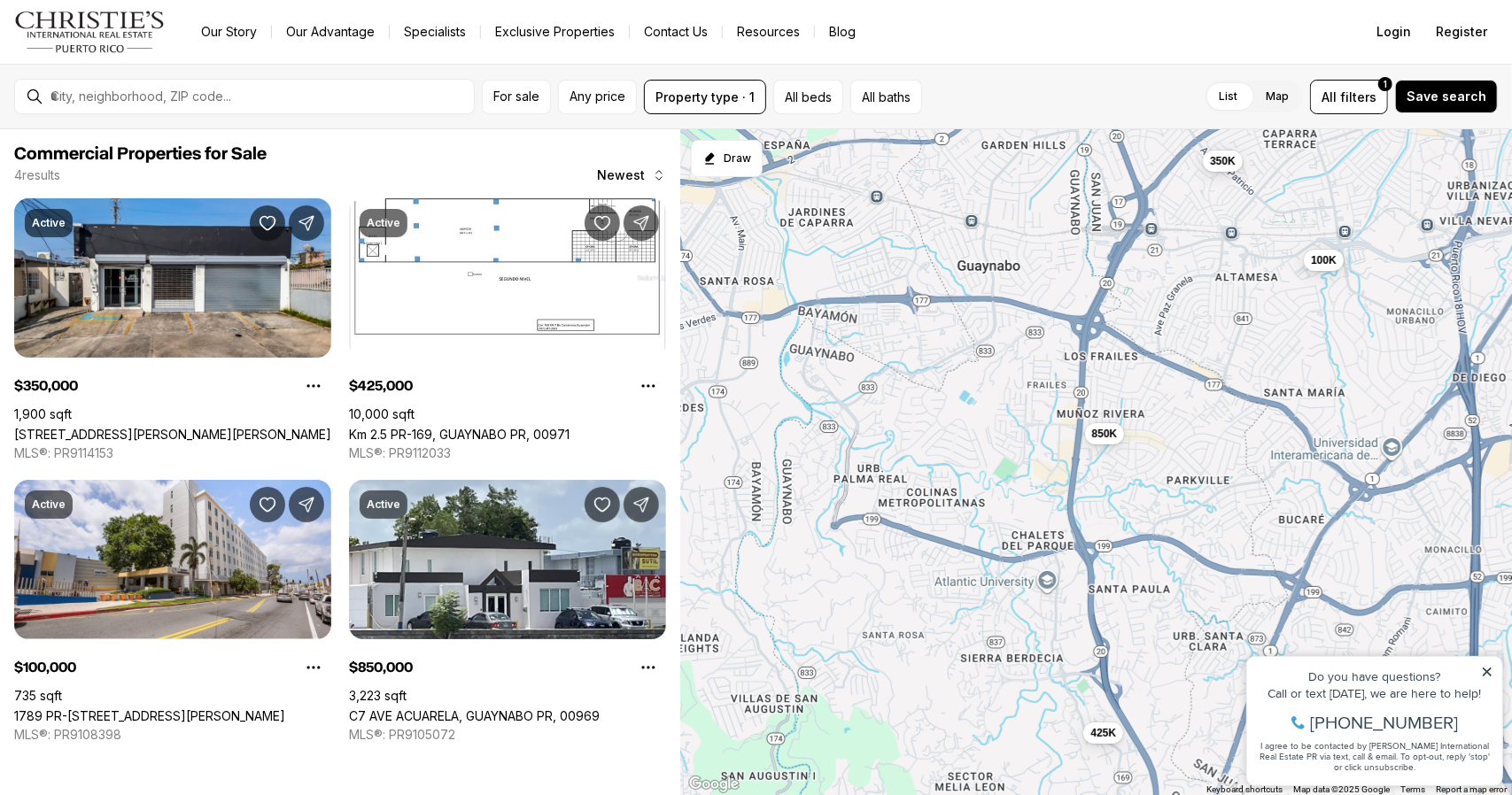
click at [1483, 670] on icon at bounding box center [1486, 671] width 13 height 13
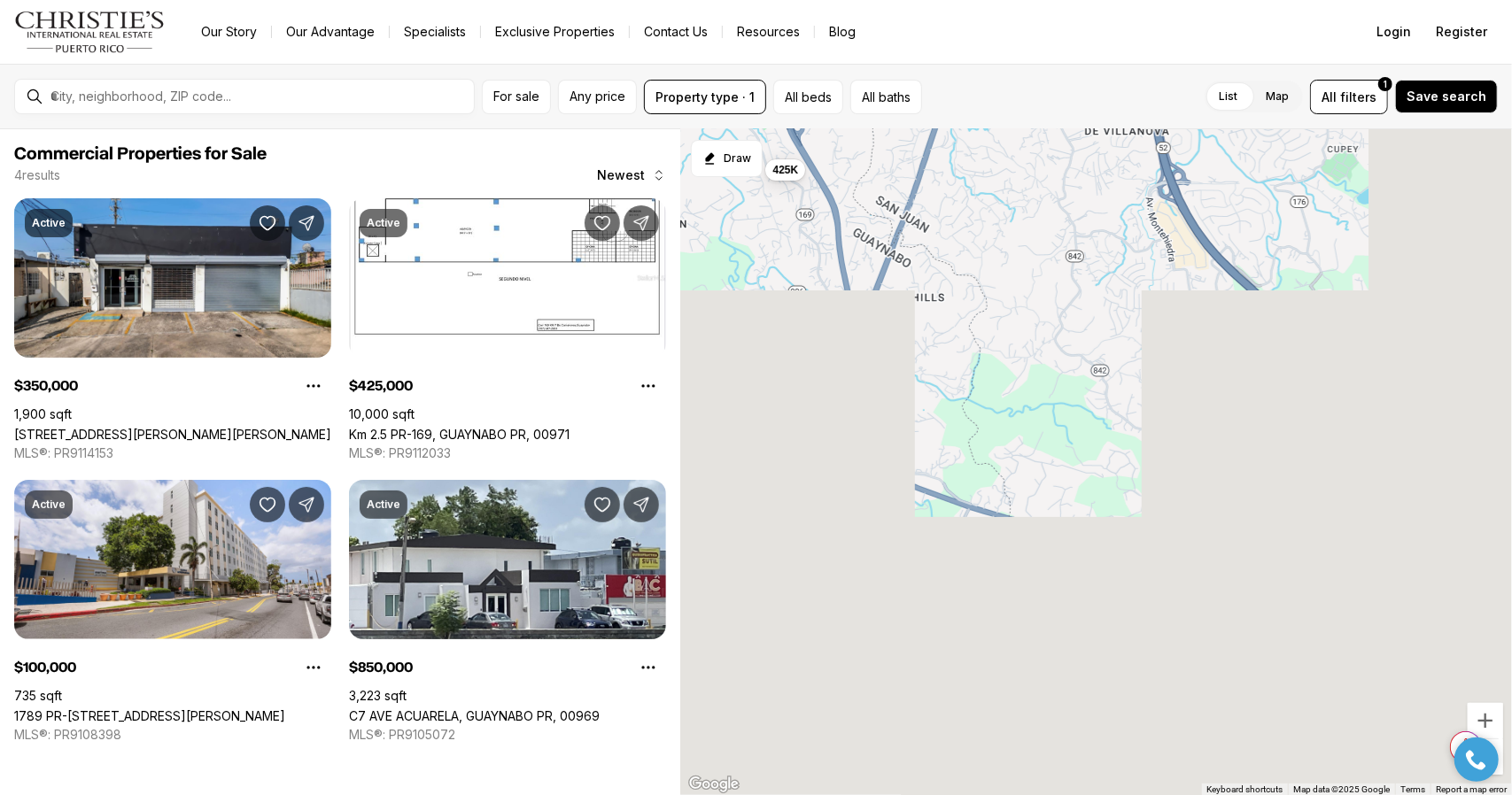
drag, startPoint x: 1222, startPoint y: 660, endPoint x: 891, endPoint y: 46, distance: 697.5
click at [891, 46] on div "Go to: Homepage Our Story Our Advantage Specialists Exclusive Properties Contac…" at bounding box center [756, 398] width 1512 height 795
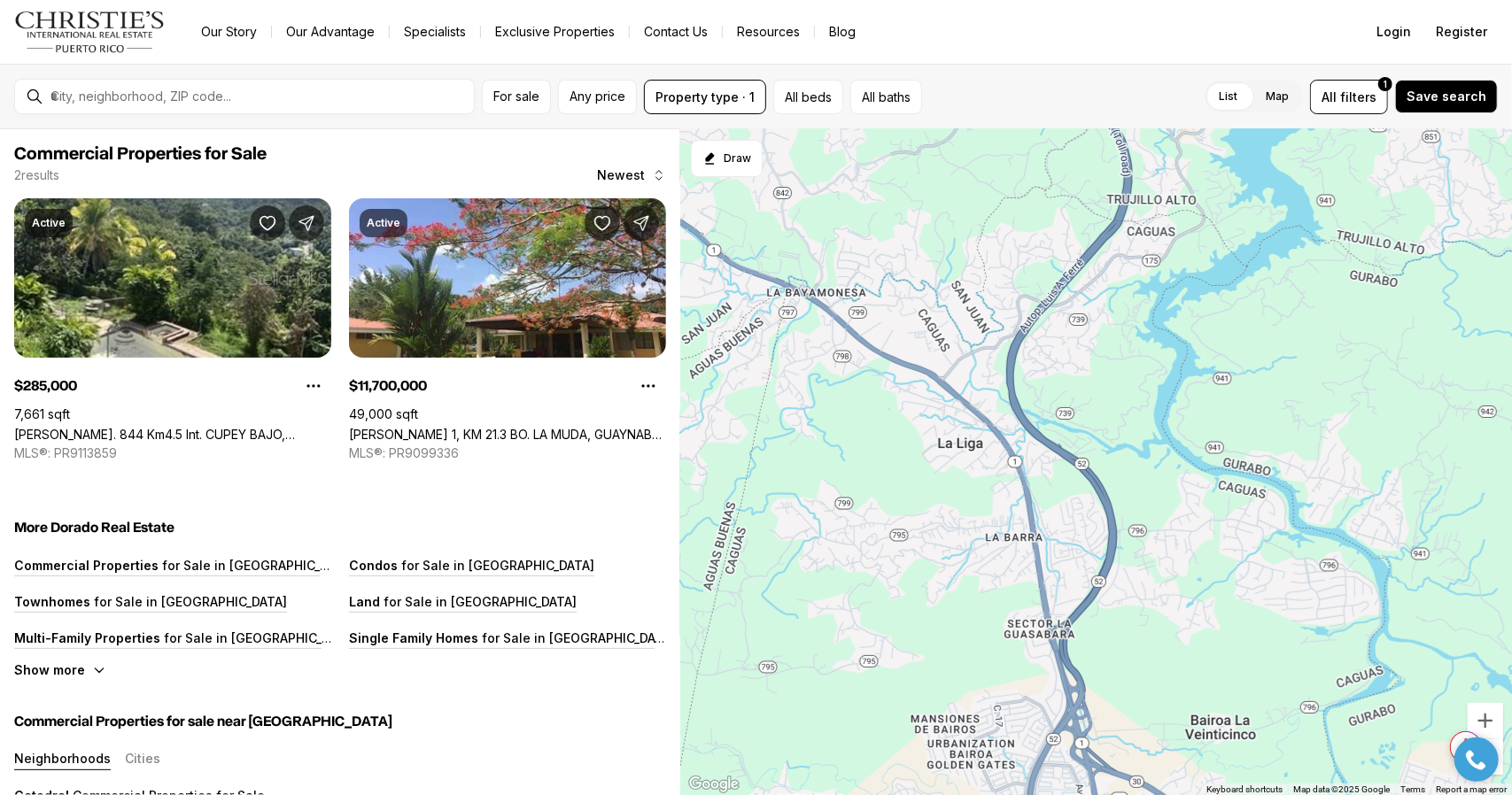
drag, startPoint x: 1192, startPoint y: 430, endPoint x: 779, endPoint y: 132, distance: 509.3
click at [779, 132] on div "285K 11.7M" at bounding box center [1096, 462] width 832 height 667
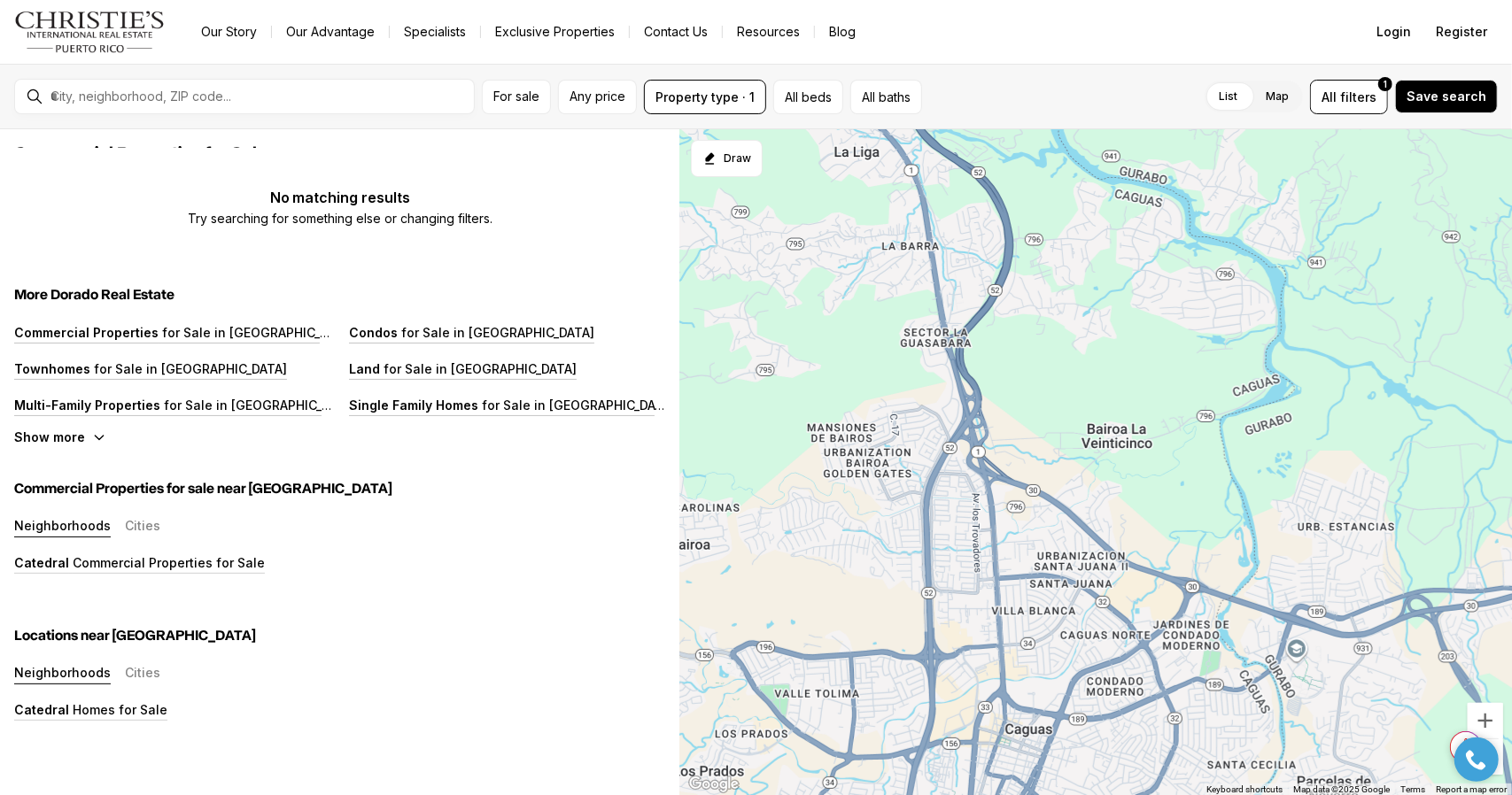
drag, startPoint x: 1110, startPoint y: 517, endPoint x: 1001, endPoint y: 210, distance: 325.8
click at [1001, 210] on div at bounding box center [1096, 462] width 832 height 667
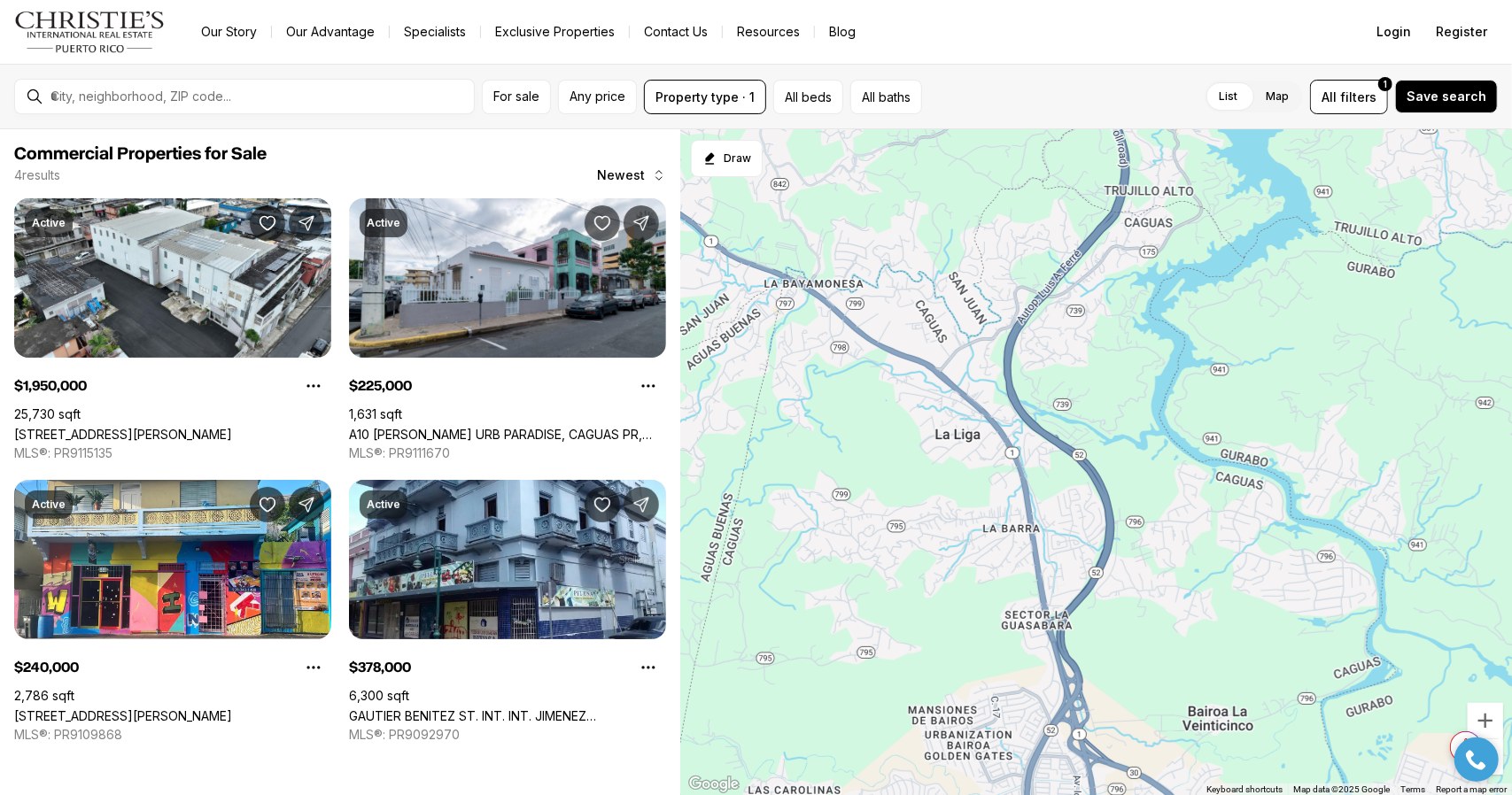
drag, startPoint x: 1081, startPoint y: 279, endPoint x: 1184, endPoint y: 572, distance: 310.6
click at [1184, 572] on div "1.95M 225K 240K 378K" at bounding box center [1096, 462] width 832 height 667
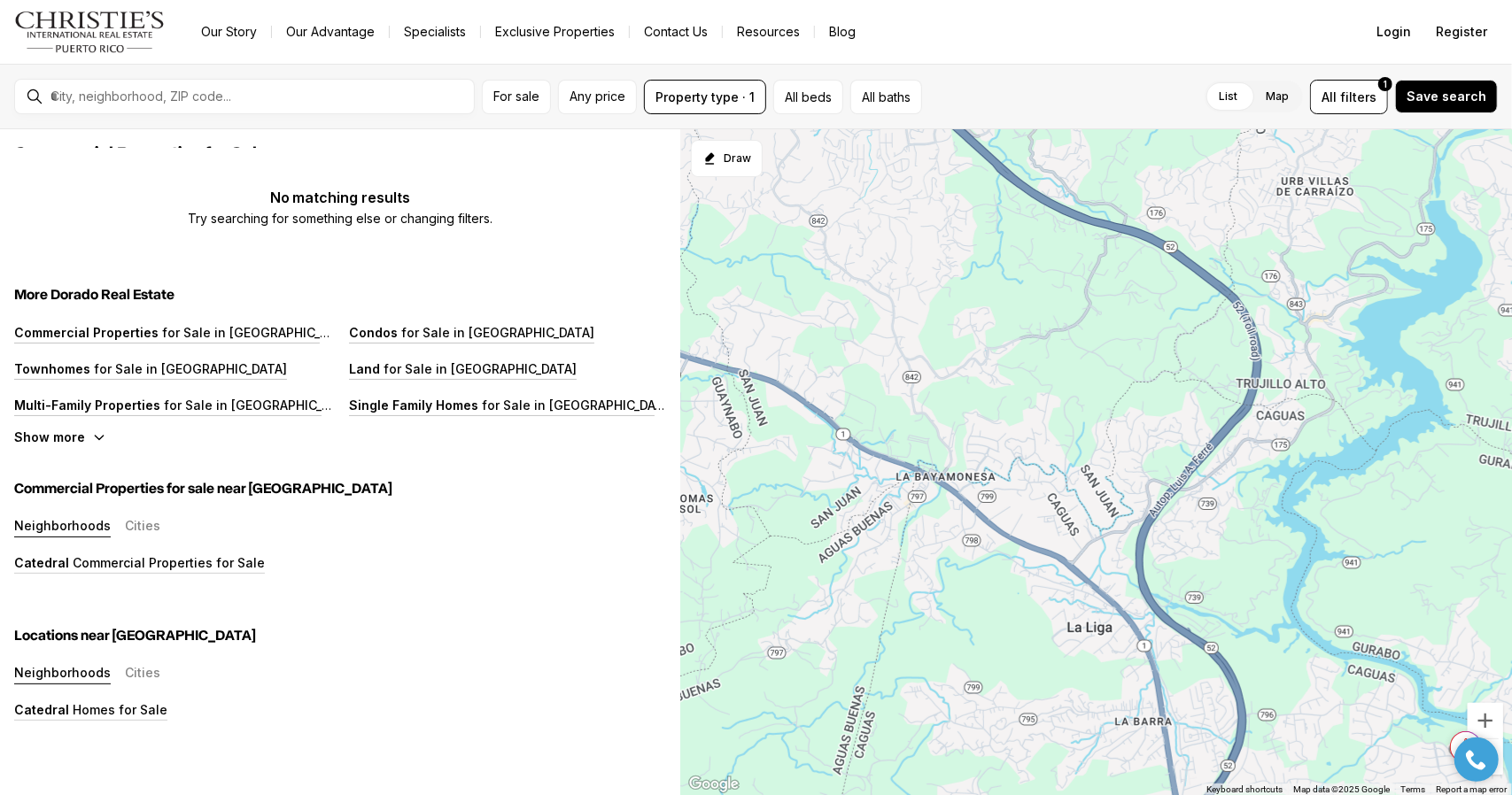
drag, startPoint x: 1134, startPoint y: 357, endPoint x: 1269, endPoint y: 553, distance: 238.0
click at [1269, 553] on div at bounding box center [1096, 462] width 832 height 667
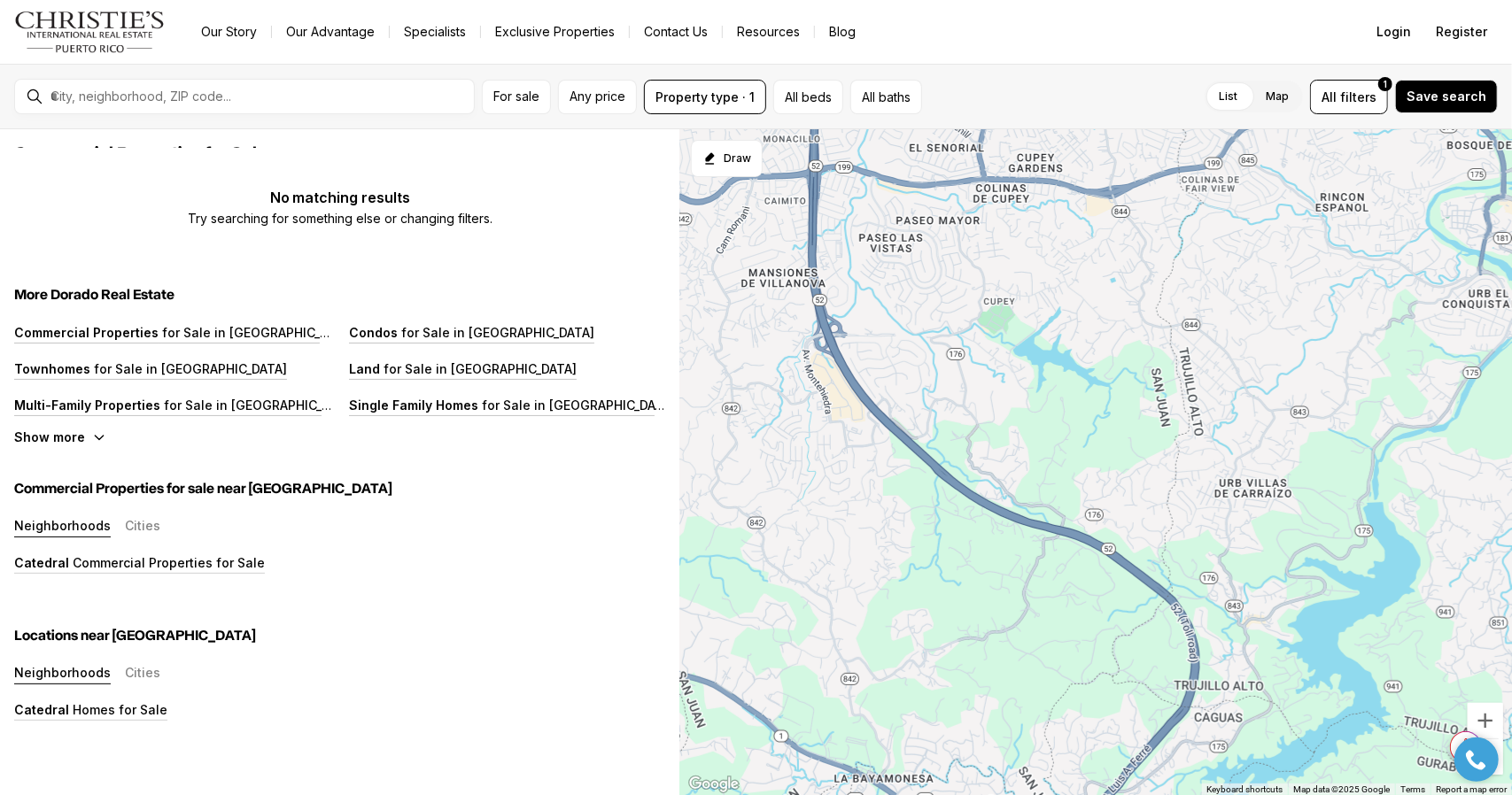
drag, startPoint x: 1251, startPoint y: 269, endPoint x: 1187, endPoint y: 577, distance: 314.6
click at [1187, 577] on div at bounding box center [1096, 462] width 832 height 667
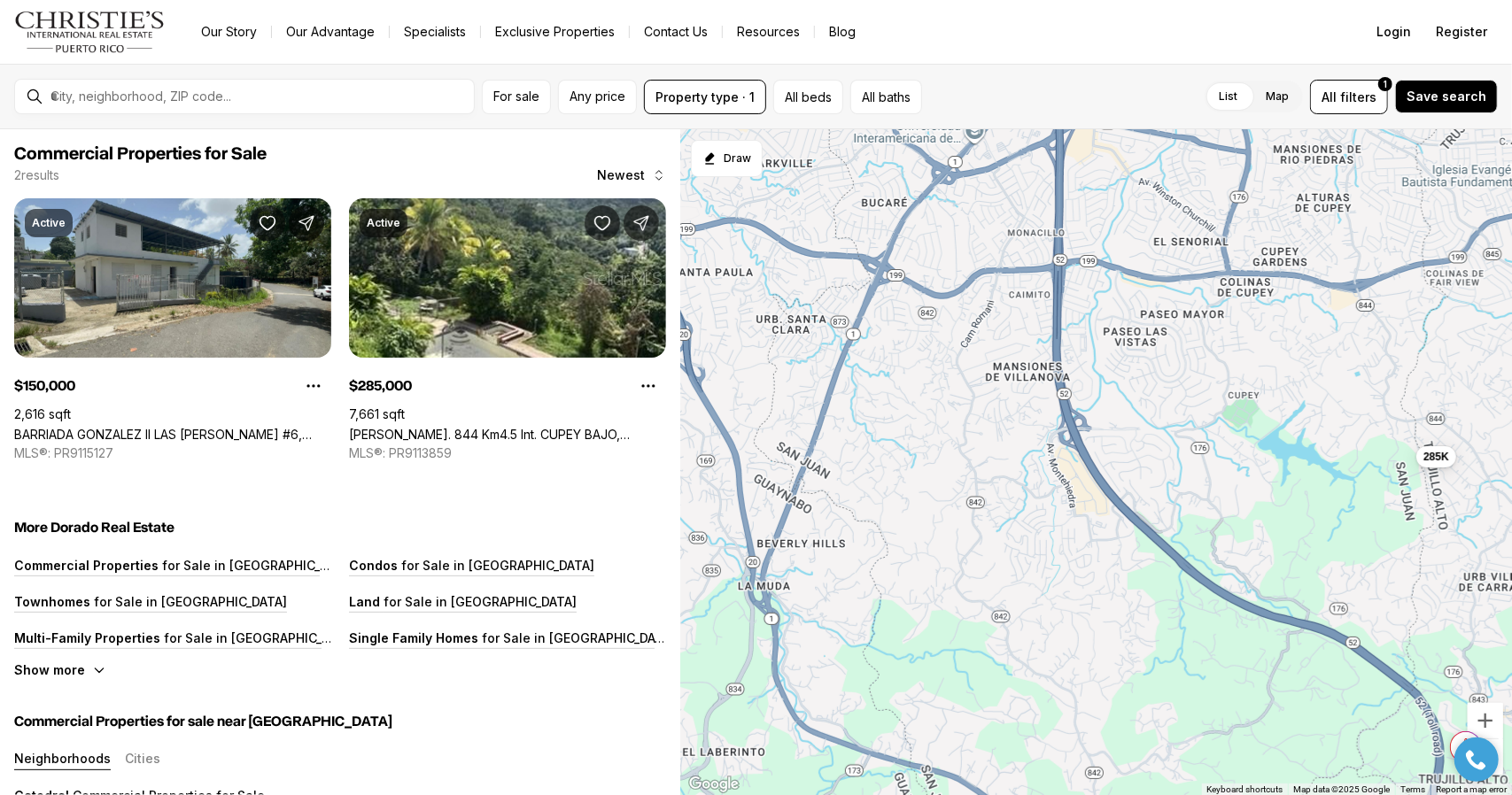
drag, startPoint x: 979, startPoint y: 339, endPoint x: 1228, endPoint y: 437, distance: 267.6
click at [1228, 437] on div "150K 285K" at bounding box center [1096, 462] width 832 height 667
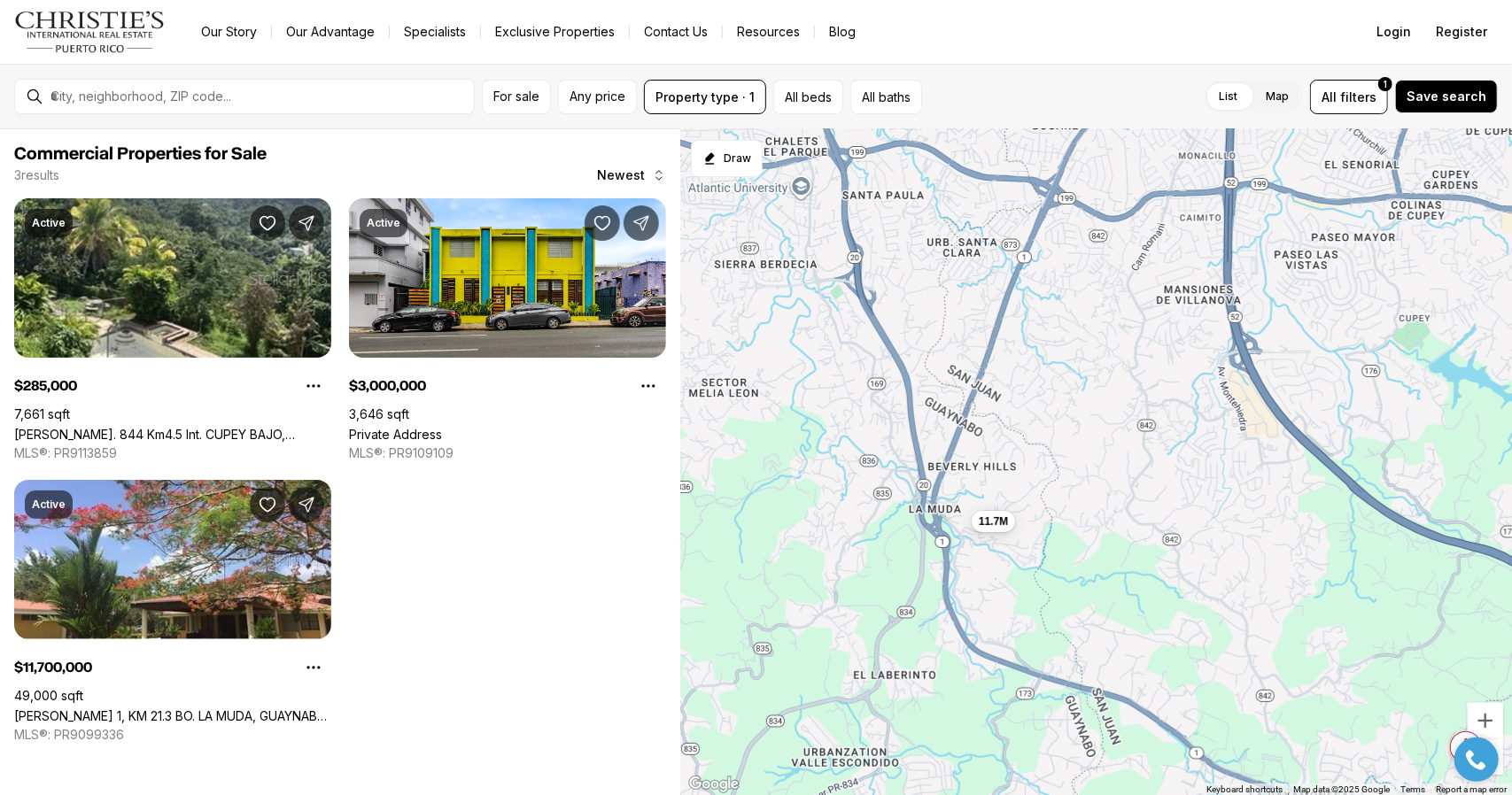
drag, startPoint x: 999, startPoint y: 579, endPoint x: 1175, endPoint y: 501, distance: 192.5
click at [1175, 501] on div "285K 3M 11.7M" at bounding box center [1096, 462] width 832 height 667
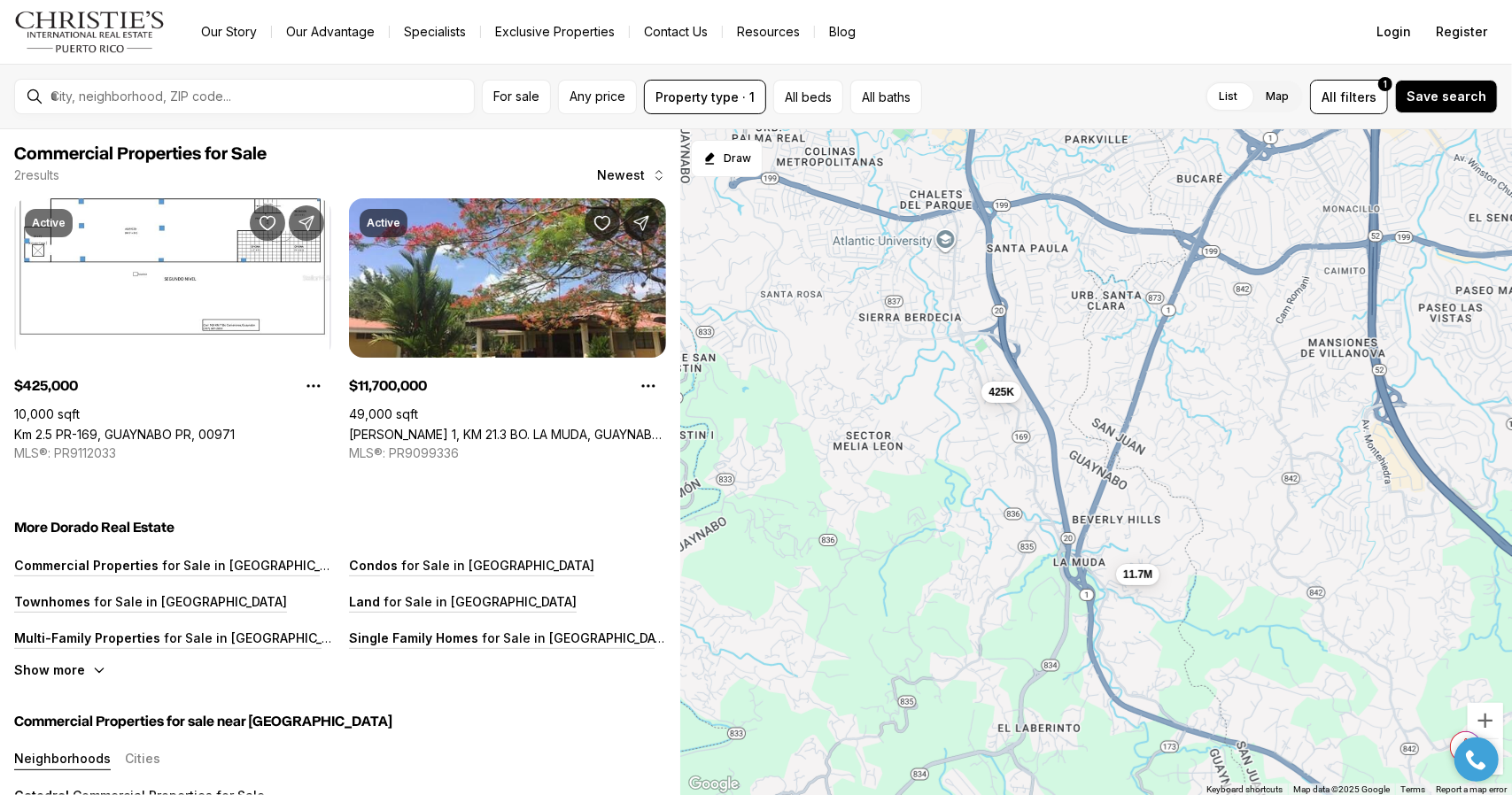
drag, startPoint x: 1201, startPoint y: 605, endPoint x: 1345, endPoint y: 652, distance: 151.5
click at [1345, 652] on div "11.7M 425K" at bounding box center [1096, 462] width 832 height 667
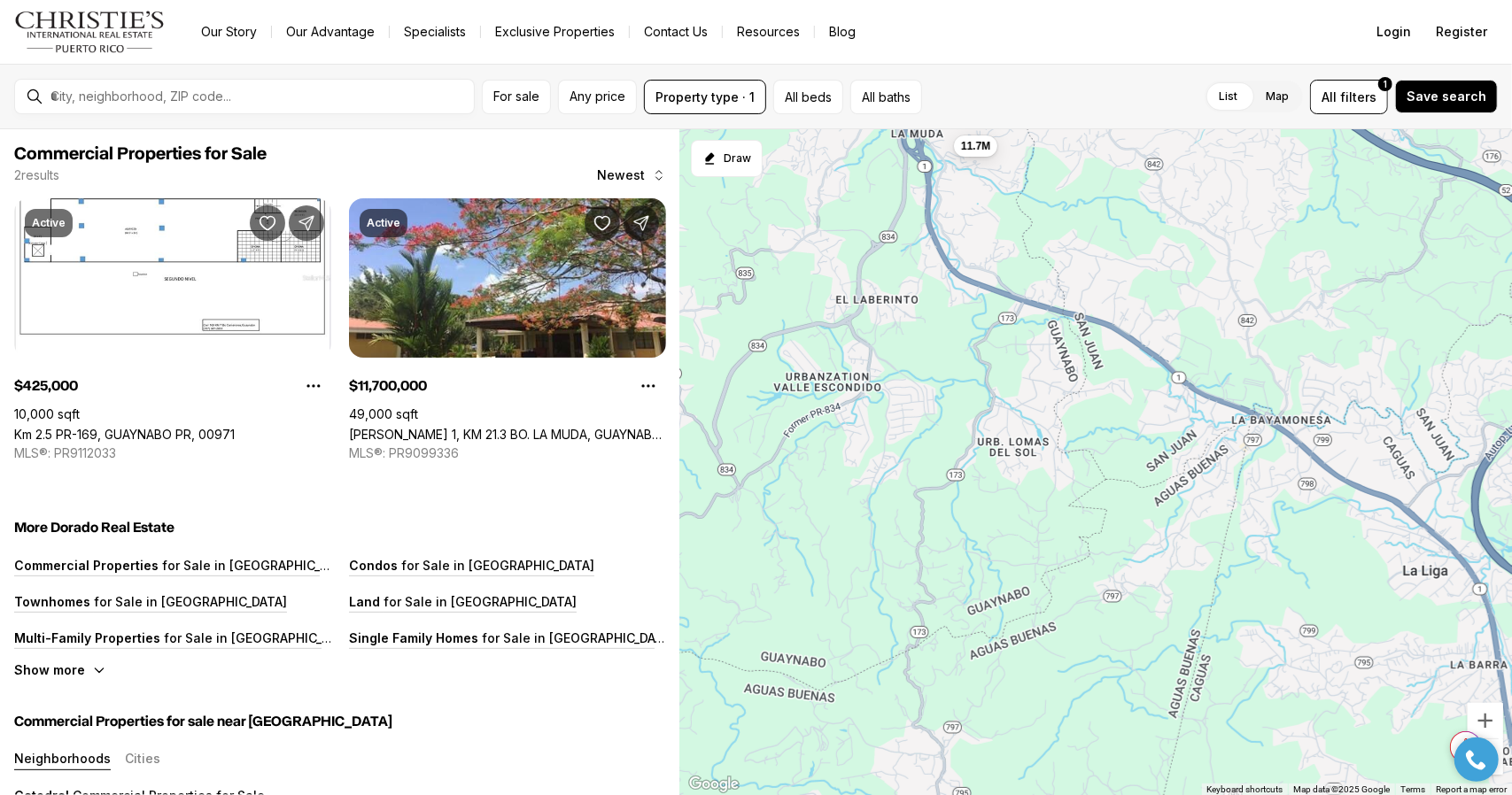
drag, startPoint x: 1332, startPoint y: 619, endPoint x: 1167, endPoint y: 186, distance: 463.4
click at [1167, 186] on div "11.7M 425K" at bounding box center [1096, 462] width 832 height 667
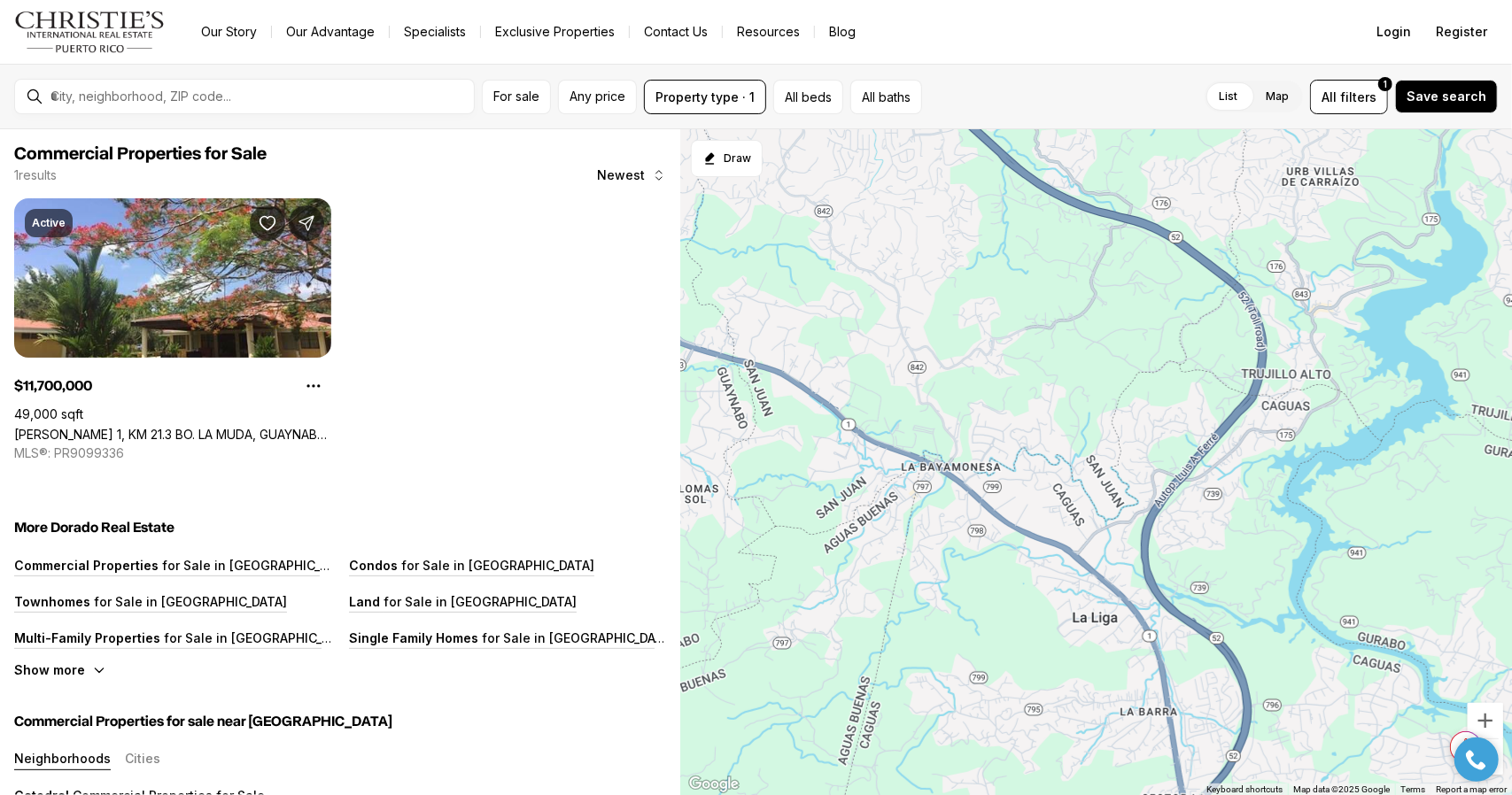
drag, startPoint x: 1397, startPoint y: 320, endPoint x: 1040, endPoint y: 369, distance: 360.3
click at [1040, 369] on div "11.7M" at bounding box center [1096, 462] width 832 height 667
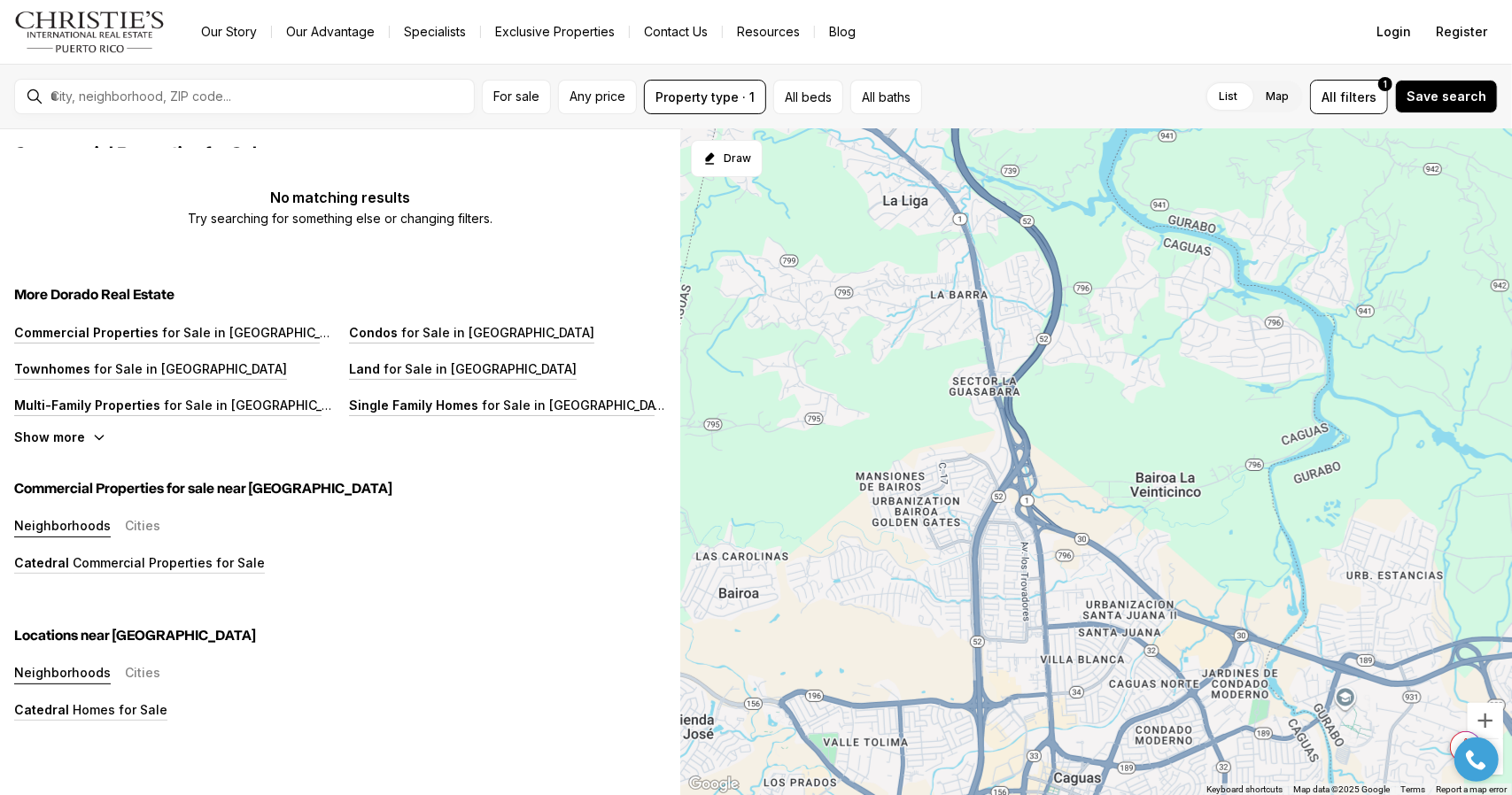
drag, startPoint x: 1295, startPoint y: 671, endPoint x: 1116, endPoint y: 231, distance: 475.0
click at [1116, 231] on div at bounding box center [1096, 462] width 832 height 667
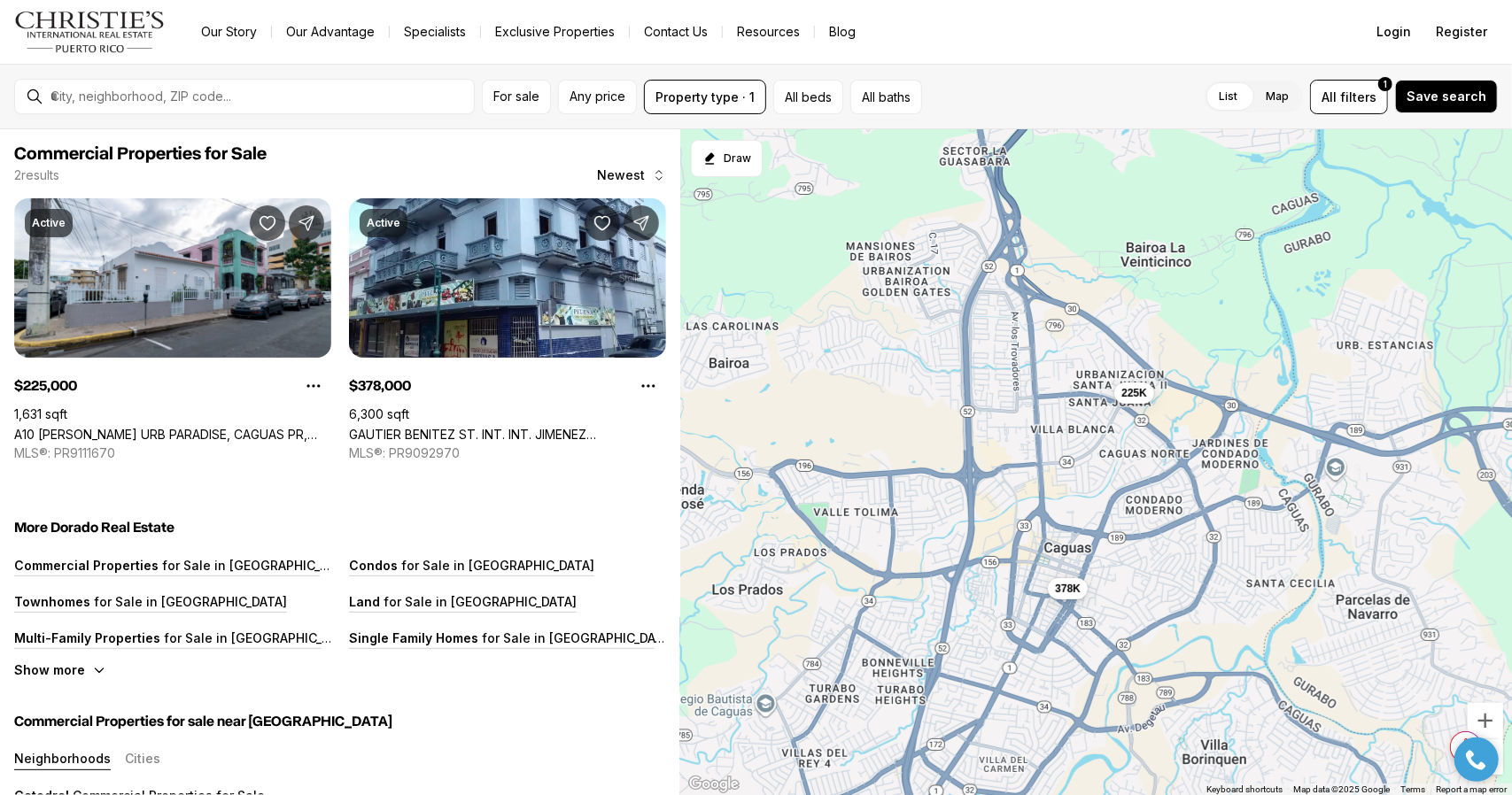
drag, startPoint x: 1264, startPoint y: 561, endPoint x: 1262, endPoint y: 350, distance: 211.0
click at [1262, 350] on div "225K 378K" at bounding box center [1096, 462] width 832 height 667
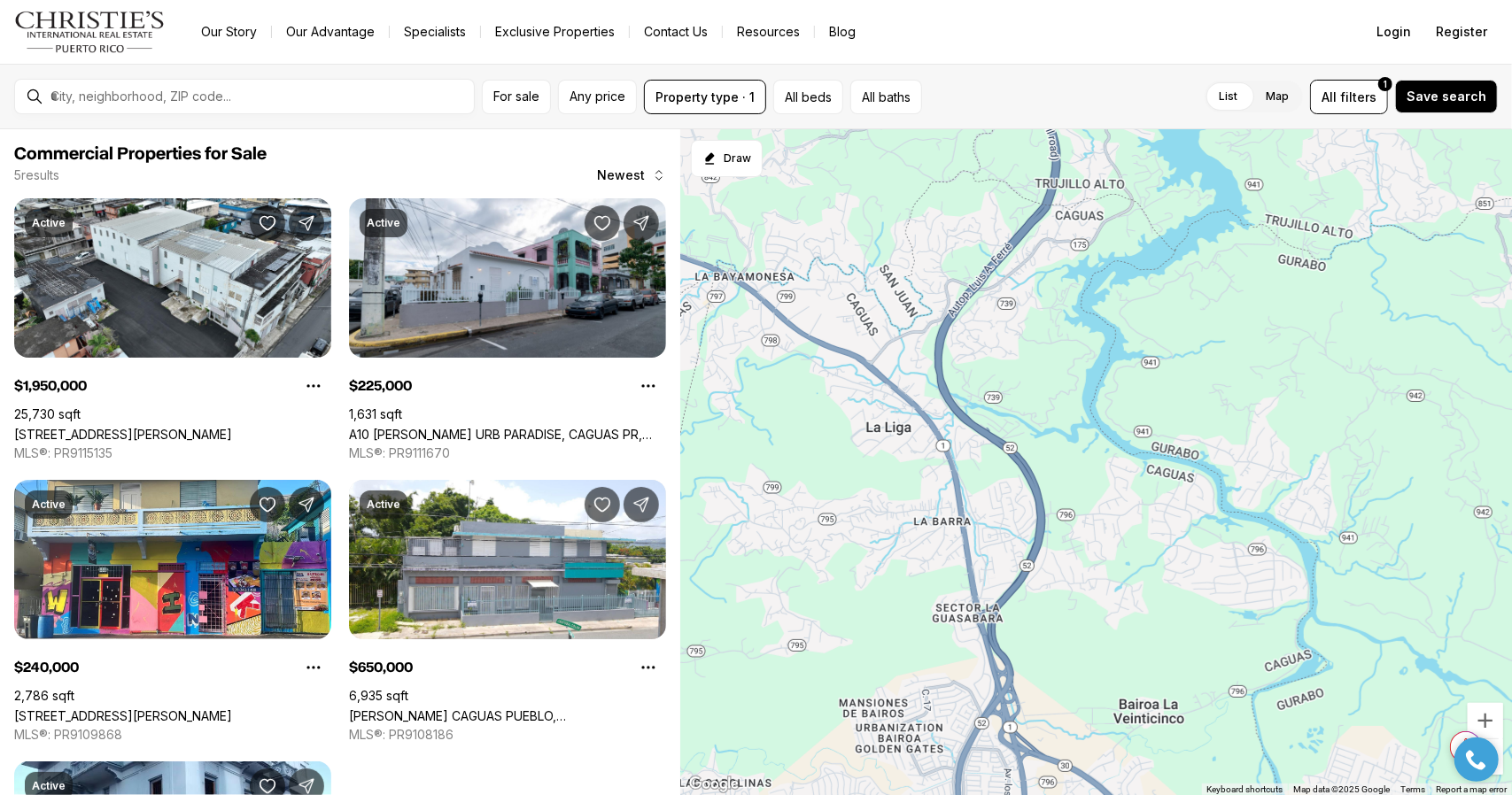
drag, startPoint x: 1220, startPoint y: 213, endPoint x: 1210, endPoint y: 695, distance: 482.1
click at [1210, 695] on div "225K 378K 1.95M 240K 650K" at bounding box center [1096, 462] width 832 height 667
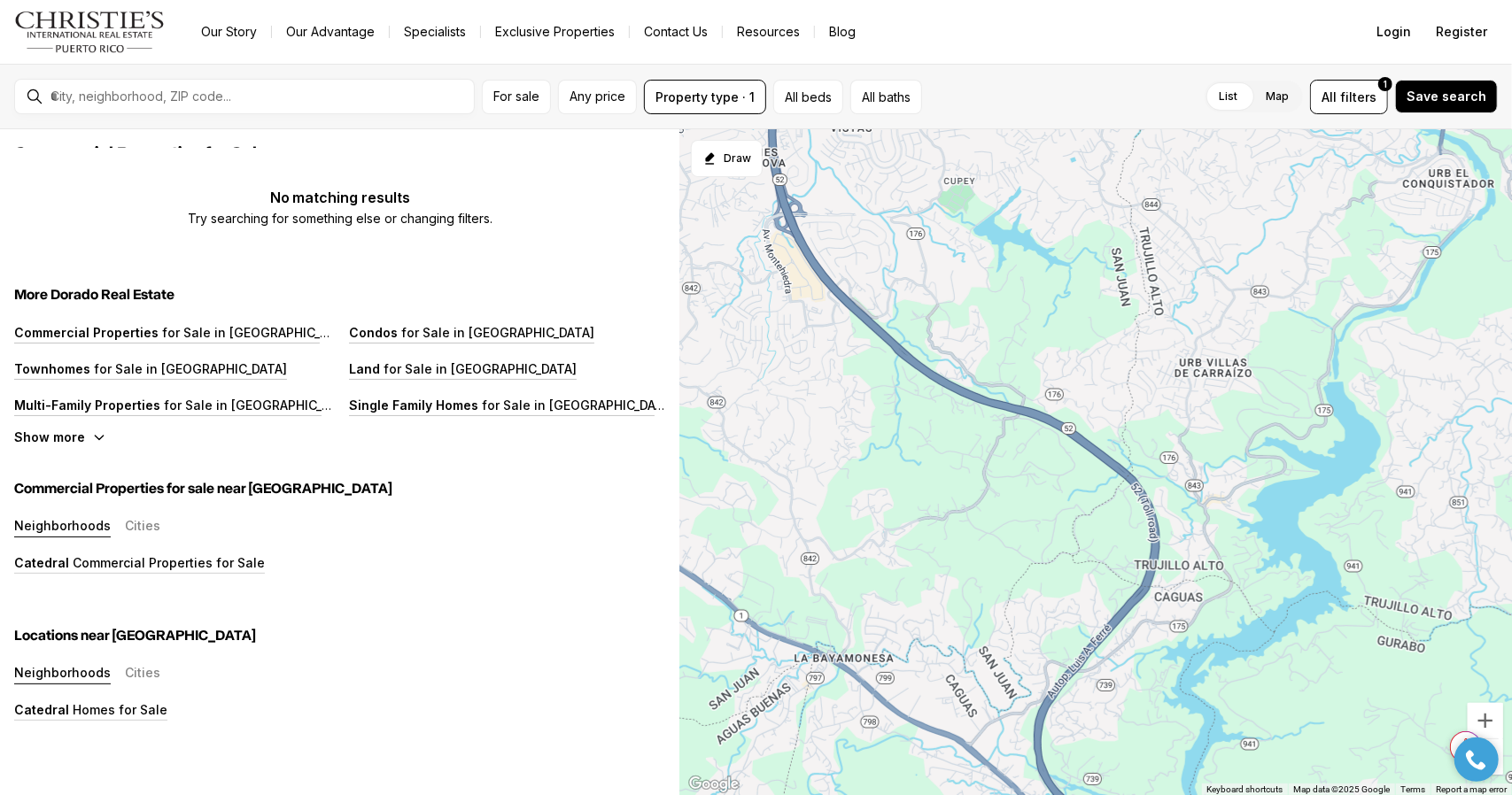
drag, startPoint x: 1273, startPoint y: 323, endPoint x: 1373, endPoint y: 700, distance: 390.0
click at [1373, 700] on div at bounding box center [1096, 462] width 832 height 667
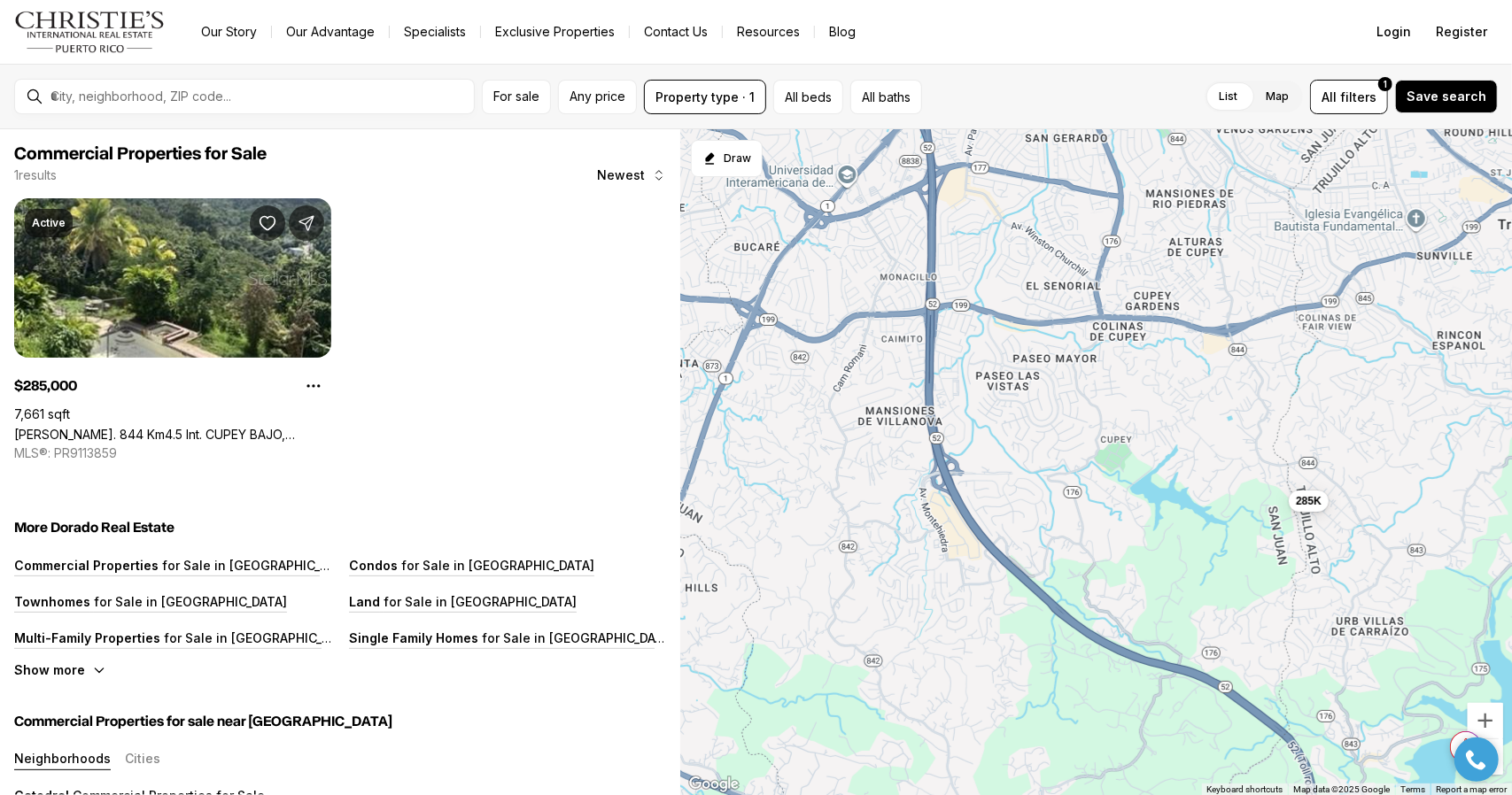
drag, startPoint x: 1164, startPoint y: 297, endPoint x: 1335, endPoint y: 592, distance: 341.0
click at [1335, 592] on div "285K" at bounding box center [1096, 462] width 832 height 667
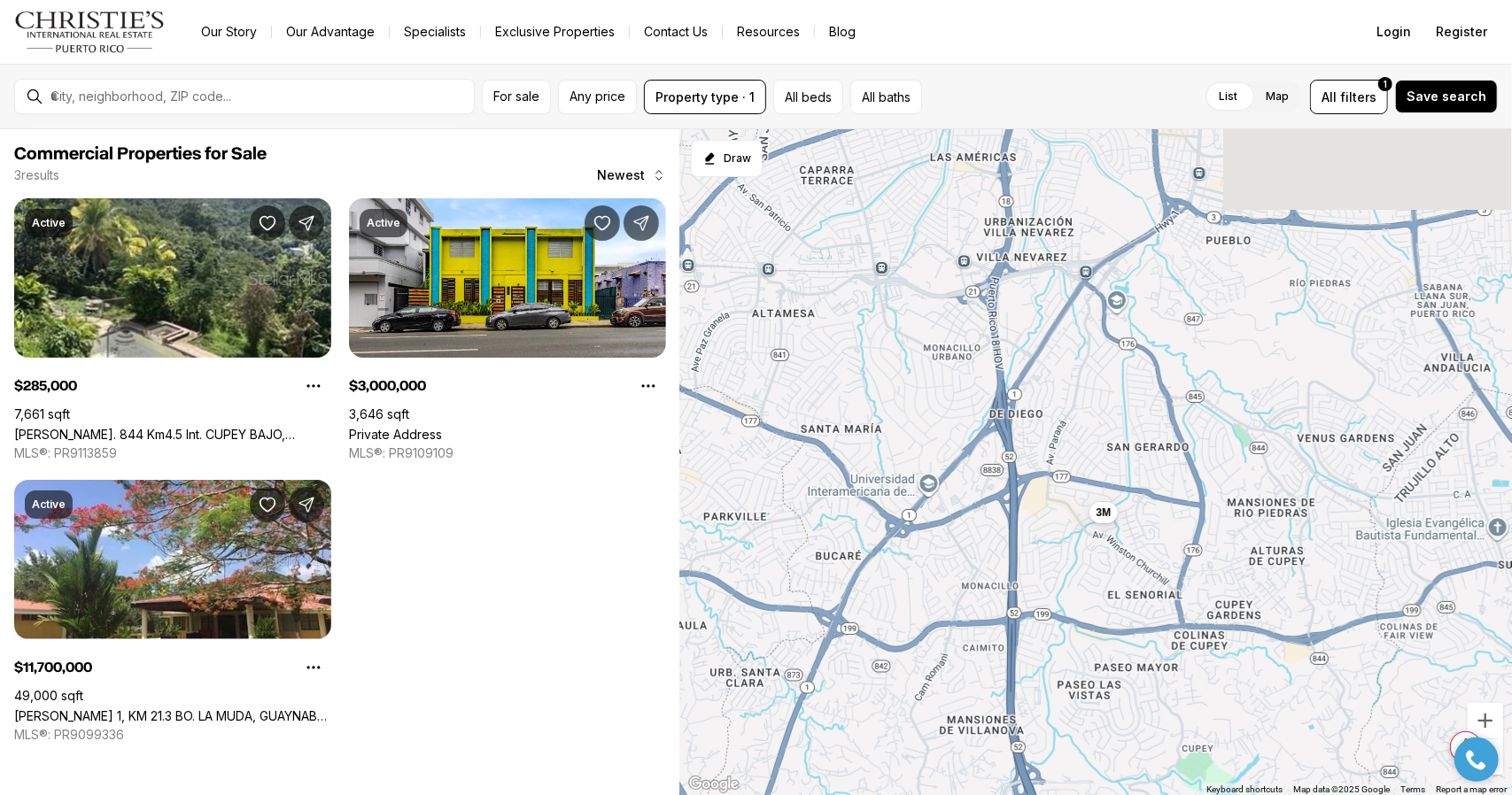
drag, startPoint x: 1157, startPoint y: 240, endPoint x: 1230, endPoint y: 529, distance: 298.1
click at [1230, 529] on div "285K 3M 11.7M" at bounding box center [1096, 462] width 832 height 667
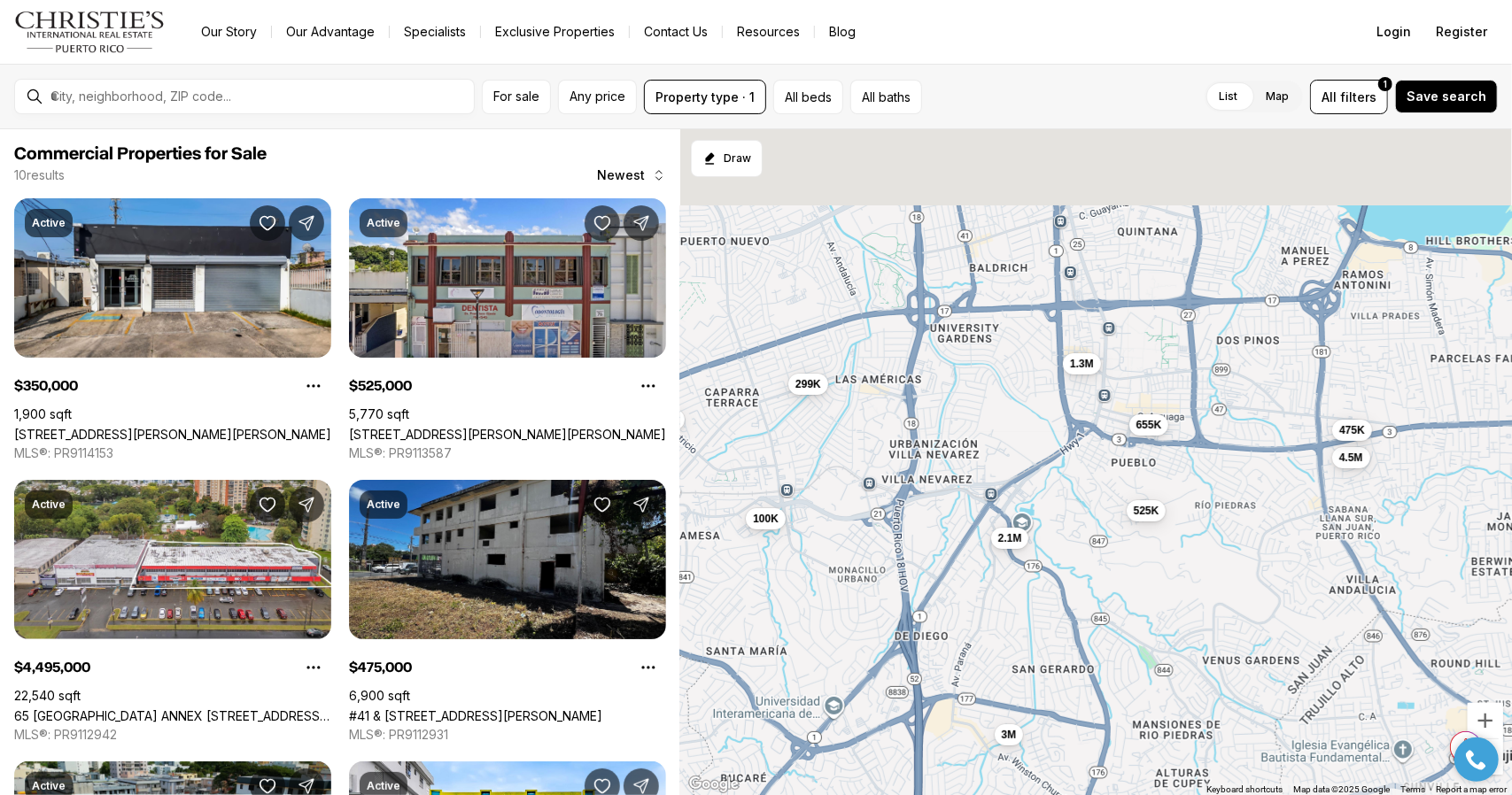
drag, startPoint x: 1276, startPoint y: 297, endPoint x: 1180, endPoint y: 533, distance: 254.8
click at [1180, 533] on div "3M 350K 525K 4.5M 475K 1.3M 100K 655K 299K 2.1M" at bounding box center [1096, 462] width 832 height 667
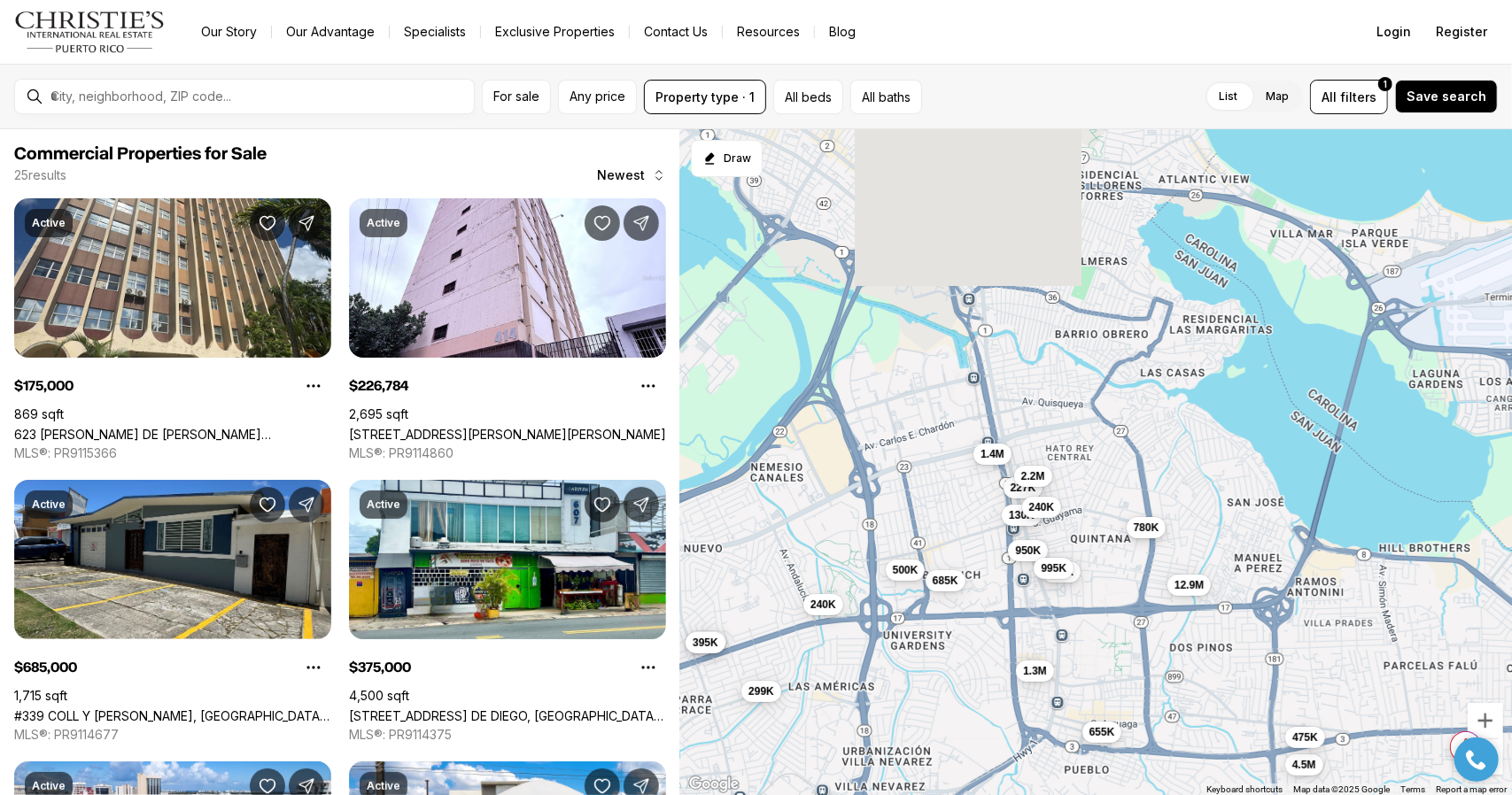
drag, startPoint x: 1202, startPoint y: 238, endPoint x: 1153, endPoint y: 529, distance: 295.1
click at [1153, 529] on span "780K" at bounding box center [1146, 526] width 26 height 14
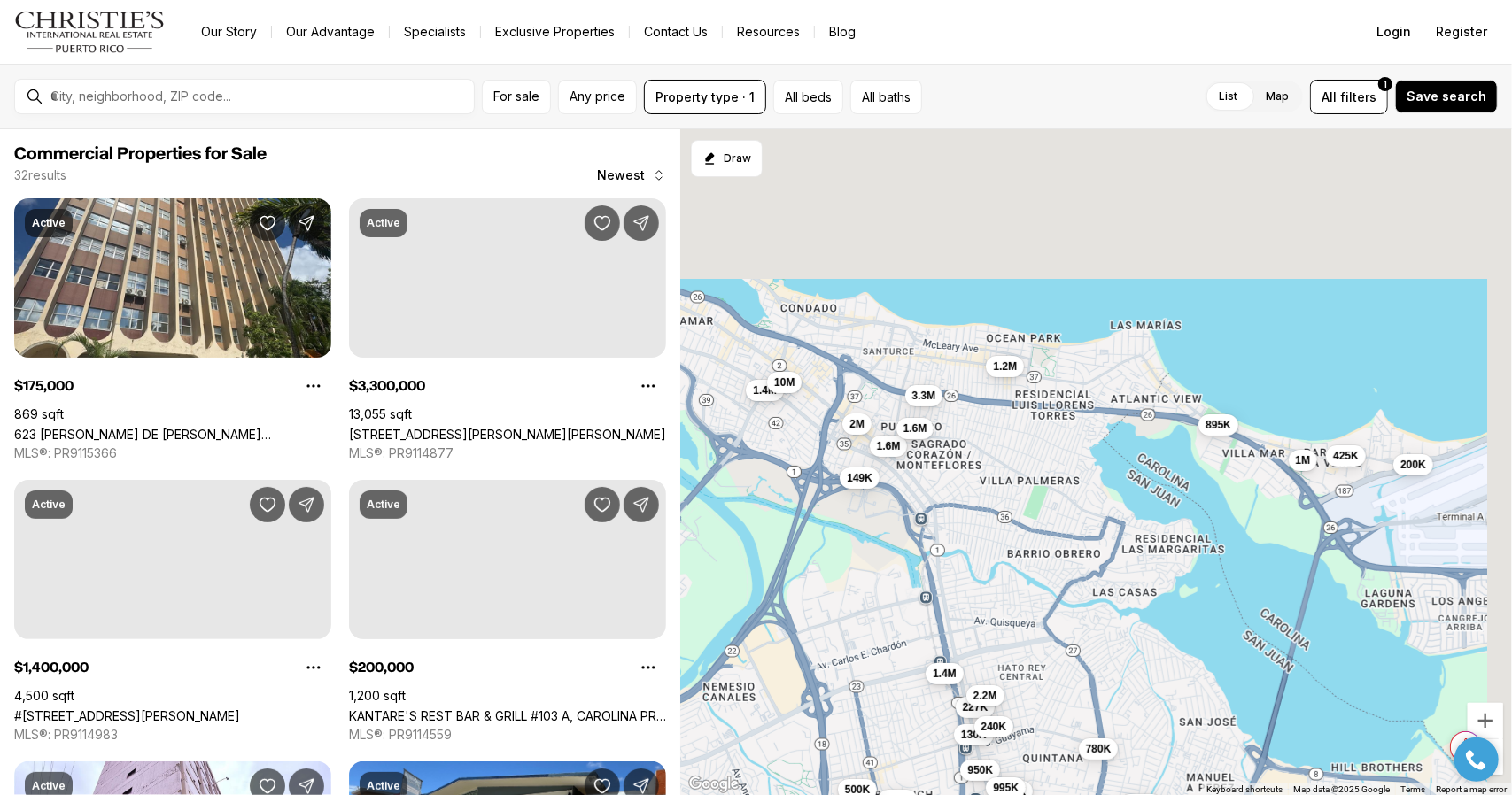
drag, startPoint x: 1066, startPoint y: 253, endPoint x: 1014, endPoint y: 494, distance: 246.5
click at [1014, 494] on div "4.5M 475K 1.3M 655K 299K 175K 227K 685K 375K 395K 950K 240K 2.2M 130K 240K 995K…" at bounding box center [1096, 462] width 832 height 667
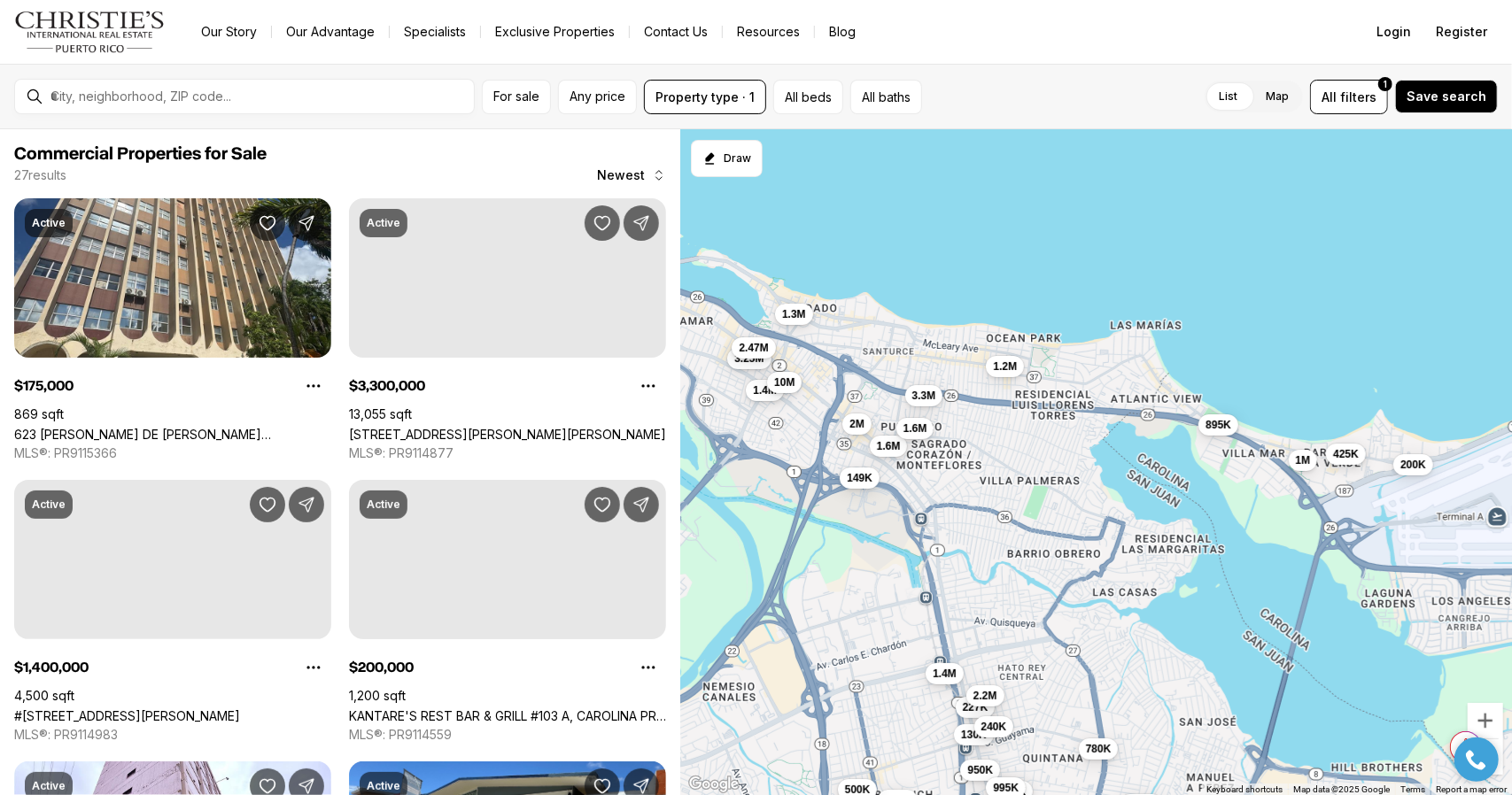
click at [1350, 459] on span "425K" at bounding box center [1347, 455] width 26 height 14
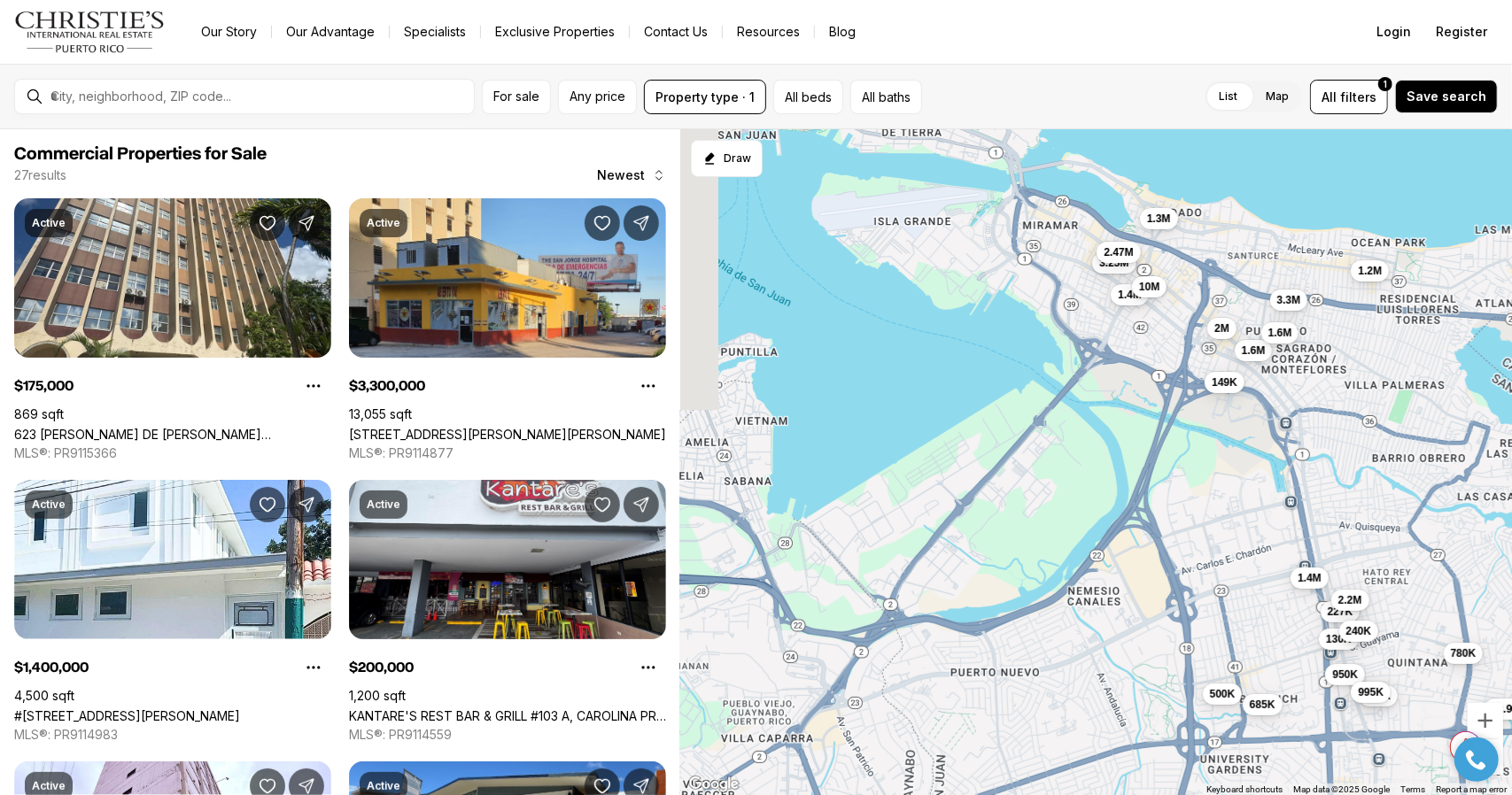
drag, startPoint x: 848, startPoint y: 608, endPoint x: 1245, endPoint y: 502, distance: 410.9
click at [1245, 502] on div "175K 227K 685K 950K 2.2M 130K 240K 995K 1.4M 780K 500K 12.9M 3.3M 1.4M 200K 1.6…" at bounding box center [1096, 462] width 832 height 667
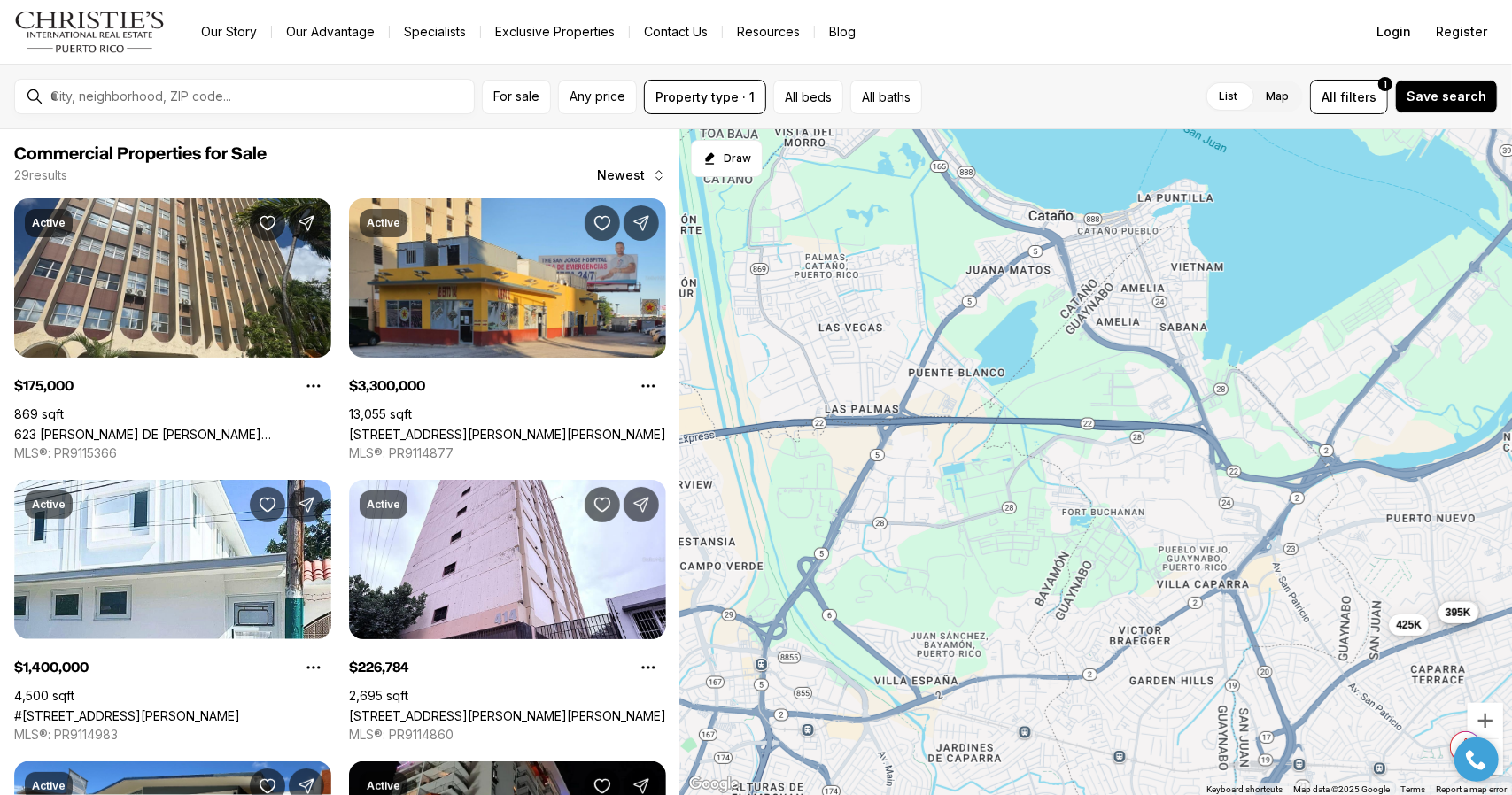
drag, startPoint x: 930, startPoint y: 581, endPoint x: 1370, endPoint y: 421, distance: 468.2
click at [1370, 421] on div "175K 227K 685K 950K 2.2M 130K 240K 995K 1.4M 780K 500K 12.9M 3.3M 1.4M 1.6M 10M…" at bounding box center [1096, 462] width 832 height 667
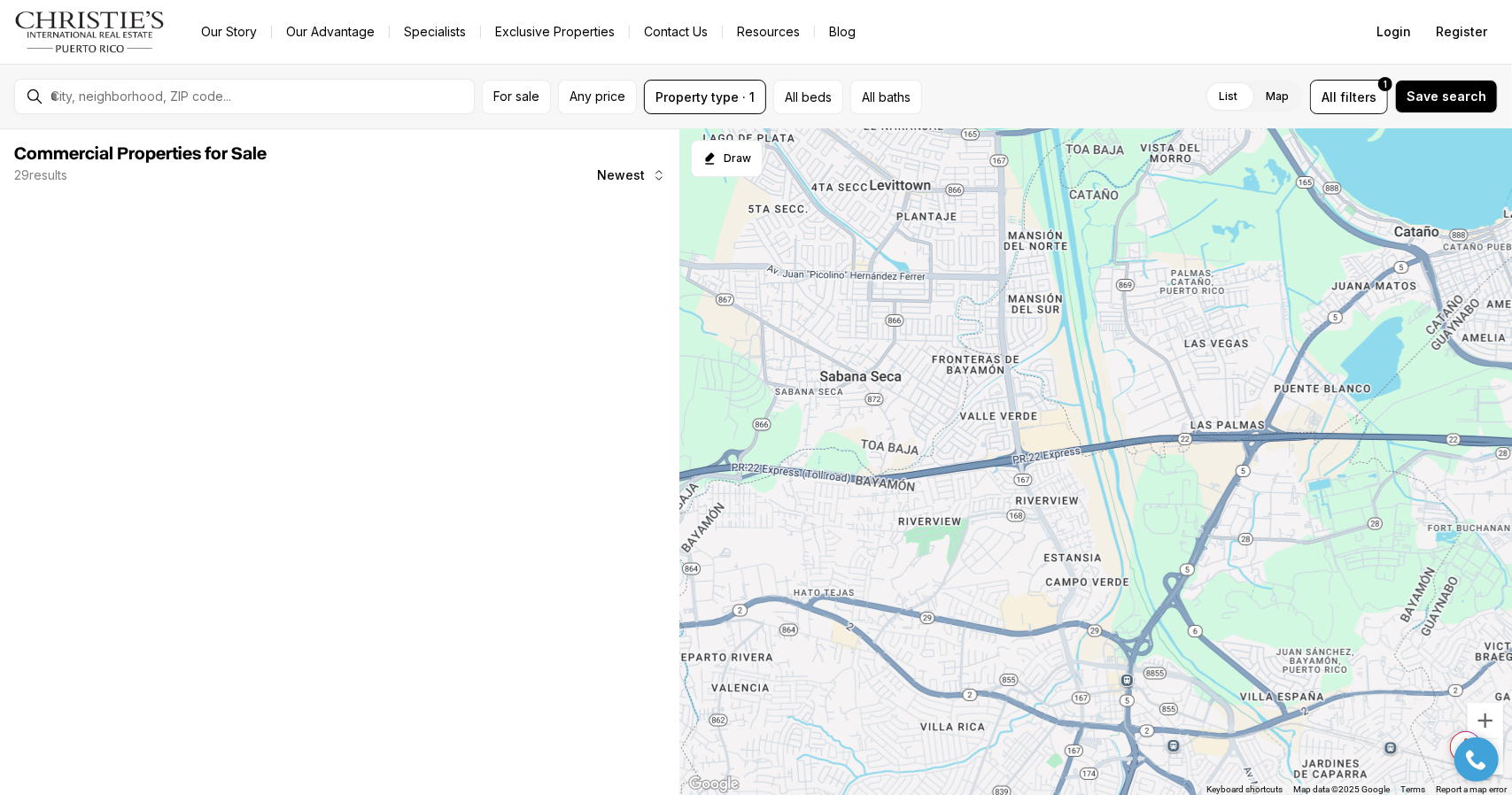
drag, startPoint x: 927, startPoint y: 501, endPoint x: 1362, endPoint y: 515, distance: 435.2
click at [1362, 515] on div "375K 395K 425K" at bounding box center [1096, 462] width 832 height 667
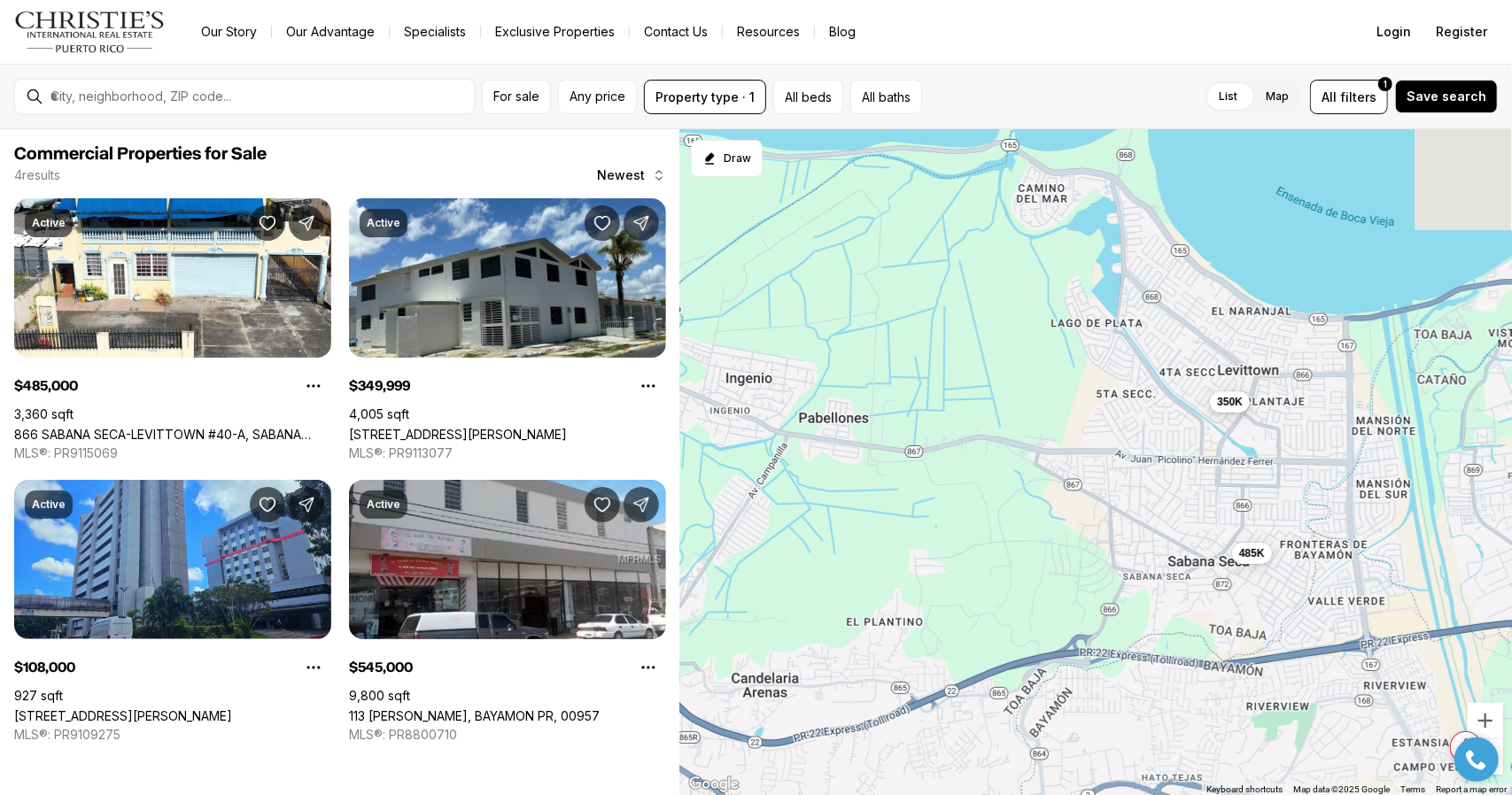
drag, startPoint x: 1015, startPoint y: 317, endPoint x: 1340, endPoint y: 511, distance: 378.5
click at [1340, 511] on div "108K 545K 485K 350K" at bounding box center [1096, 462] width 832 height 667
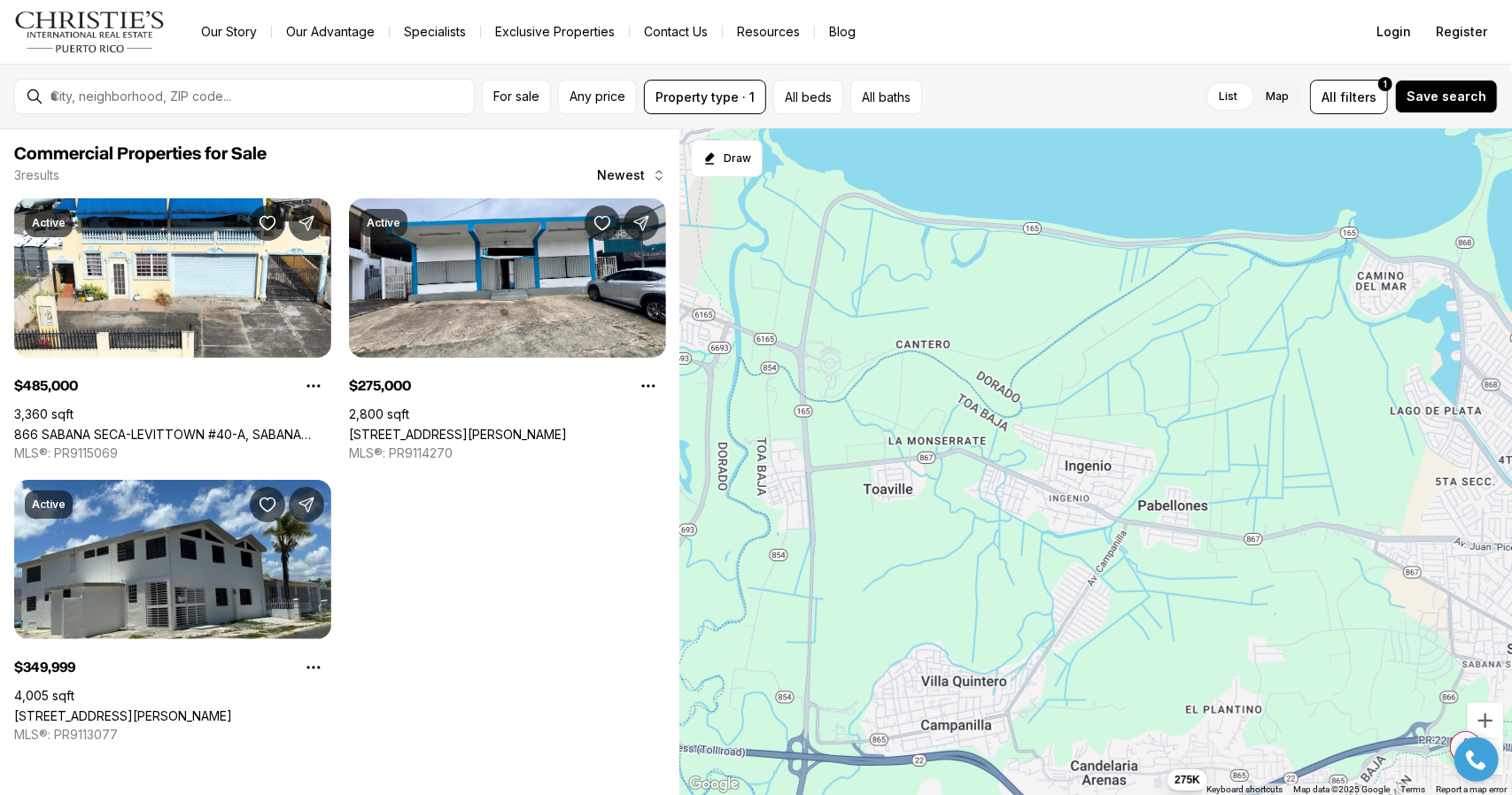
drag, startPoint x: 968, startPoint y: 391, endPoint x: 1306, endPoint y: 479, distance: 349.3
click at [1306, 479] on div "485K 350K 275K" at bounding box center [1096, 462] width 832 height 667
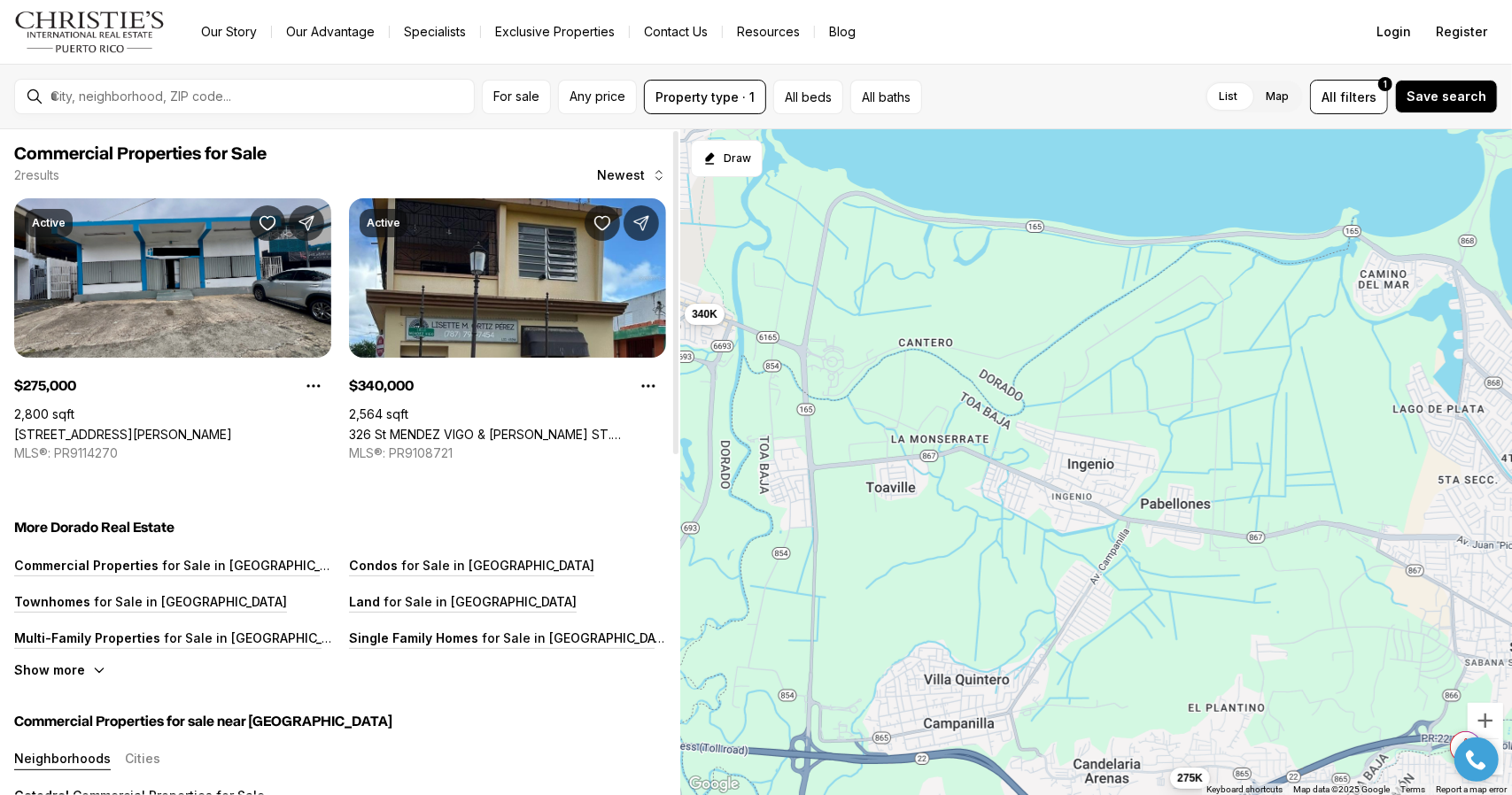
click at [232, 427] on link "Calle Principal, 127, CANDELARIA ARENAS, TOA BAJA PR, 00949" at bounding box center [122, 434] width 218 height 15
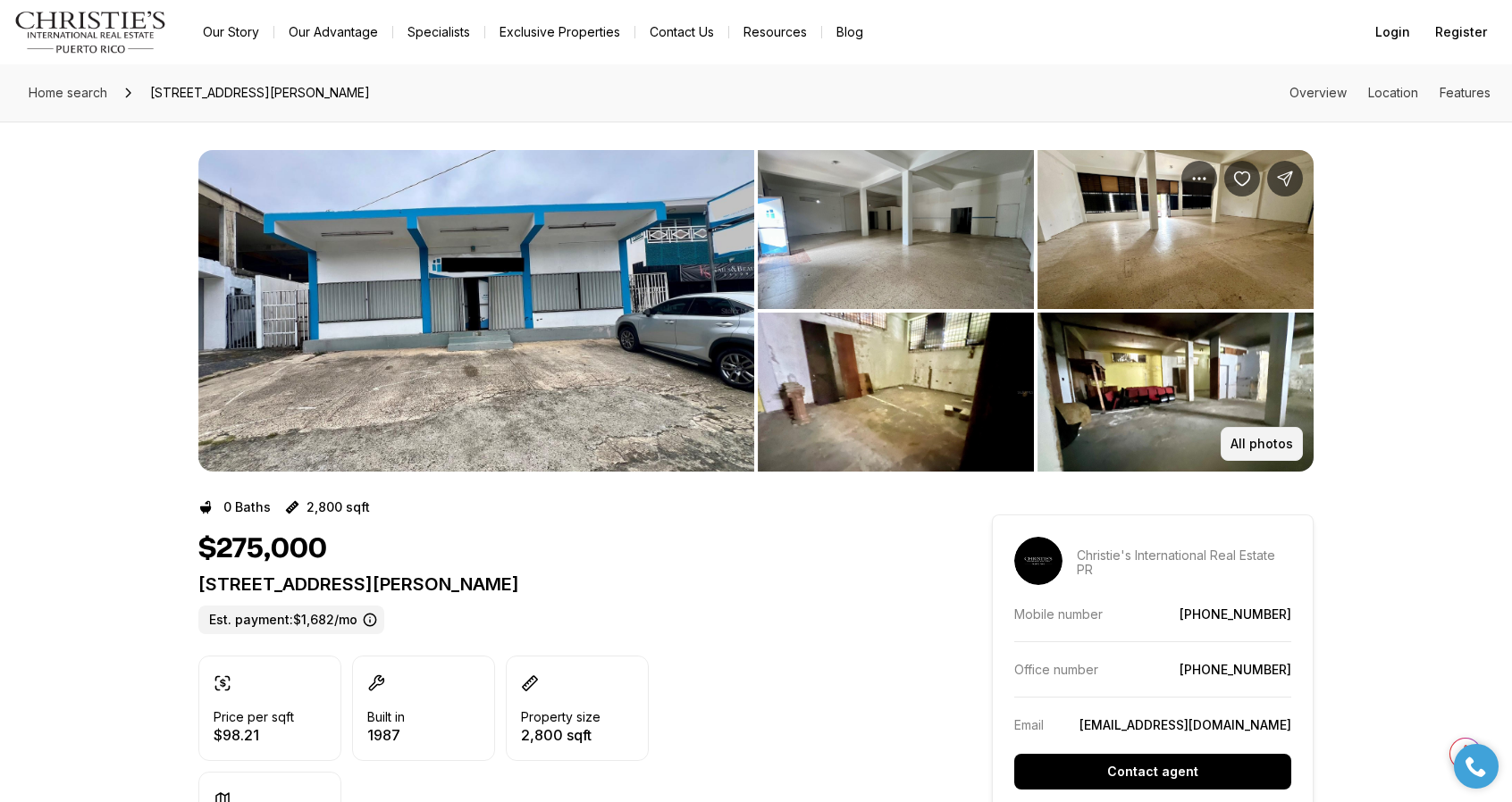
click at [1275, 439] on p "All photos" at bounding box center [1261, 444] width 63 height 14
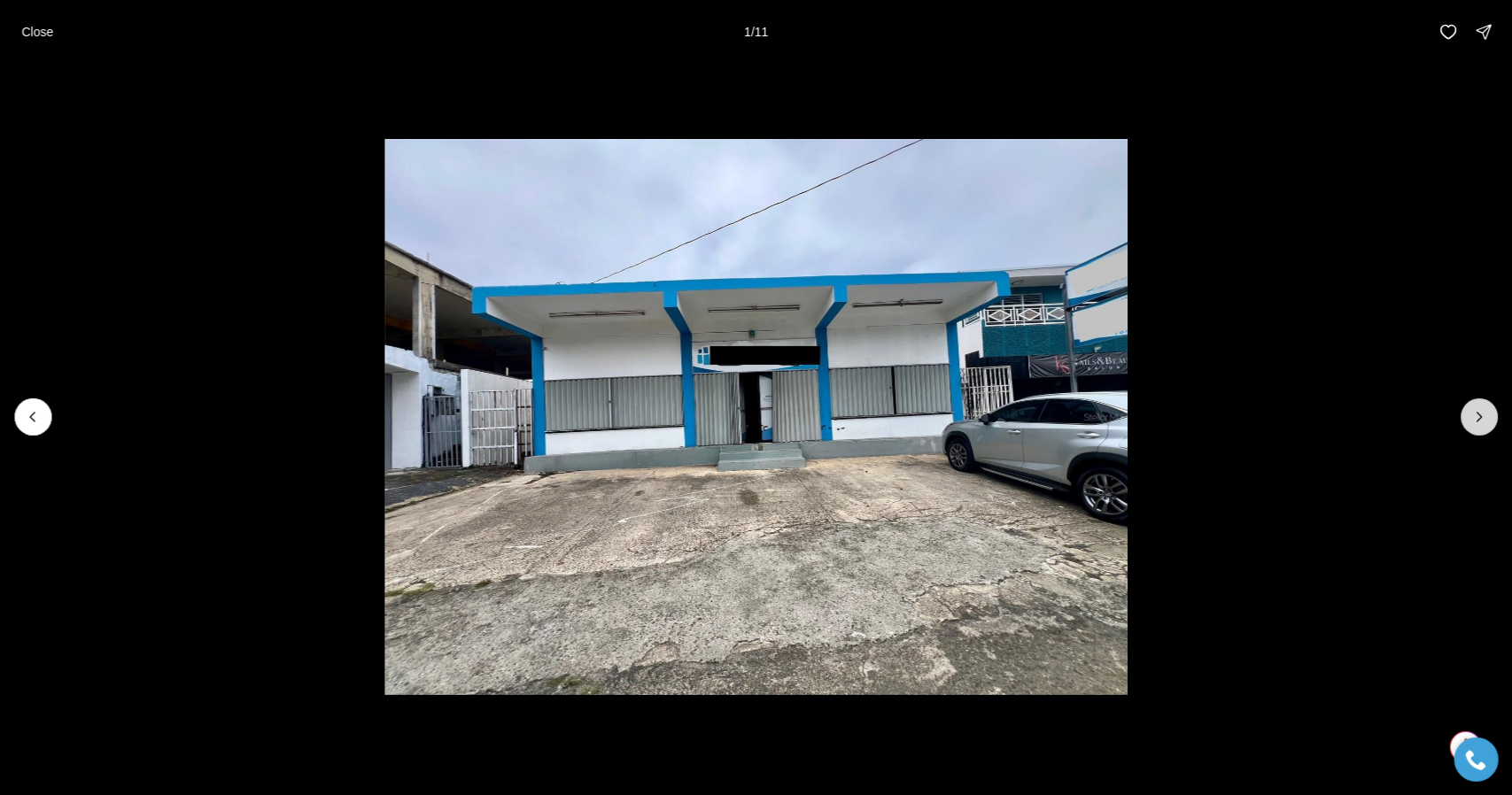
click at [1477, 412] on icon "Next slide" at bounding box center [1480, 417] width 18 height 18
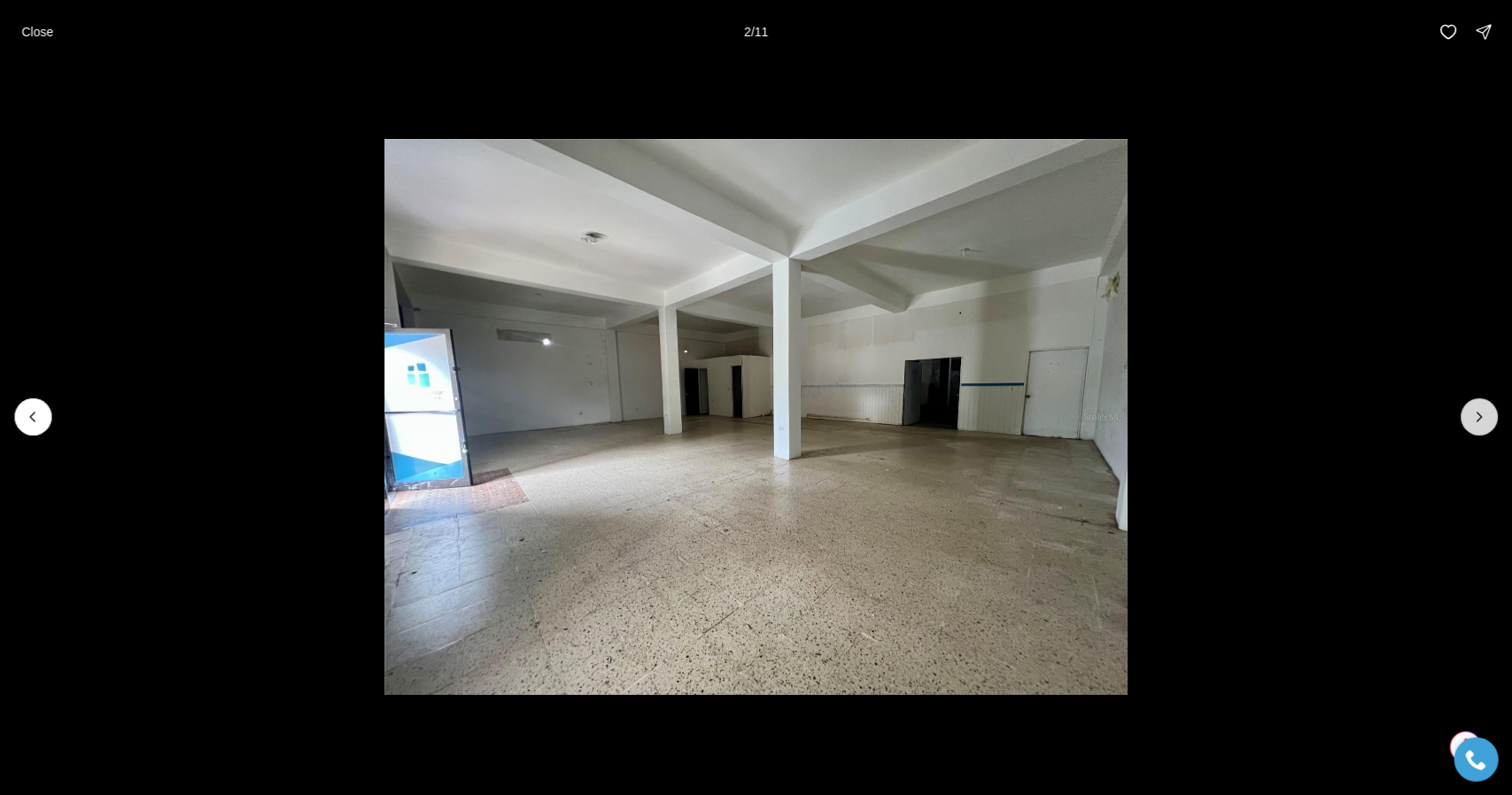
click at [1477, 412] on icon "Next slide" at bounding box center [1480, 417] width 18 height 18
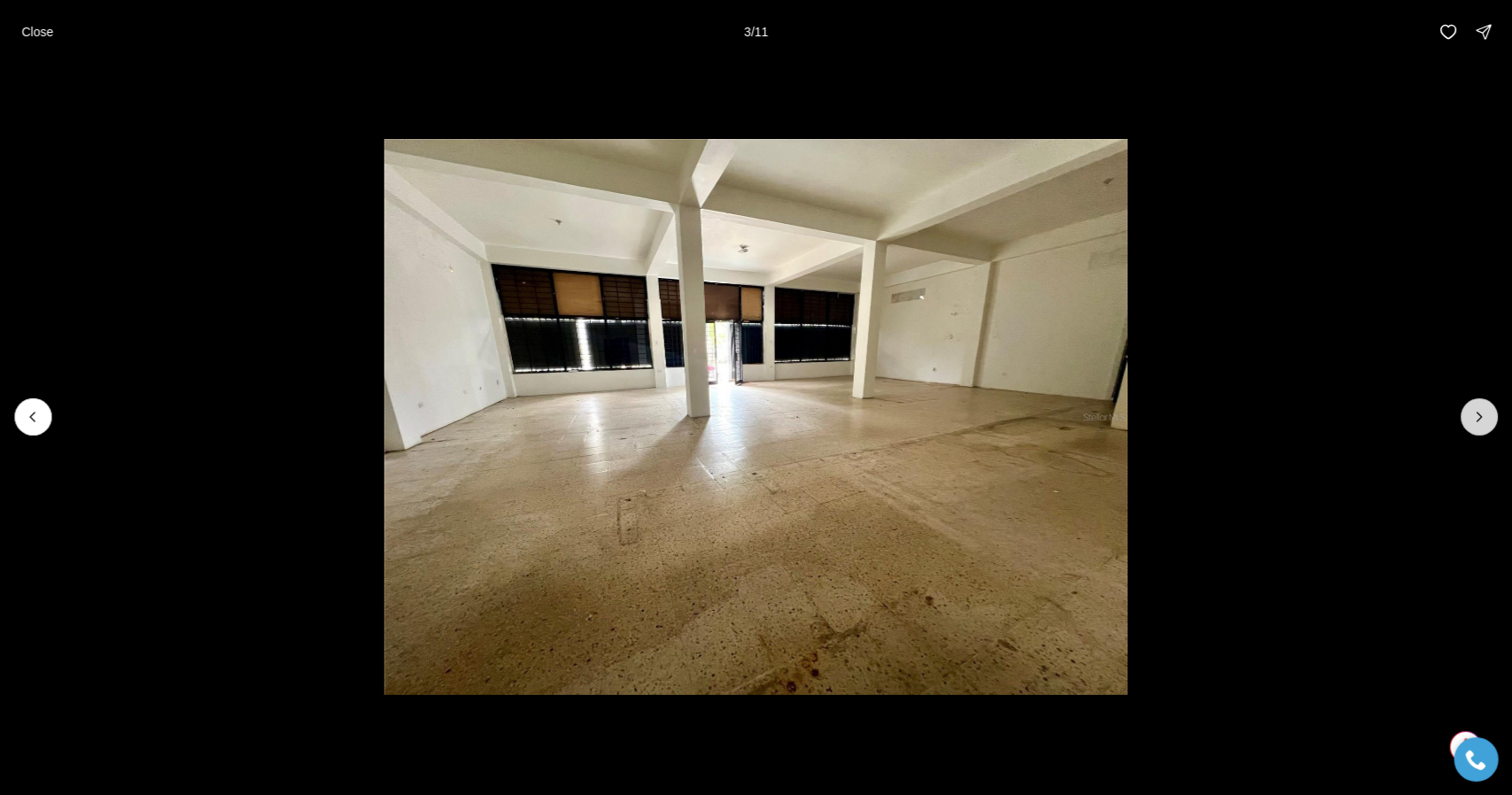
click at [1477, 412] on icon "Next slide" at bounding box center [1480, 417] width 18 height 18
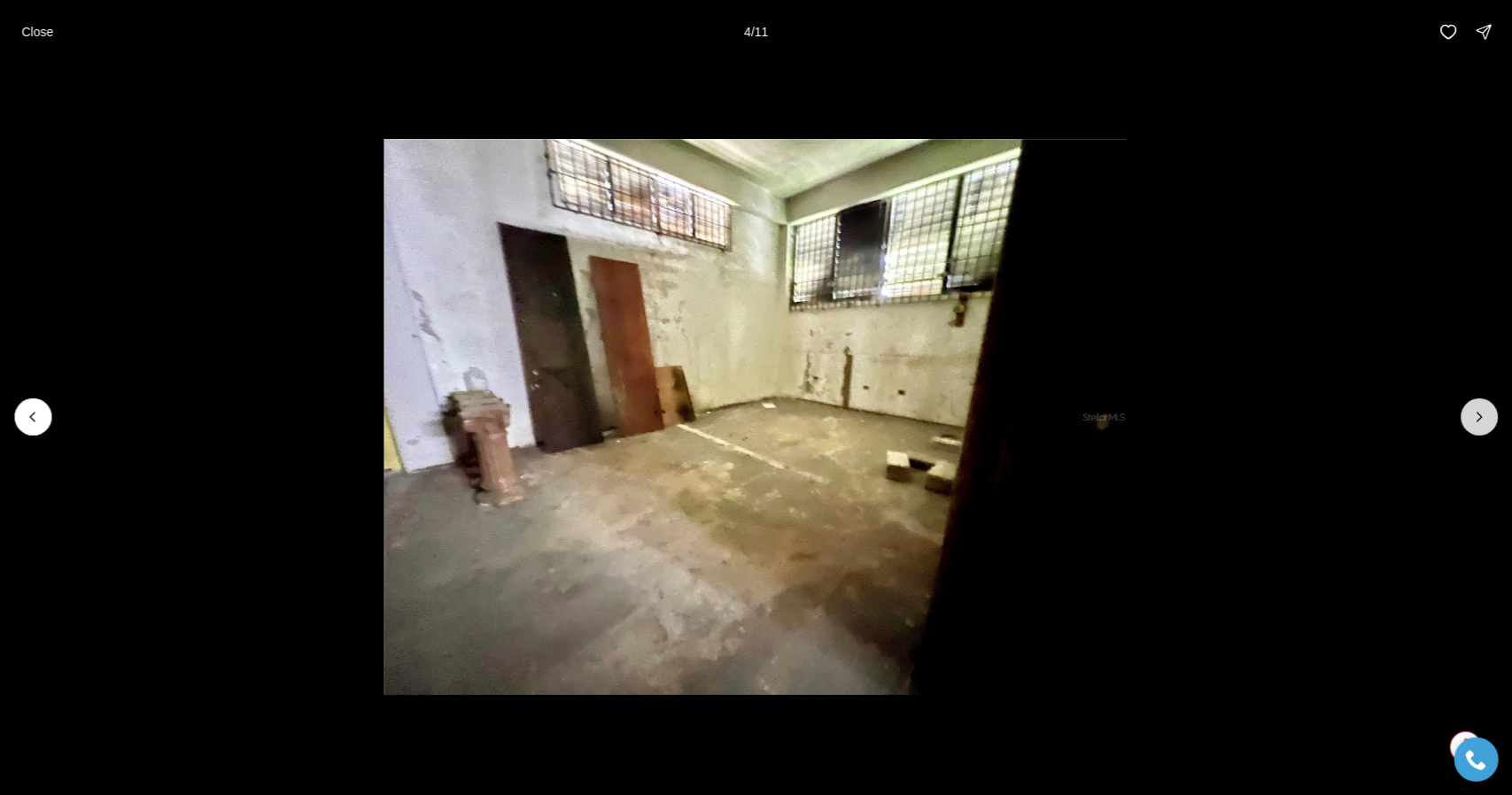
click at [1477, 412] on icon "Next slide" at bounding box center [1480, 417] width 18 height 18
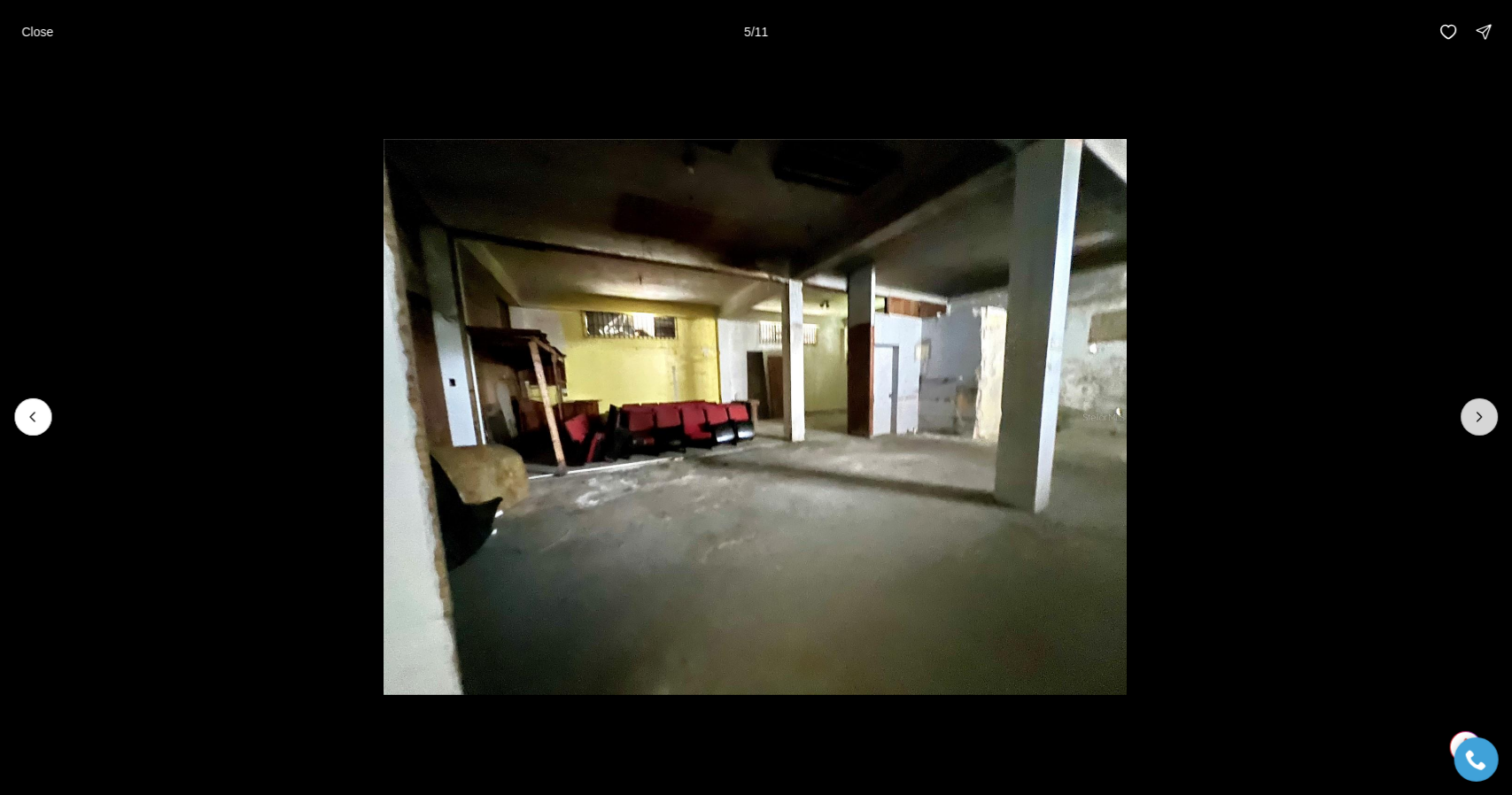
click at [1477, 412] on icon "Next slide" at bounding box center [1480, 417] width 18 height 18
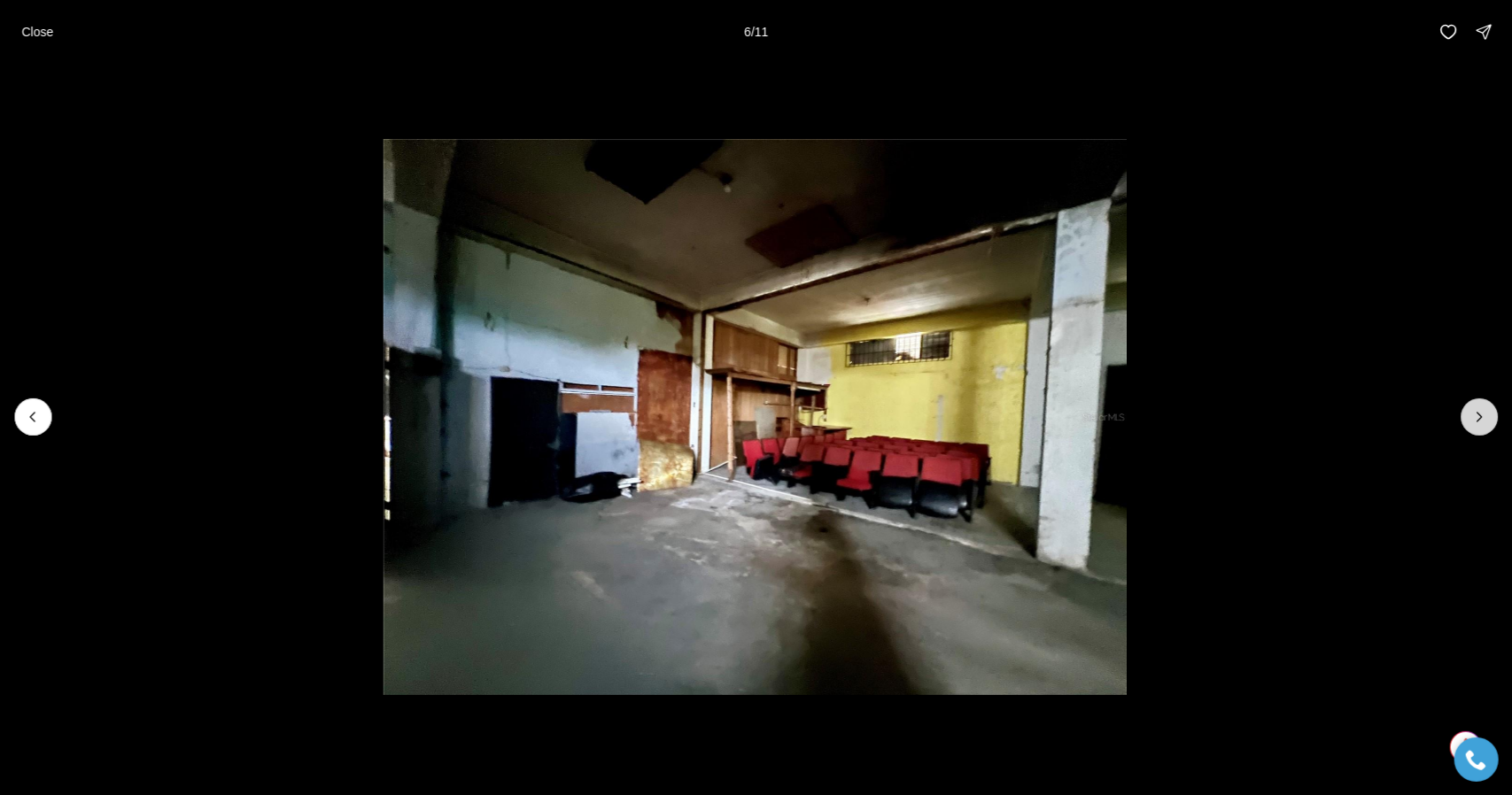
click at [1477, 412] on icon "Next slide" at bounding box center [1480, 417] width 18 height 18
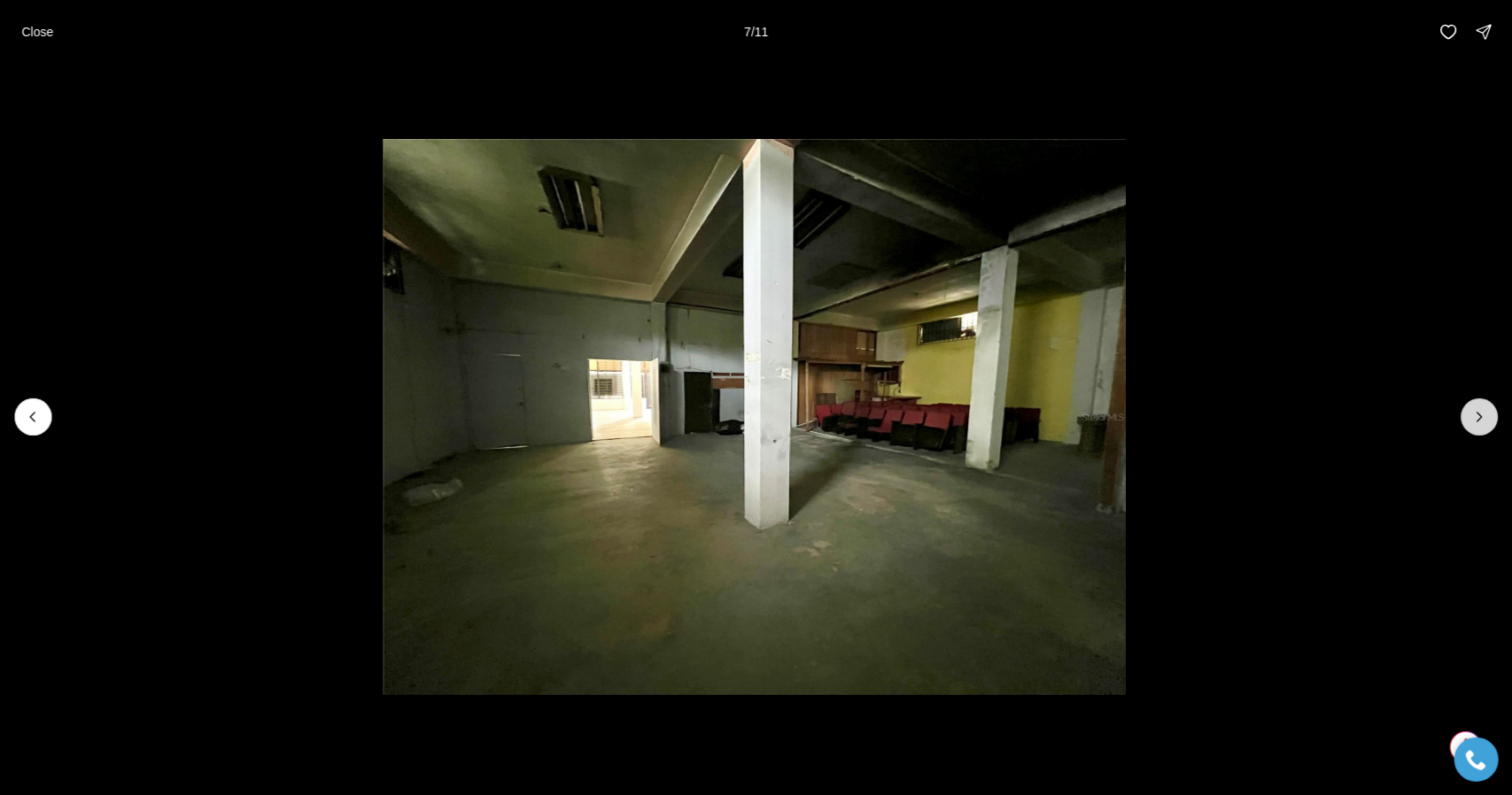
click at [1477, 412] on icon "Next slide" at bounding box center [1480, 417] width 18 height 18
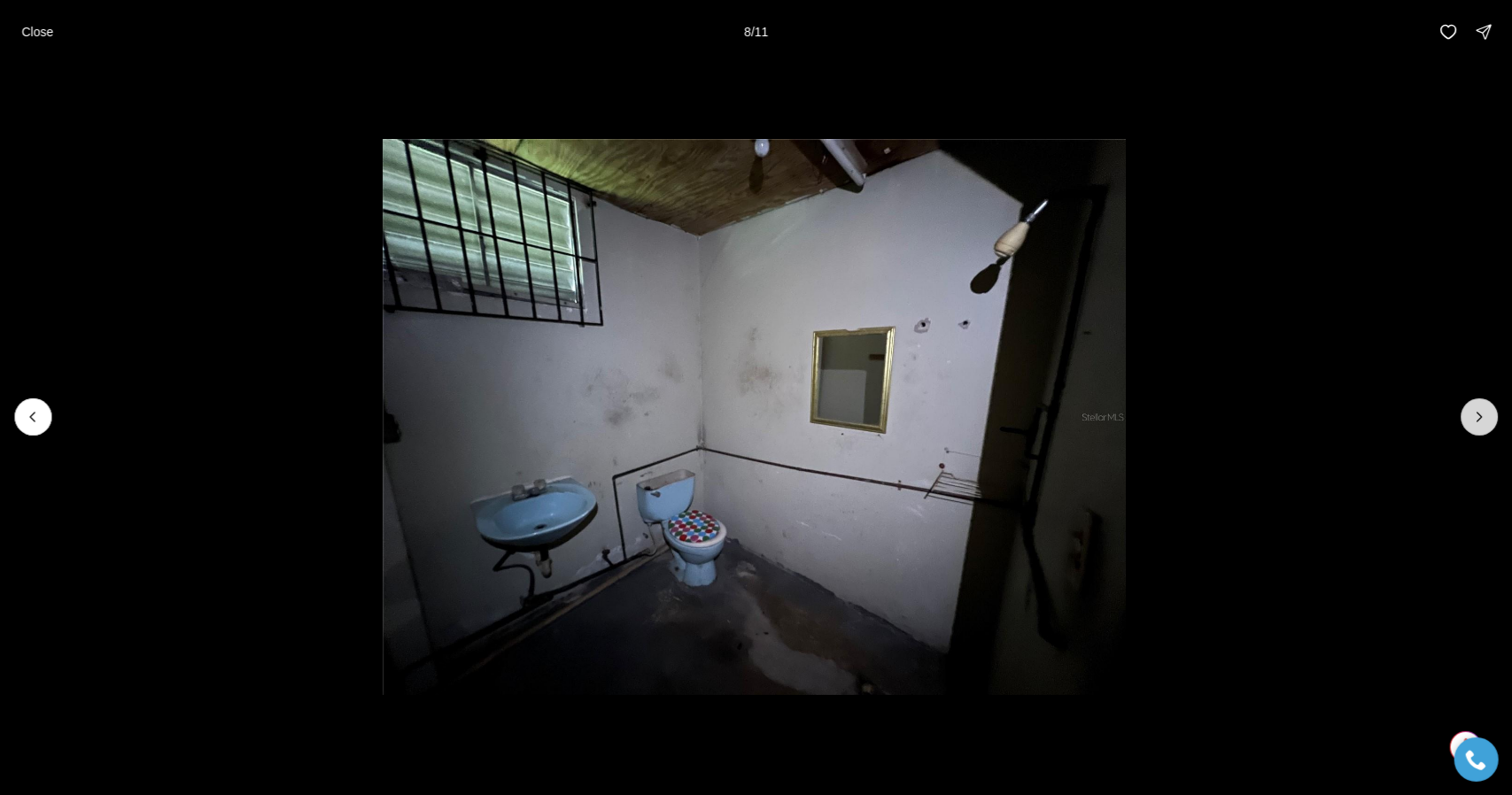
click at [1477, 412] on icon "Next slide" at bounding box center [1480, 417] width 18 height 18
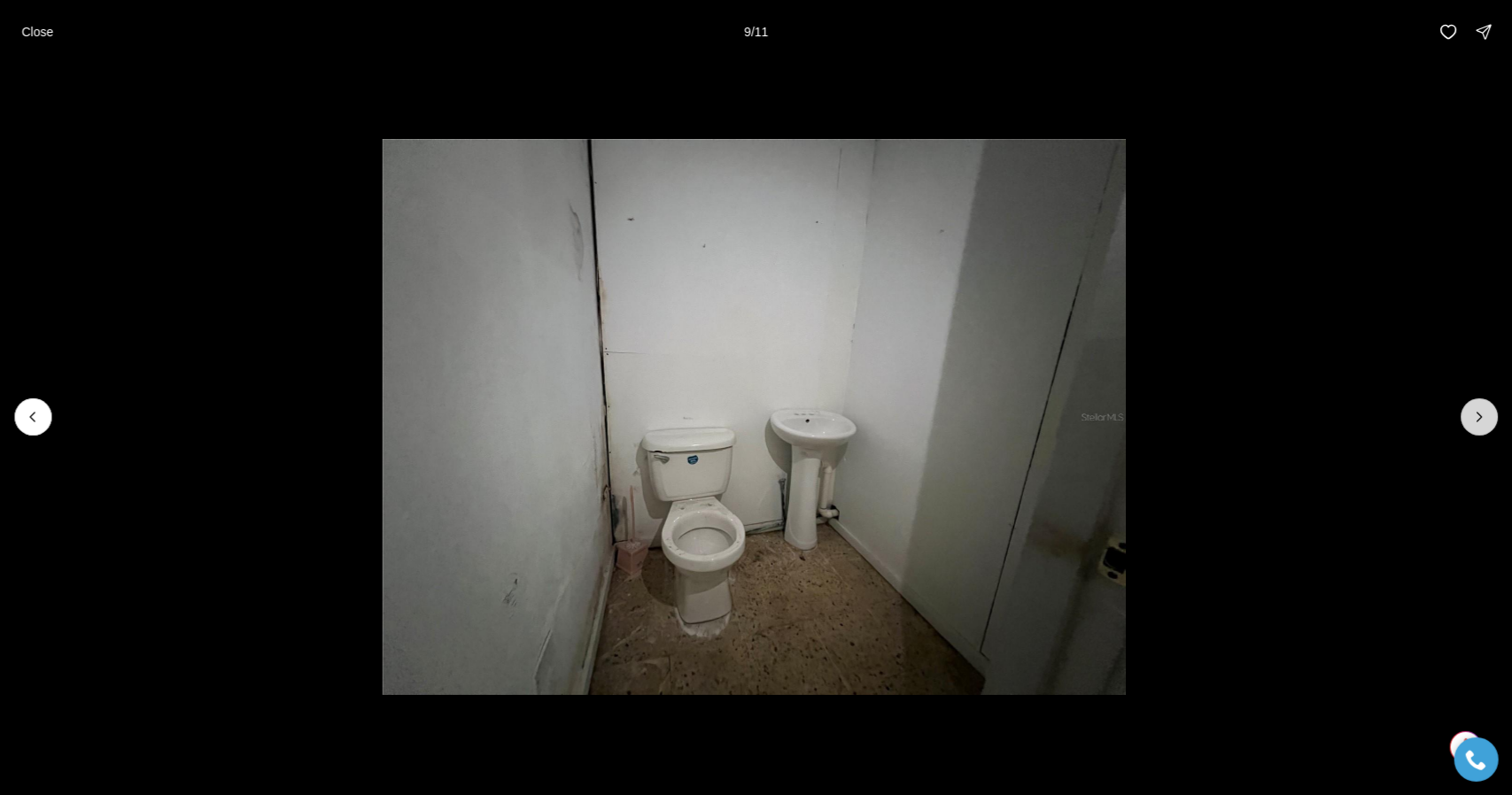
click at [1477, 412] on icon "Next slide" at bounding box center [1480, 417] width 18 height 18
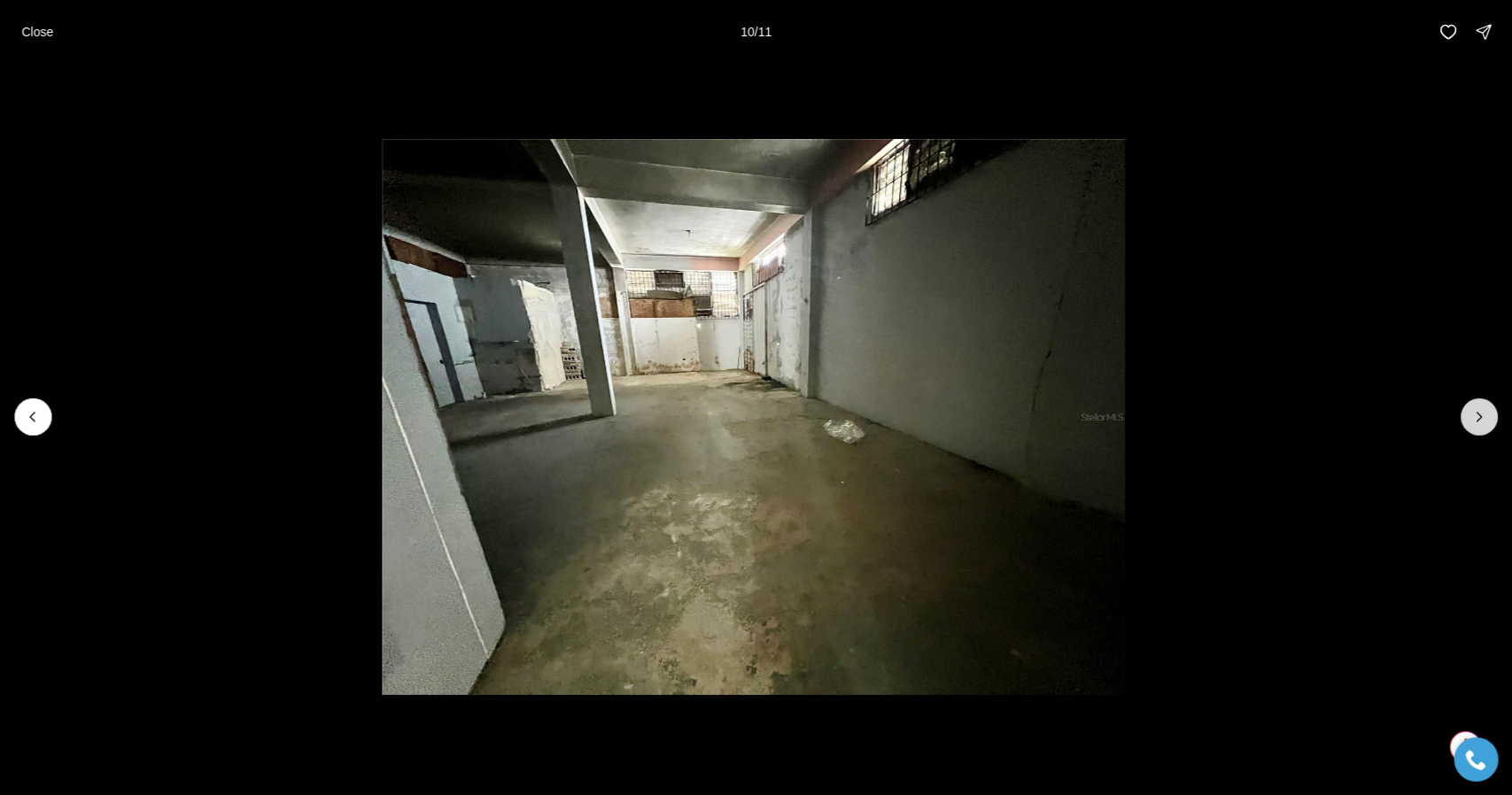
click at [1477, 412] on icon "Next slide" at bounding box center [1480, 417] width 18 height 18
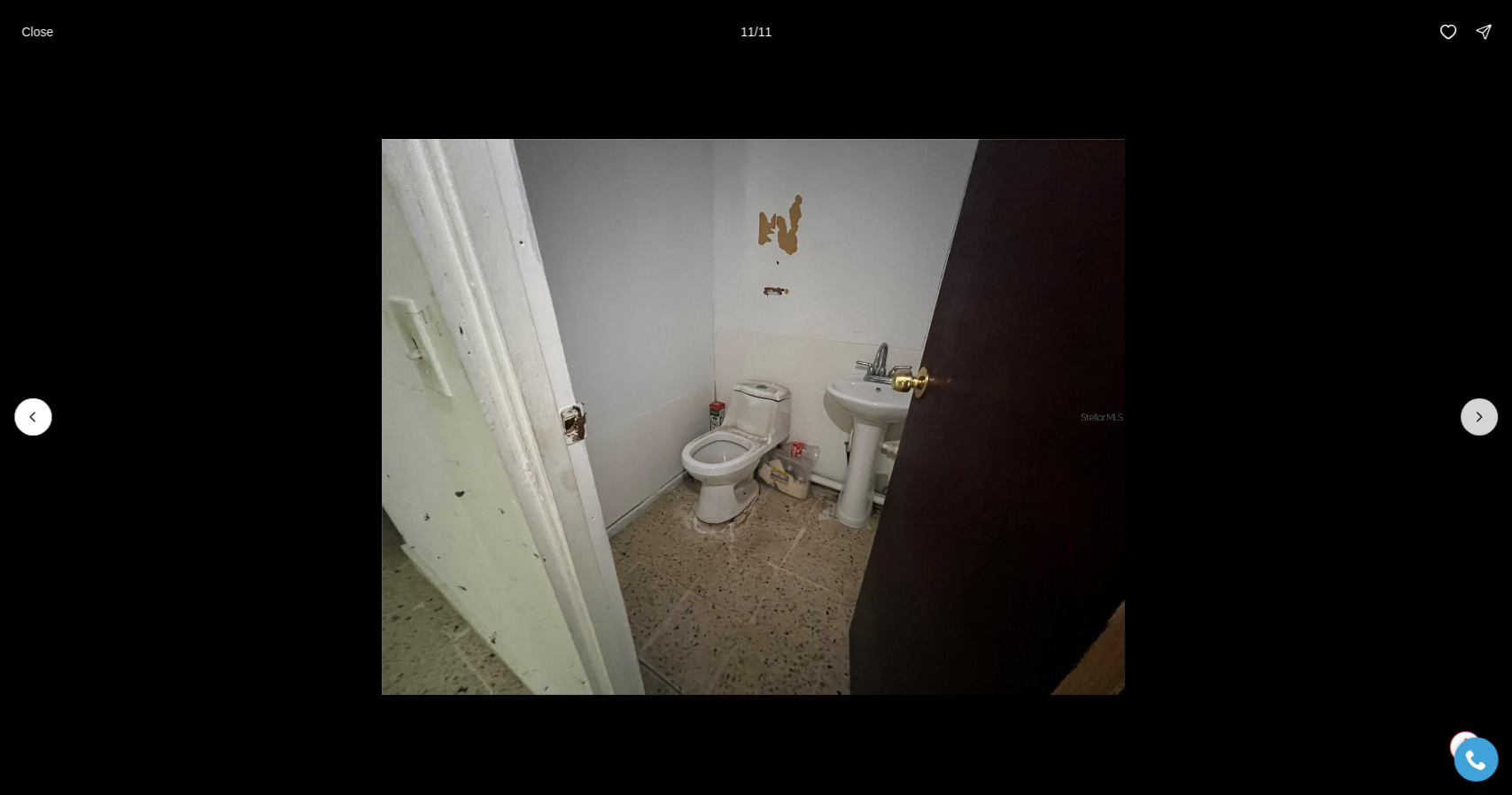
click at [1477, 412] on div at bounding box center [1480, 417] width 37 height 37
click at [42, 29] on p "Close" at bounding box center [37, 31] width 32 height 14
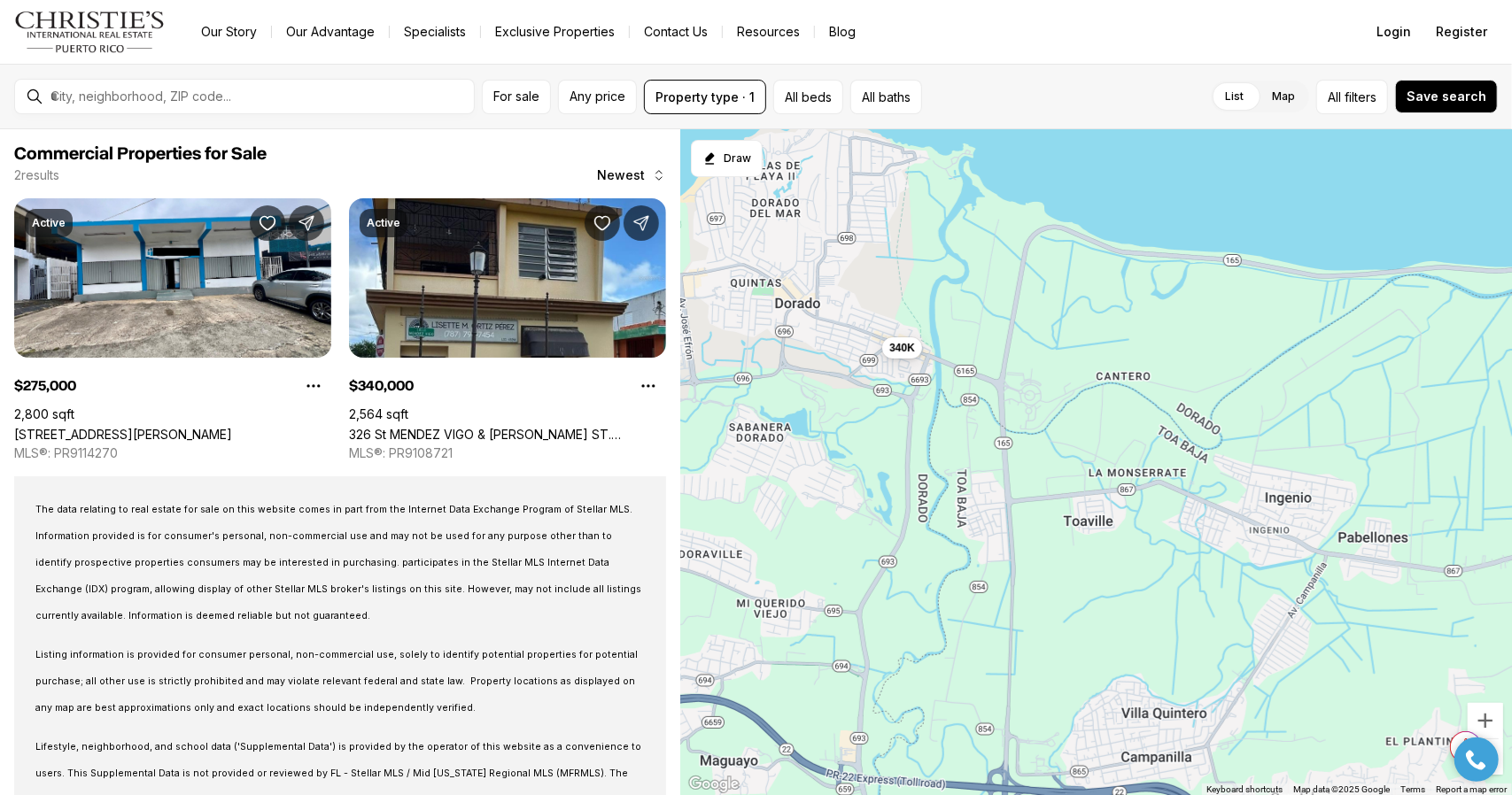
drag, startPoint x: 838, startPoint y: 386, endPoint x: 1160, endPoint y: 434, distance: 325.6
click at [1160, 434] on div "275K 340K" at bounding box center [1096, 462] width 832 height 667
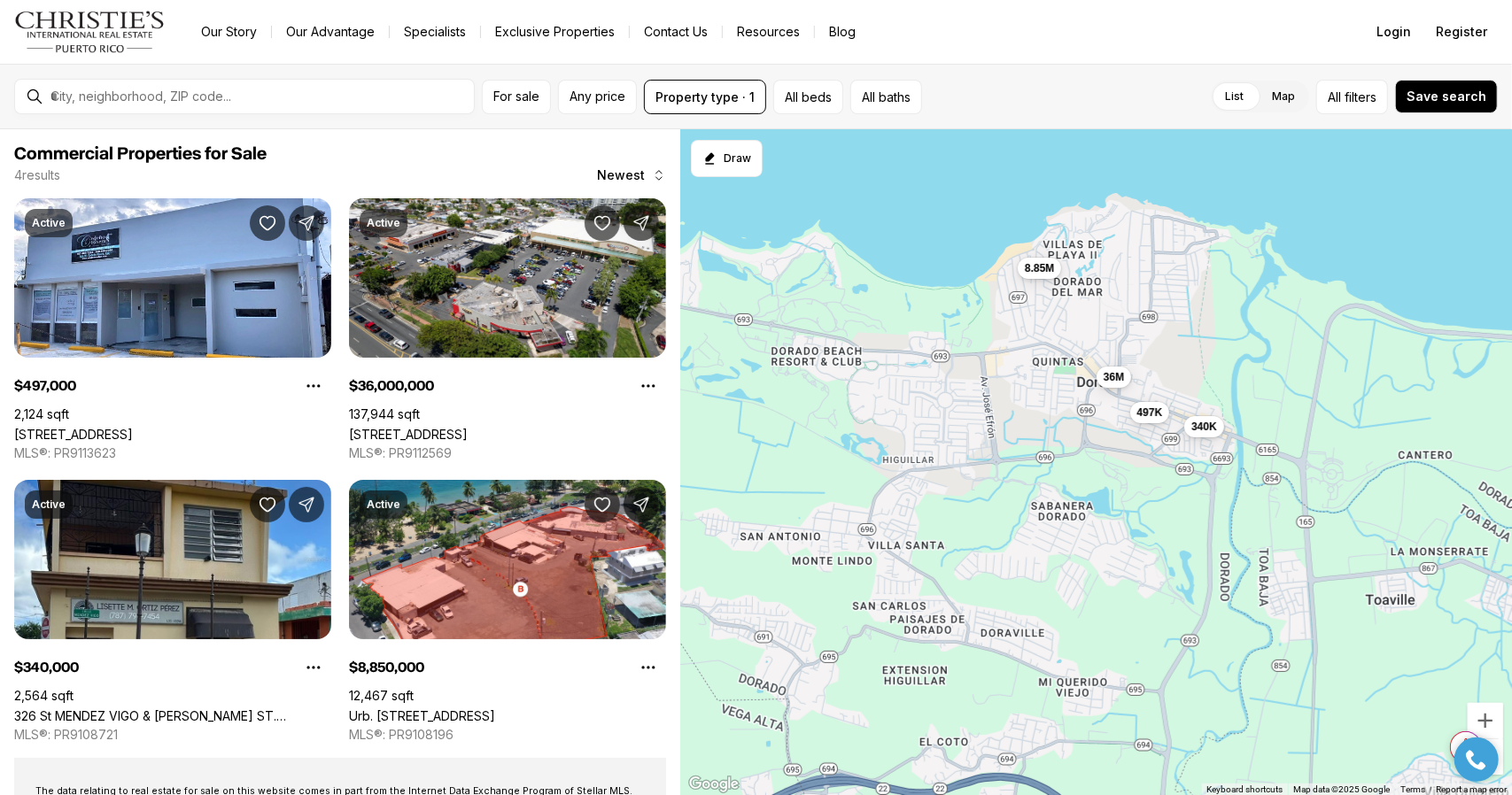
drag, startPoint x: 983, startPoint y: 472, endPoint x: 1178, endPoint y: 539, distance: 206.2
click at [1178, 539] on div "340K 497K 36M 8.85M" at bounding box center [1096, 462] width 832 height 667
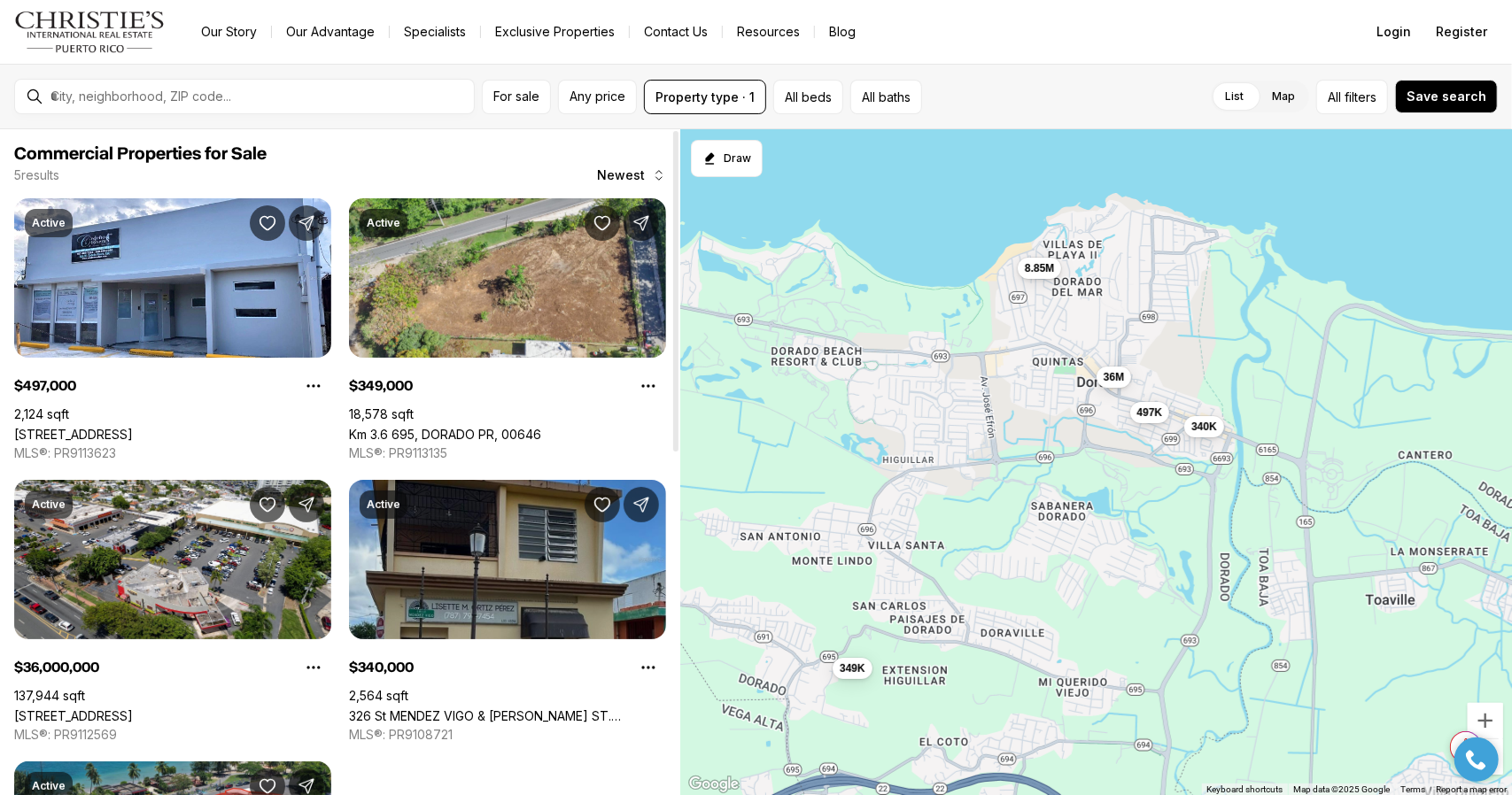
click at [544, 708] on link "326 St MENDEZ VIGO & [PERSON_NAME] ST. [GEOGRAPHIC_DATA][PERSON_NAME], [GEOGRAP…" at bounding box center [508, 715] width 317 height 15
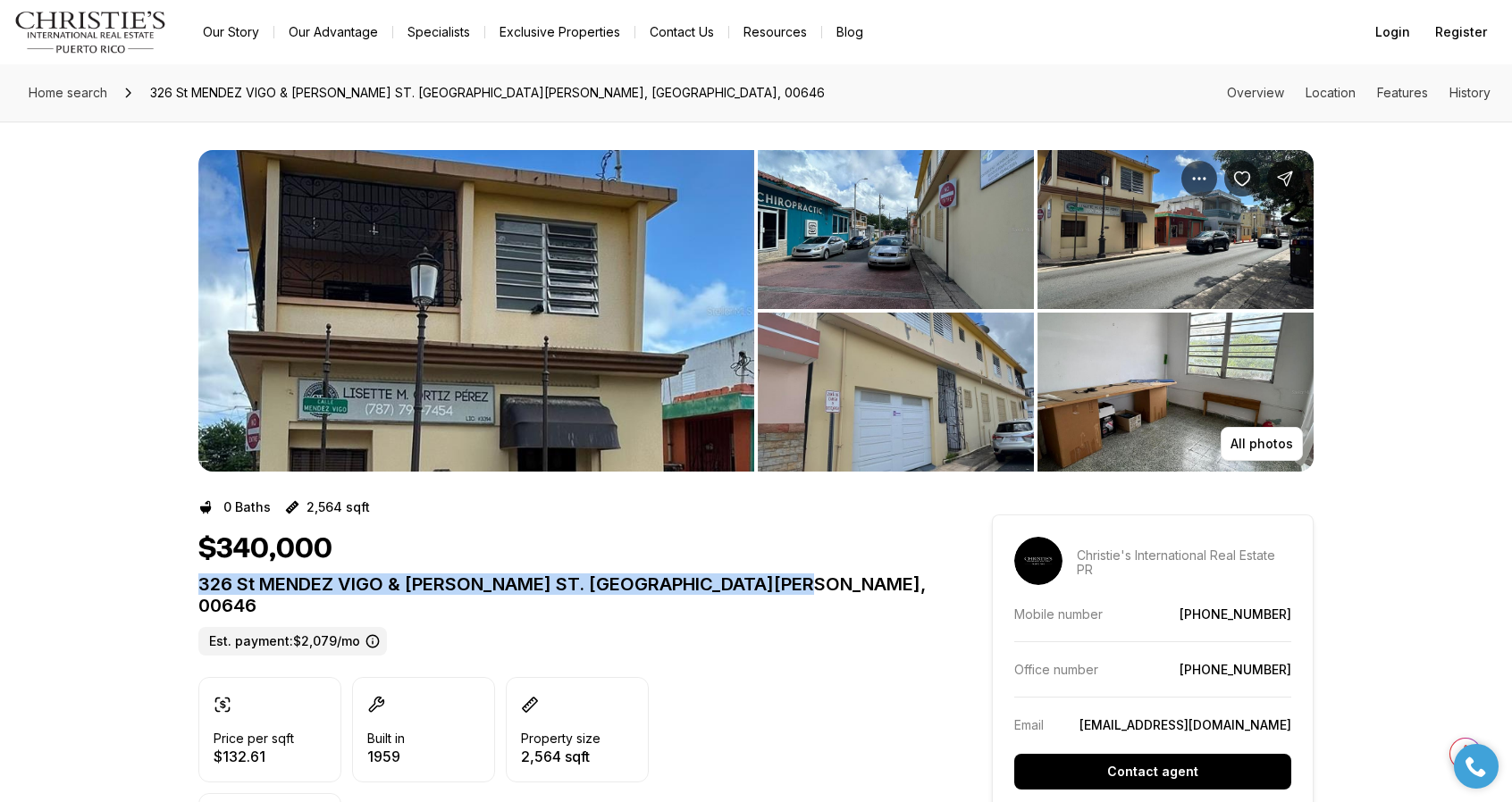
drag, startPoint x: 192, startPoint y: 586, endPoint x: 836, endPoint y: 595, distance: 644.1
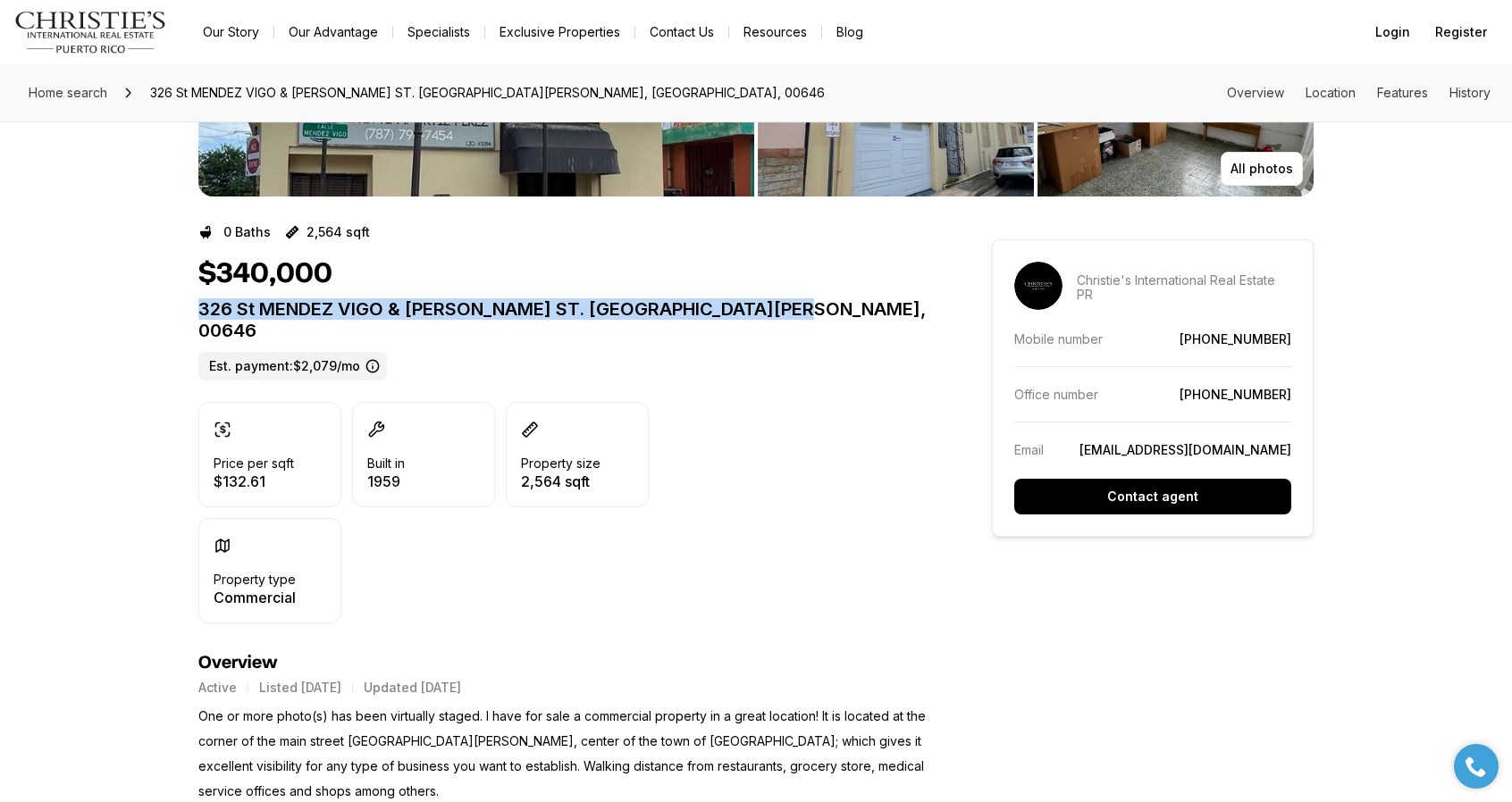
scroll to position [230, 0]
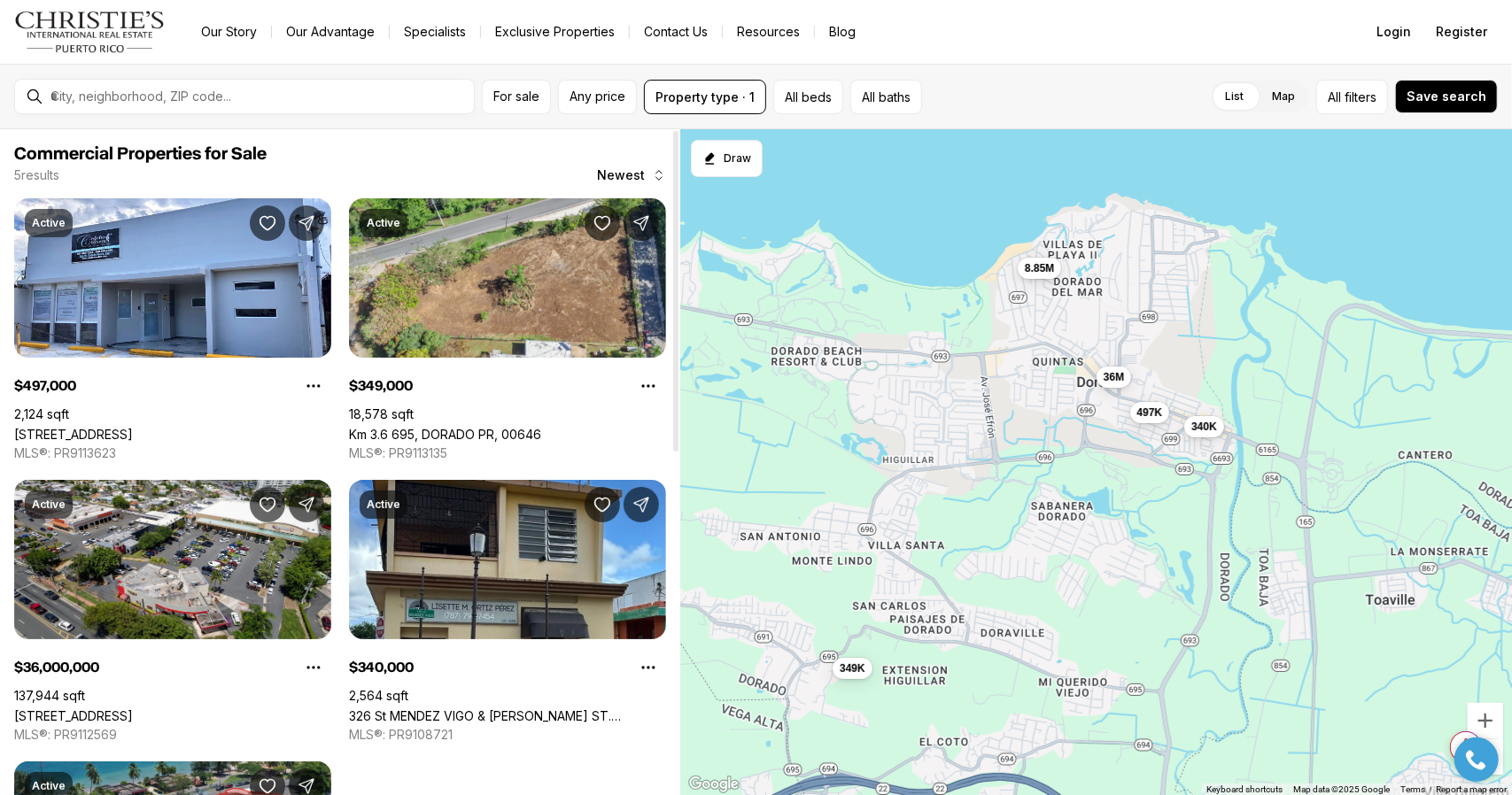
drag, startPoint x: 677, startPoint y: 320, endPoint x: 685, endPoint y: 302, distance: 19.7
click at [678, 302] on div at bounding box center [675, 291] width 5 height 321
click at [1500, 752] on div at bounding box center [1476, 759] width 62 height 44
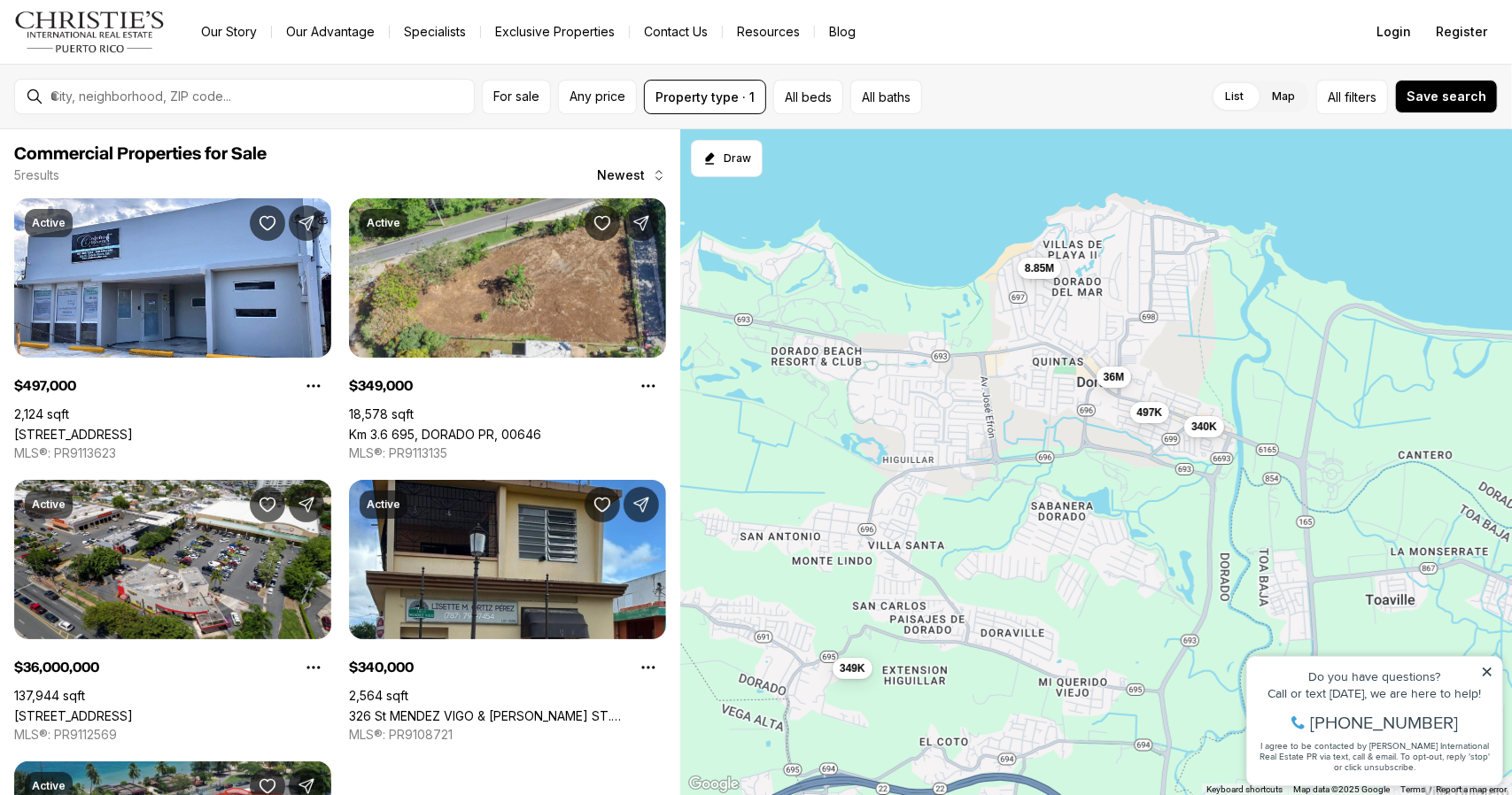
click at [1483, 664] on div "Do you have questions? Call or text [DATE], we are here to help! [PHONE_NUMBER]…" at bounding box center [1373, 720] width 255 height 129
click at [1488, 669] on icon at bounding box center [1486, 671] width 13 height 13
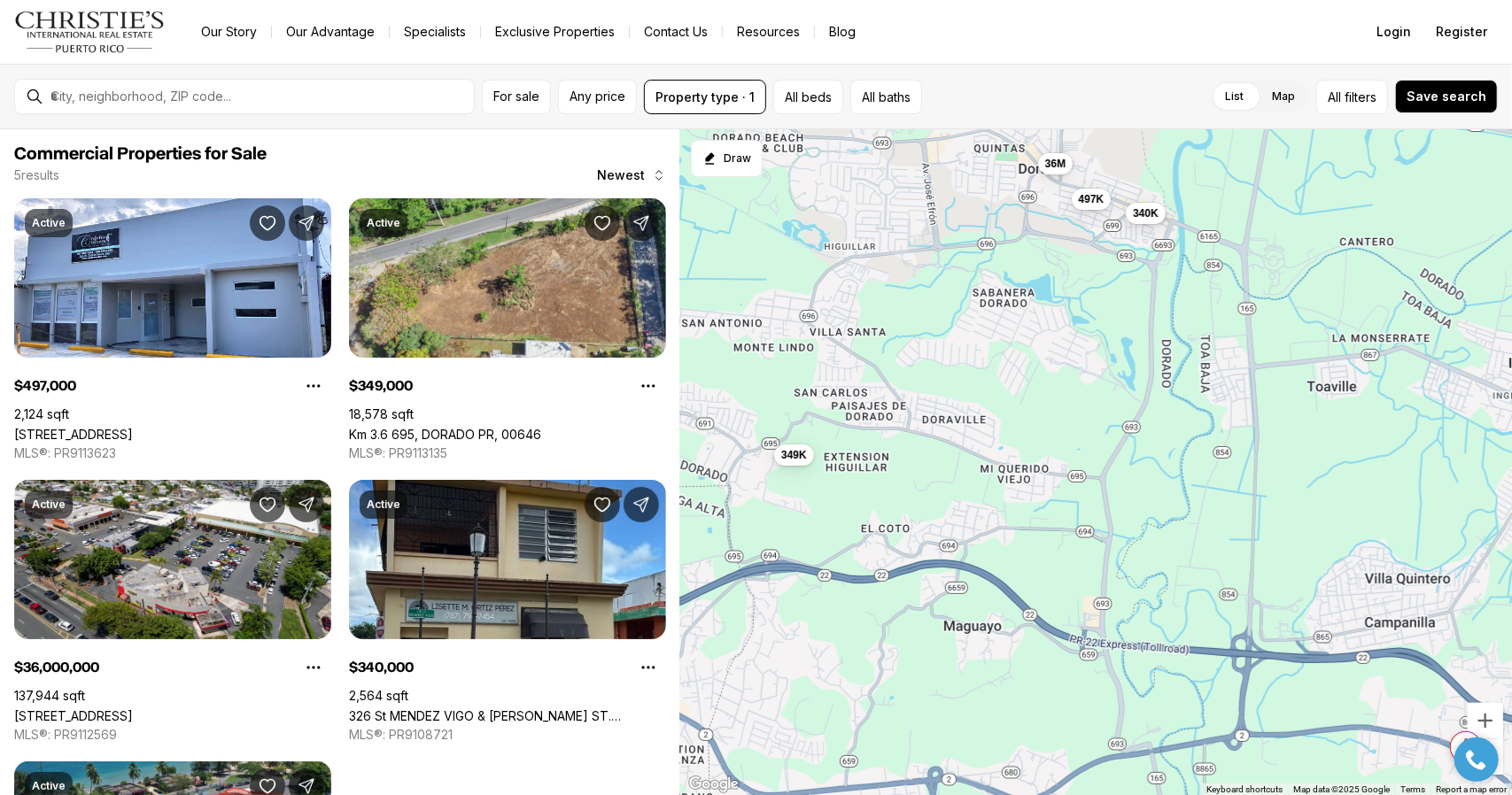
drag, startPoint x: 1411, startPoint y: 718, endPoint x: 1354, endPoint y: 492, distance: 233.1
click at [1354, 492] on div "497K 349K 36M 340K 8.85M" at bounding box center [1096, 462] width 832 height 667
